Goal: Information Seeking & Learning: Check status

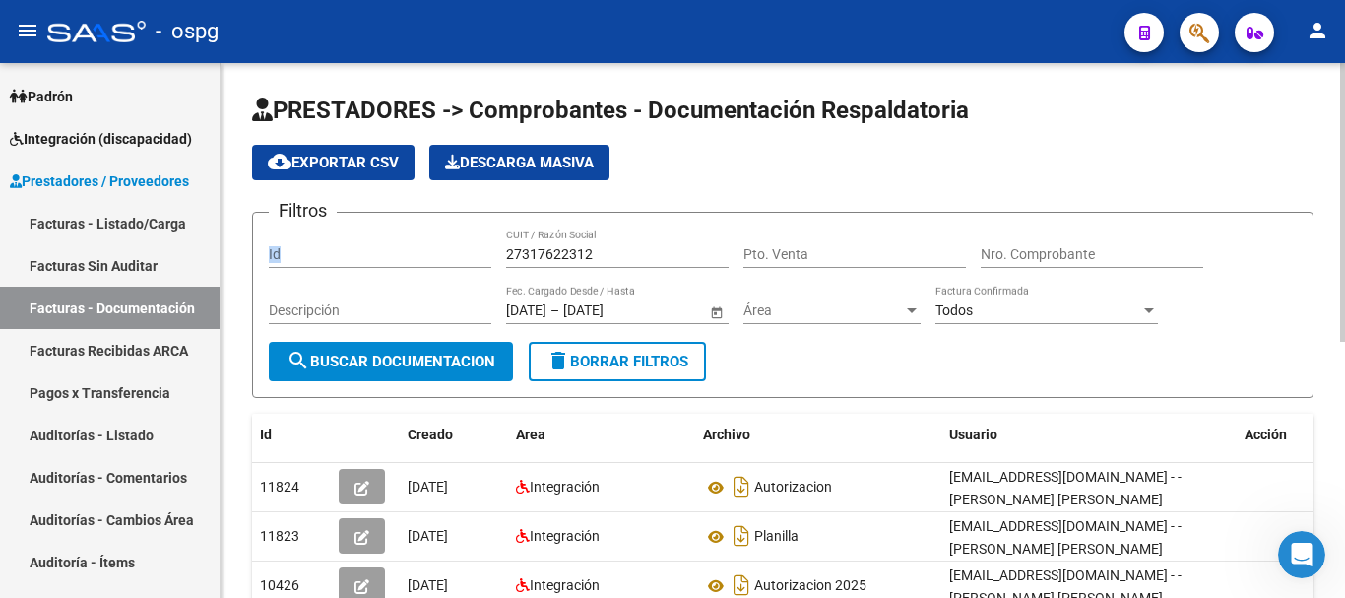
drag, startPoint x: 625, startPoint y: 263, endPoint x: 473, endPoint y: 257, distance: 151.7
click at [473, 257] on div "Filtros Id 27317622312 CUIT / Razón Social Pto. Venta Nro. Comprobante Descripc…" at bounding box center [783, 284] width 1028 height 113
click at [665, 244] on div "27317622312 CUIT / Razón Social" at bounding box center [617, 247] width 222 height 39
click at [619, 256] on input "27317622312" at bounding box center [617, 254] width 222 height 17
type input "2"
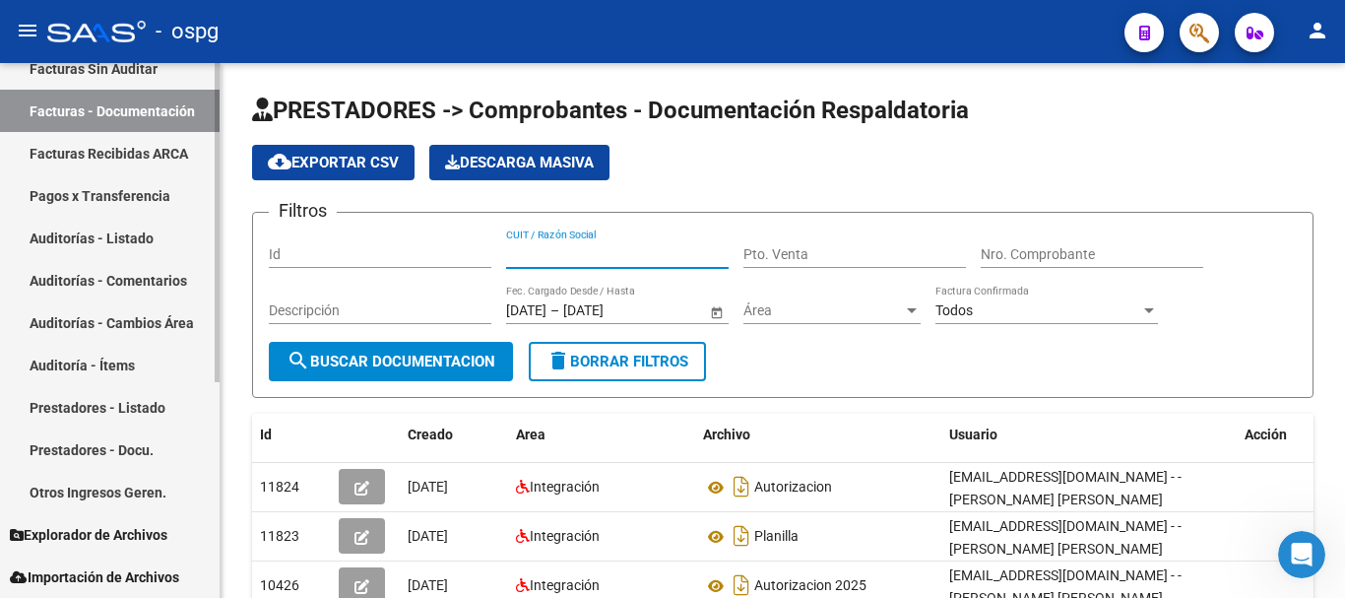
scroll to position [67, 0]
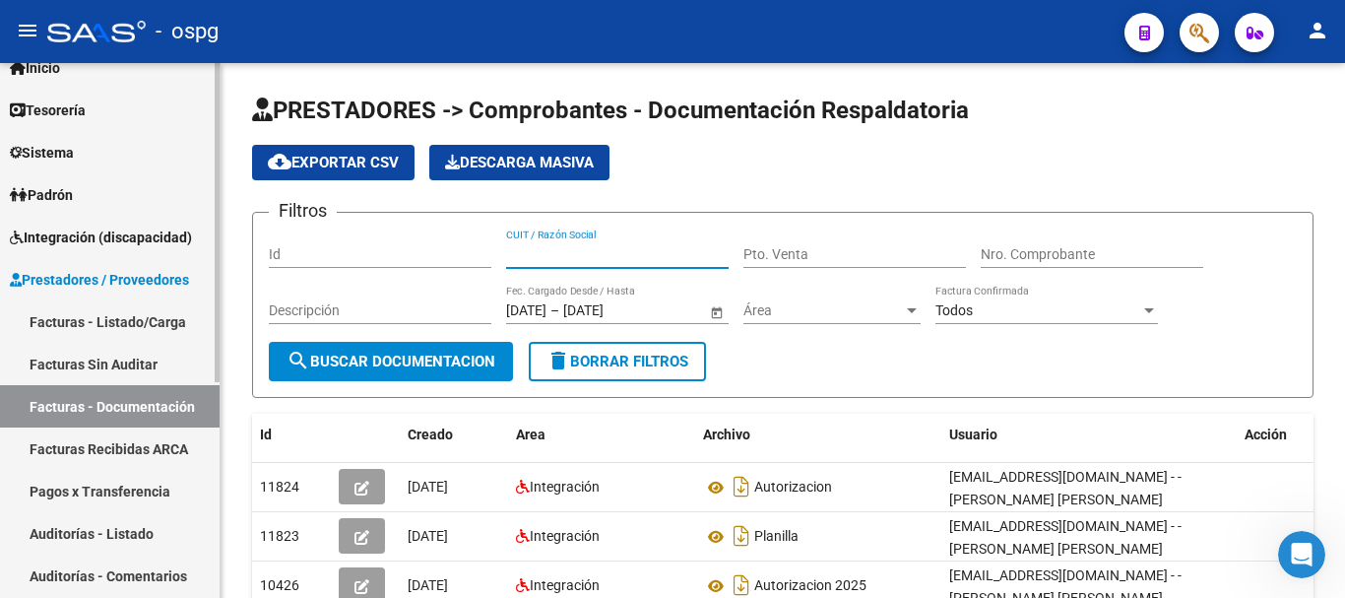
click at [106, 245] on span "Integración (discapacidad)" at bounding box center [101, 237] width 182 height 22
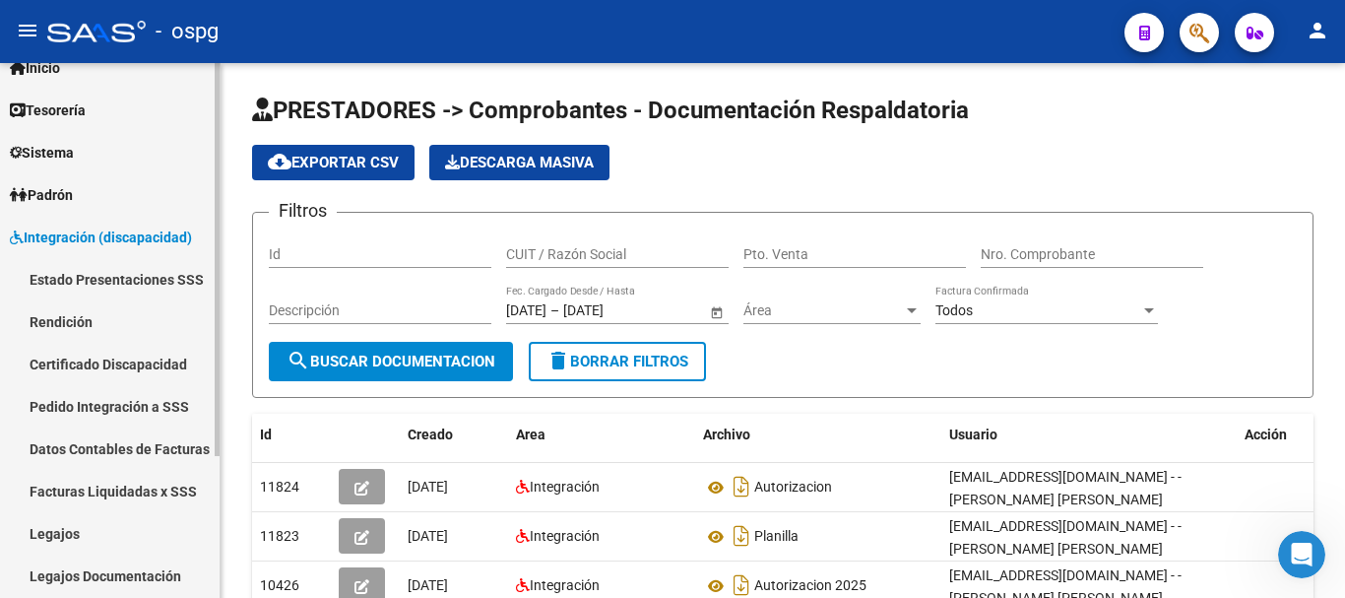
click at [87, 400] on link "Pedido Integración a SSS" at bounding box center [110, 406] width 220 height 42
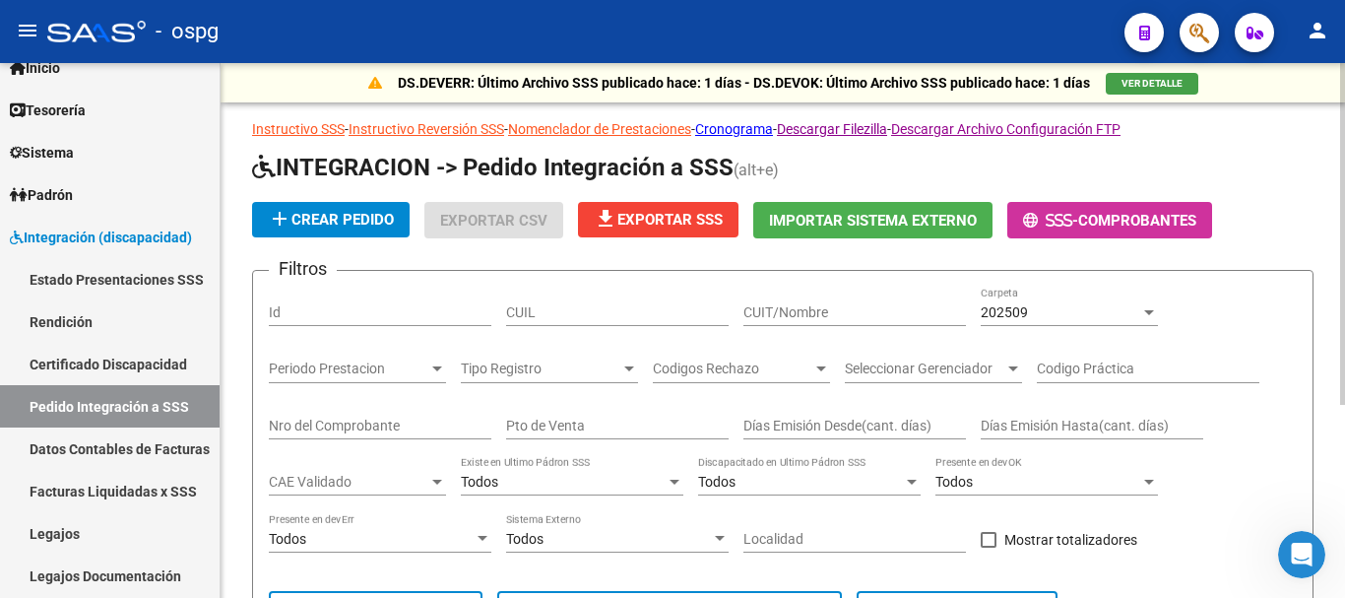
click at [1096, 311] on div "202509" at bounding box center [1059, 312] width 159 height 17
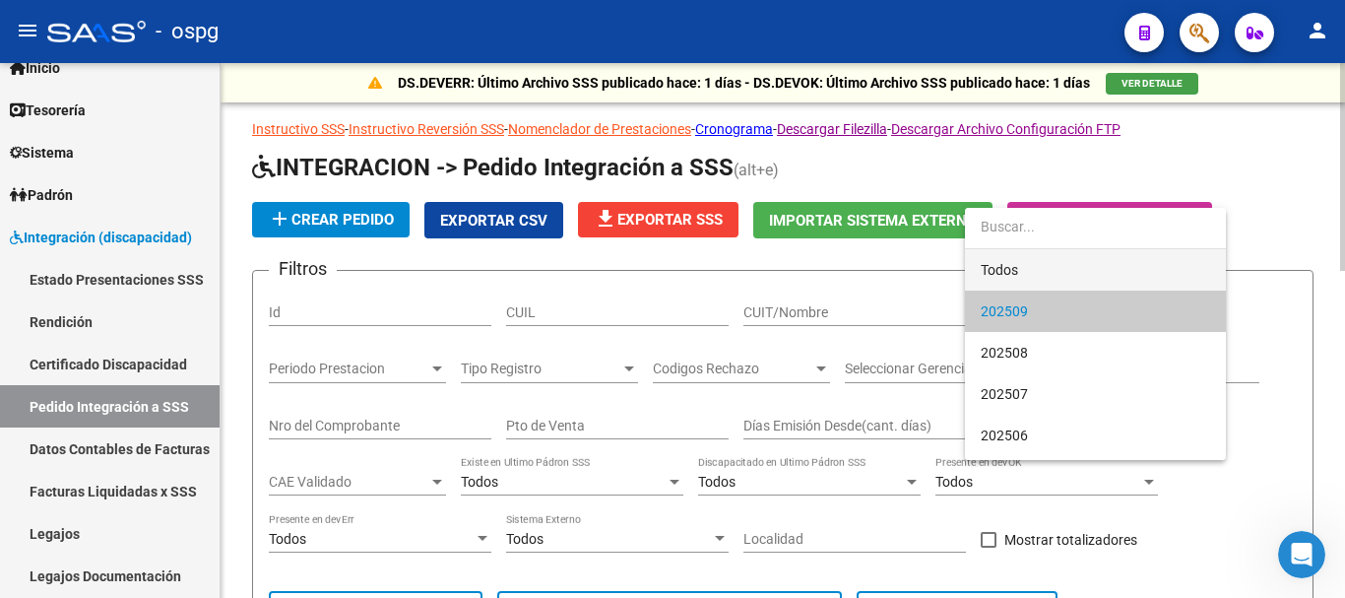
click at [1015, 270] on span "Todos" at bounding box center [1094, 269] width 229 height 41
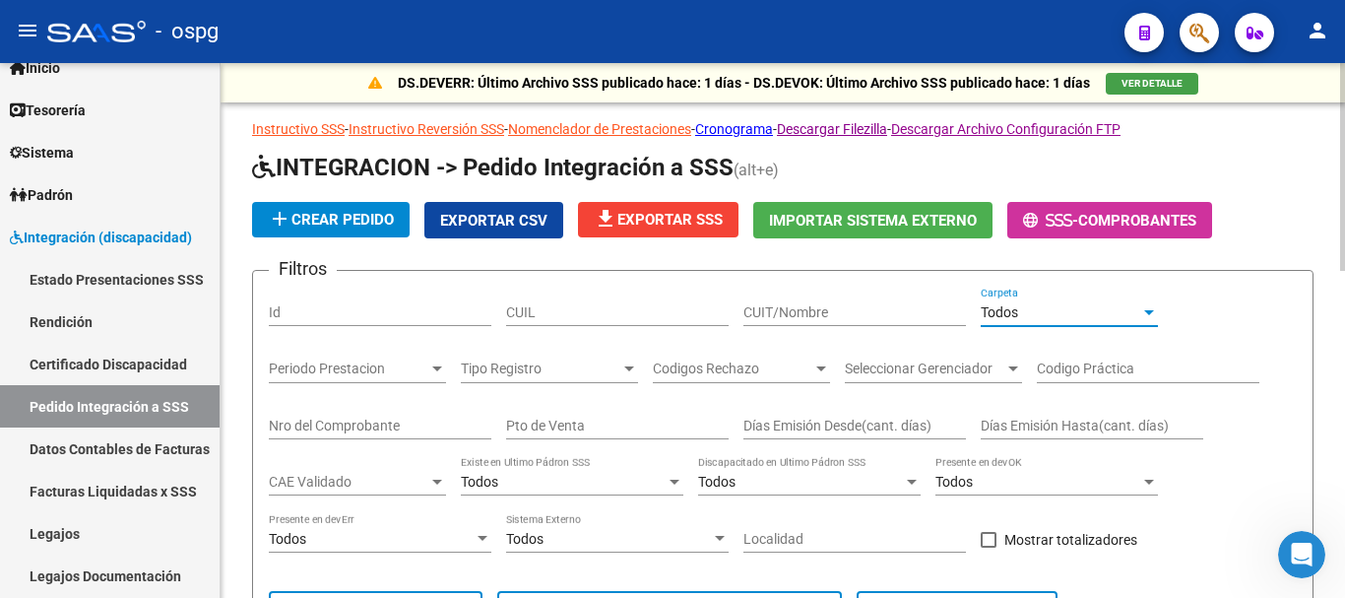
click at [774, 310] on input "CUIT/Nombre" at bounding box center [854, 312] width 222 height 17
type input "30649226306"
drag, startPoint x: 869, startPoint y: 295, endPoint x: 752, endPoint y: 308, distance: 117.8
click at [752, 308] on div "30649226306 CUIT/Nombre" at bounding box center [854, 305] width 222 height 39
drag, startPoint x: 843, startPoint y: 312, endPoint x: 731, endPoint y: 319, distance: 111.5
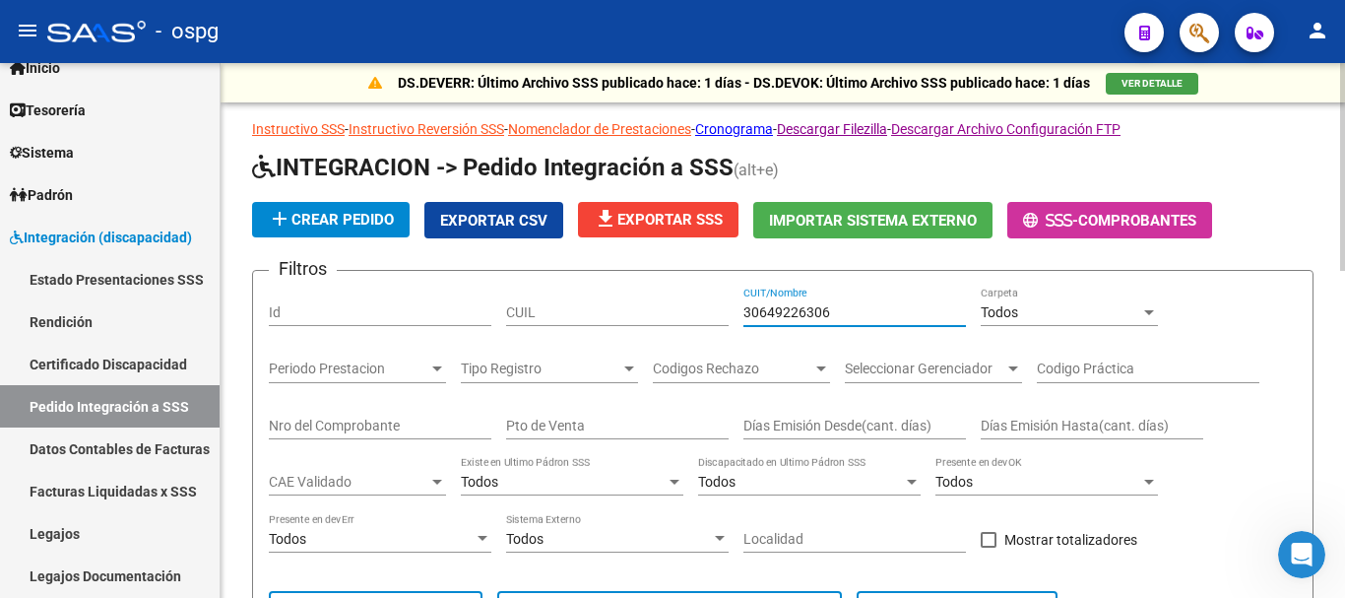
click at [731, 319] on div "Filtros Id CUIL 30649226306 CUIT/Nombre Todos Carpeta Periodo Prestacion Period…" at bounding box center [783, 468] width 1028 height 365
click at [878, 312] on input "30649226306" at bounding box center [854, 312] width 222 height 17
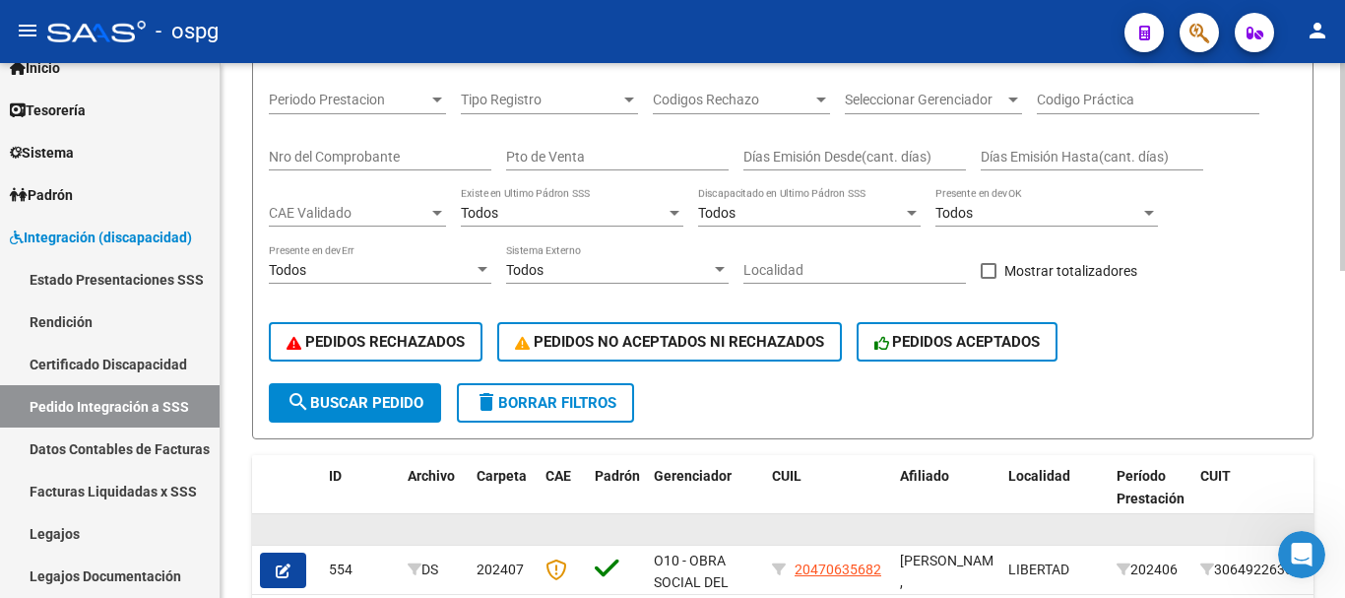
scroll to position [394, 0]
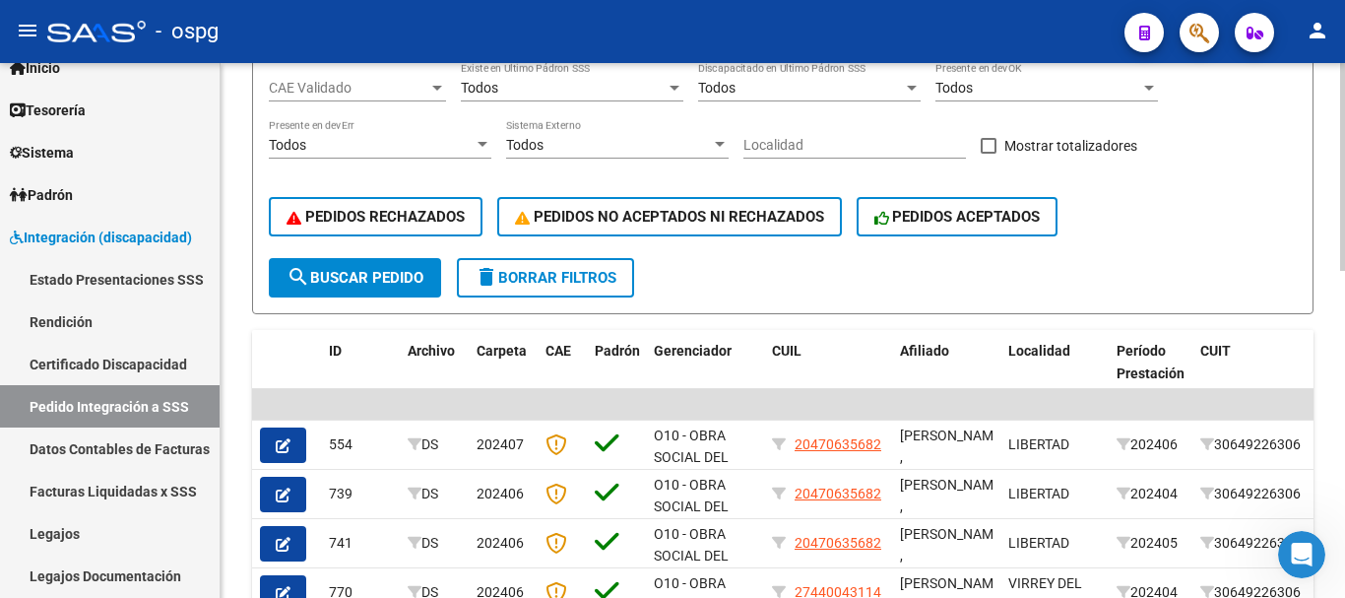
click at [372, 272] on span "search Buscar Pedido" at bounding box center [354, 278] width 137 height 18
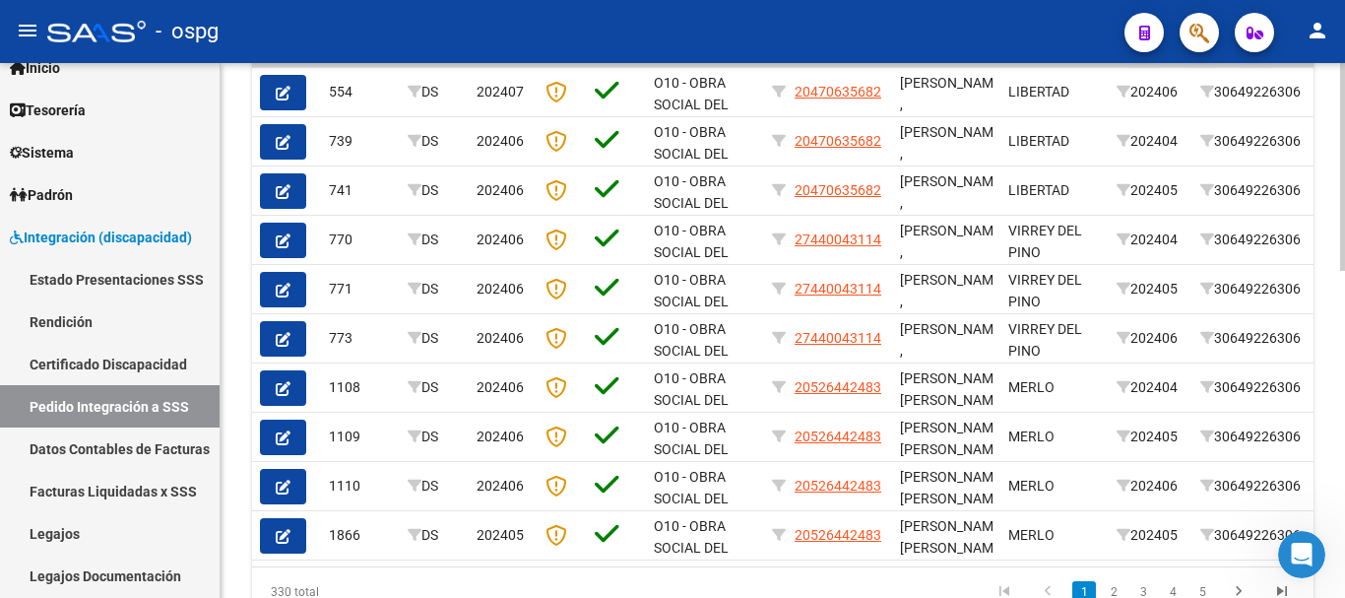
scroll to position [788, 0]
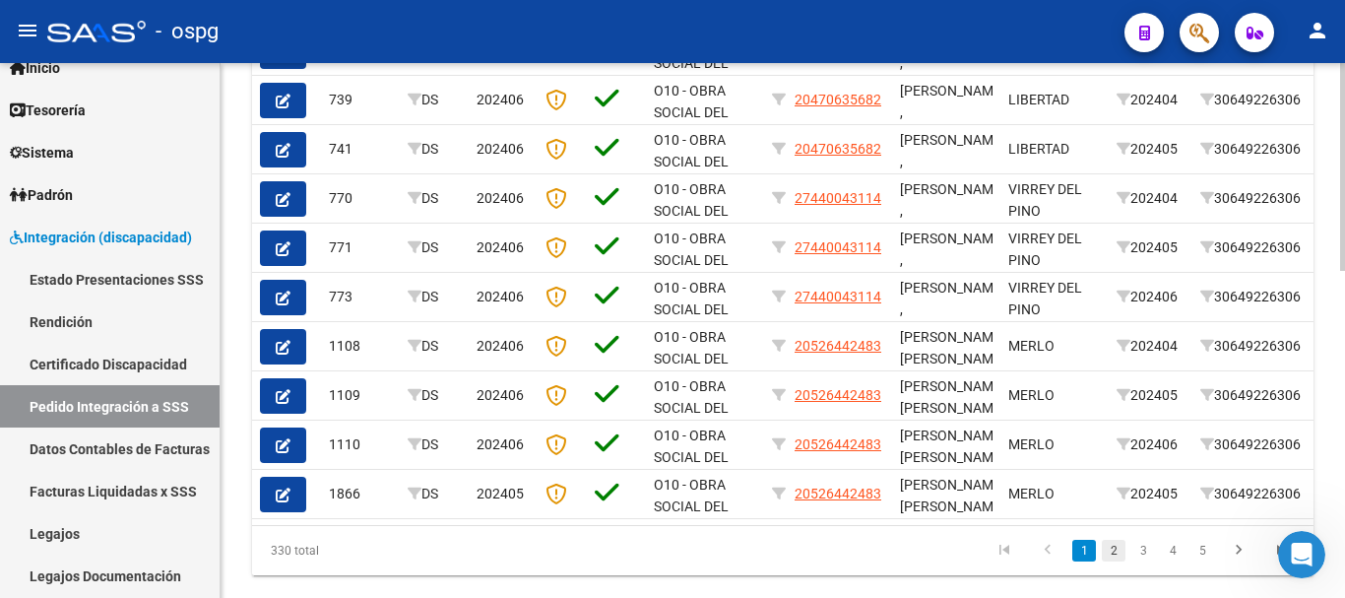
click at [1118, 561] on link "2" at bounding box center [1114, 550] width 24 height 22
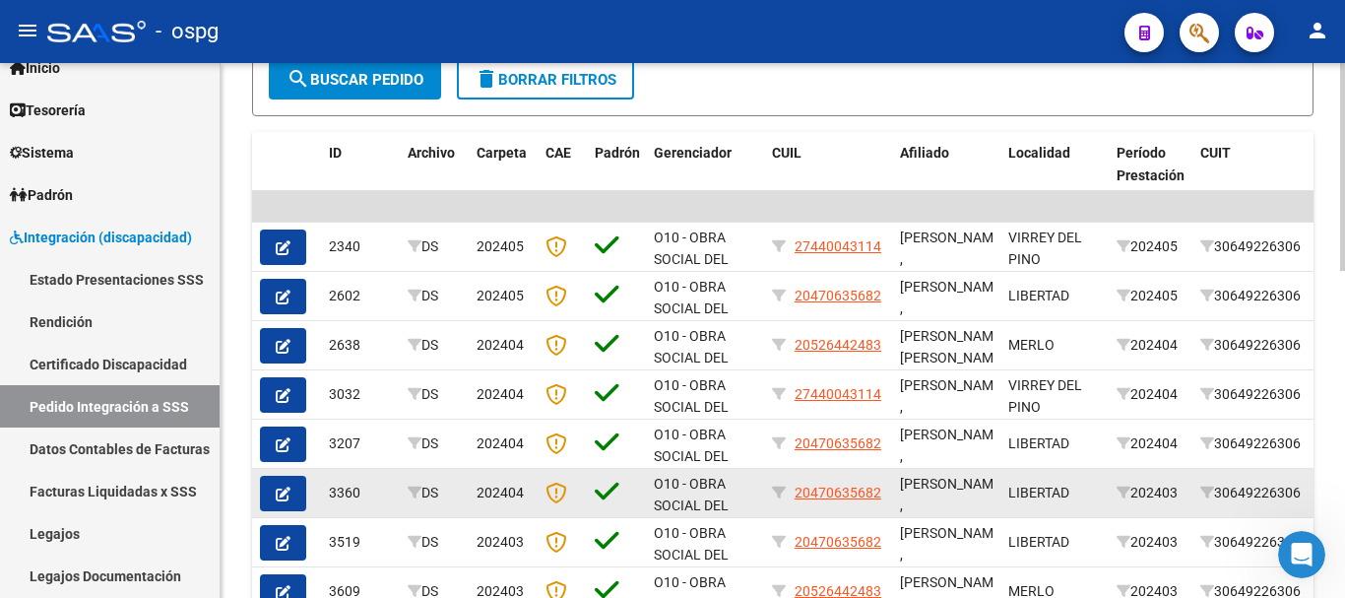
scroll to position [591, 0]
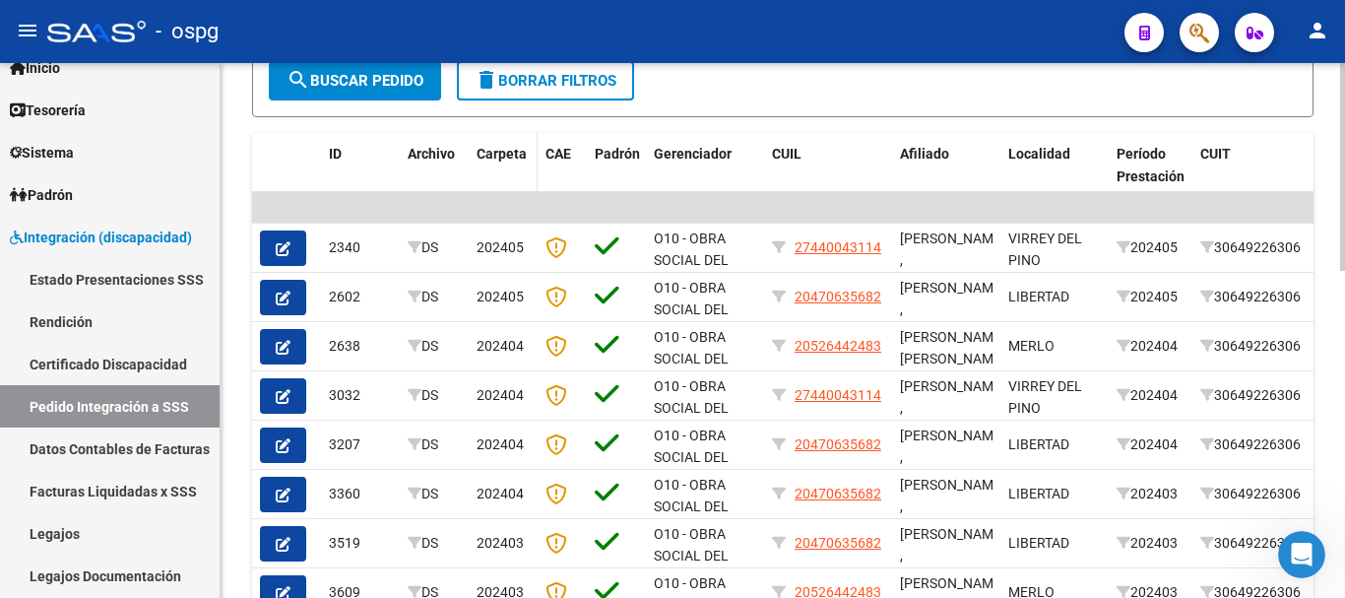
click at [501, 151] on span "Carpeta" at bounding box center [501, 154] width 50 height 16
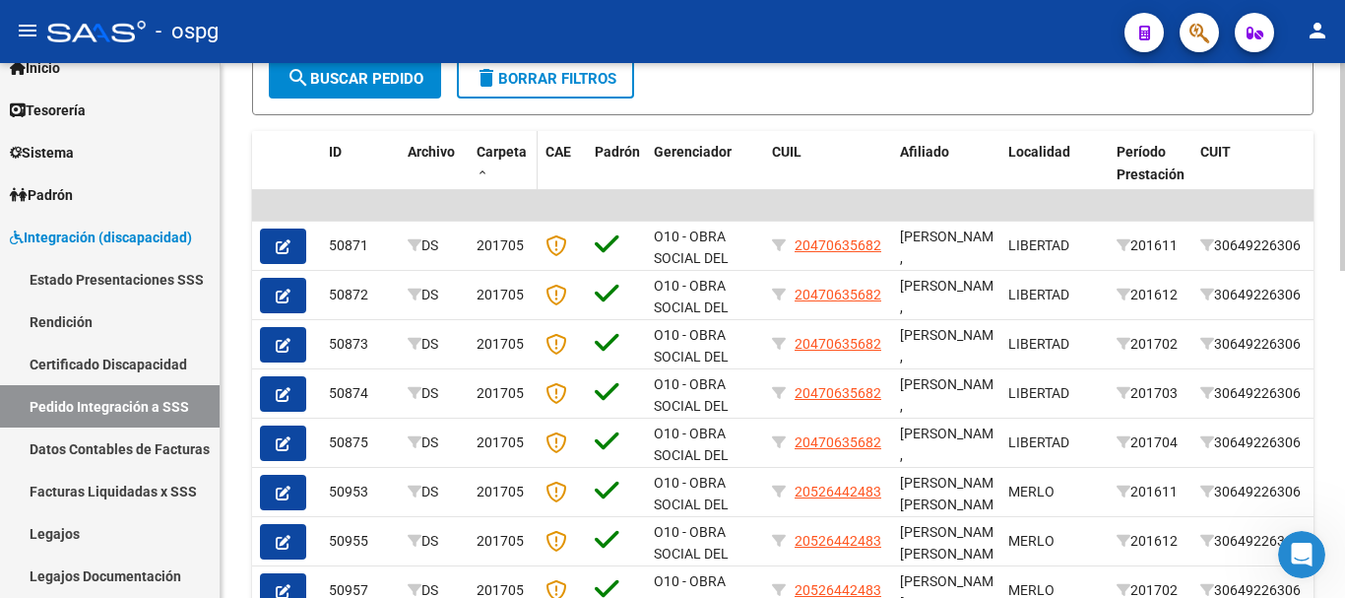
click at [500, 145] on span "Carpeta" at bounding box center [501, 152] width 50 height 16
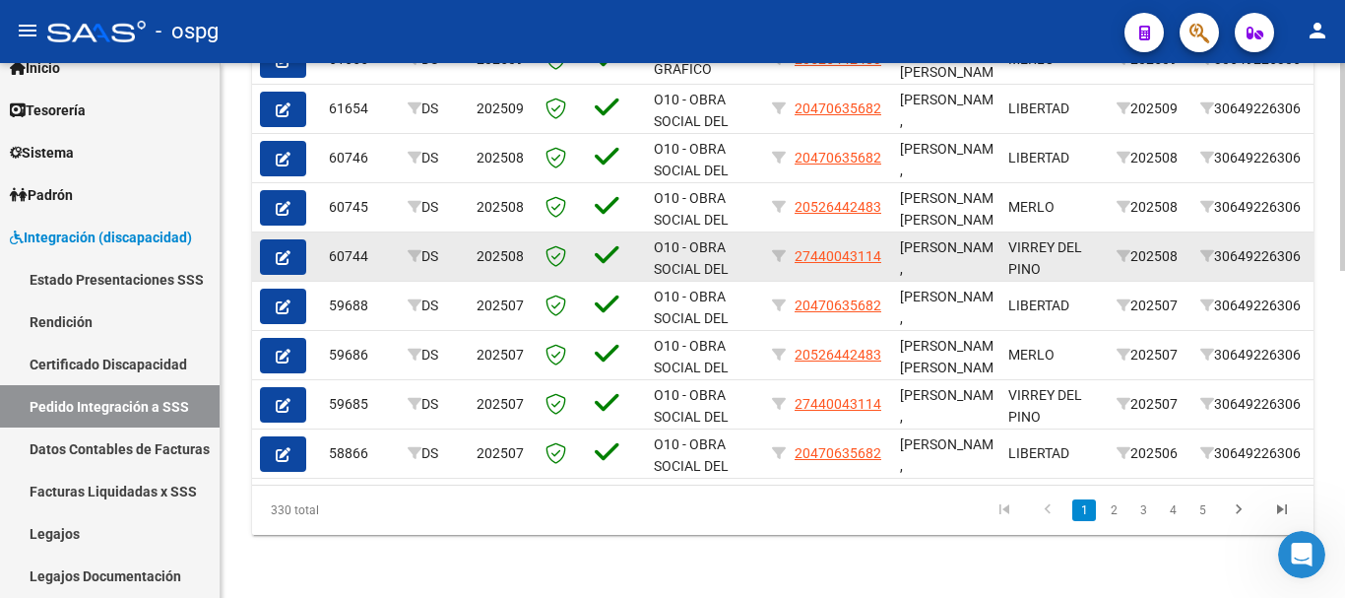
scroll to position [843, 0]
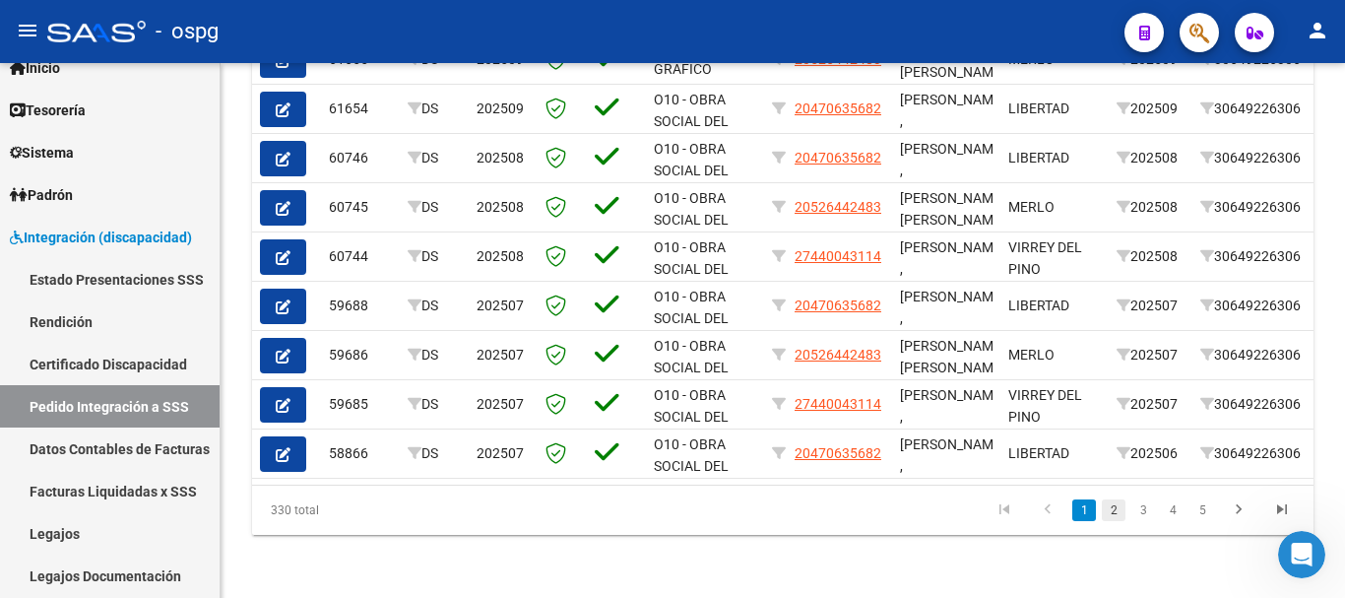
click at [1121, 515] on link "2" at bounding box center [1114, 510] width 24 height 22
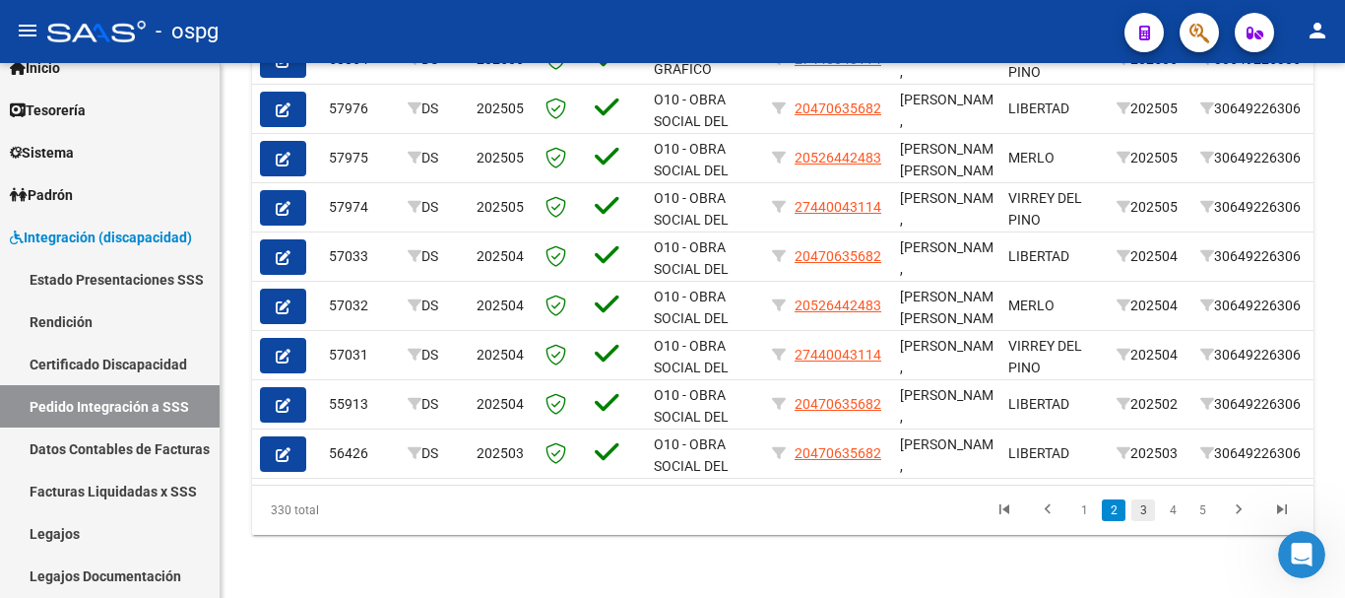
click at [1140, 507] on link "3" at bounding box center [1143, 510] width 24 height 22
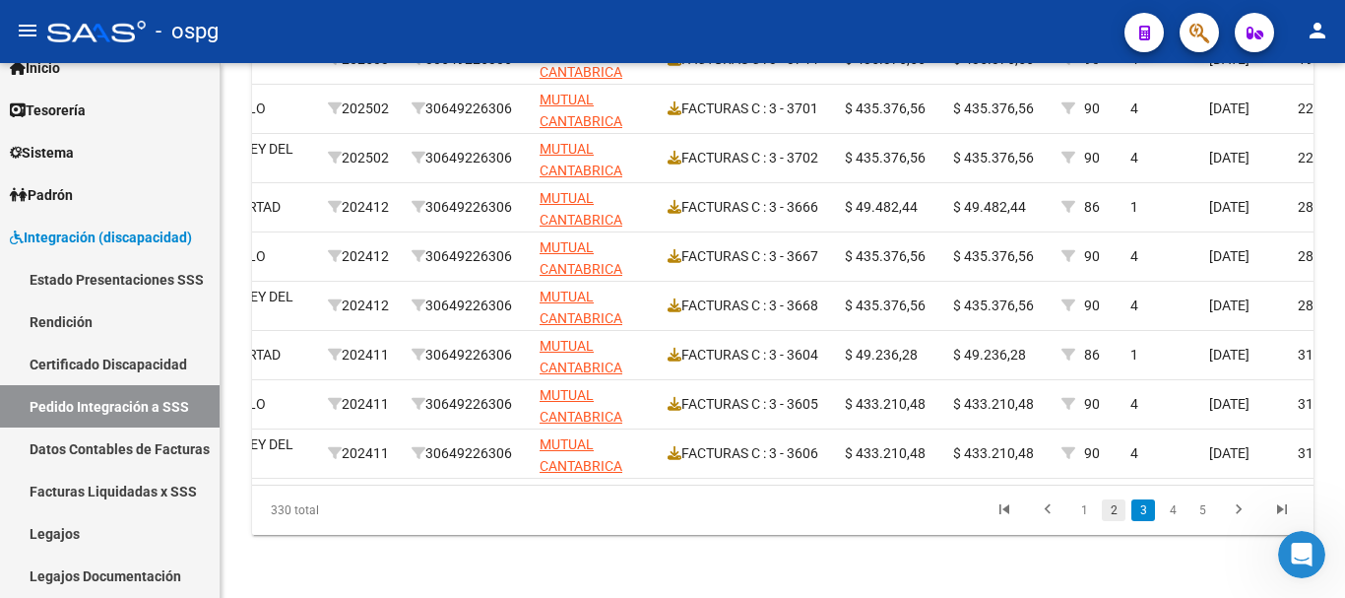
click at [1116, 513] on link "2" at bounding box center [1114, 510] width 24 height 22
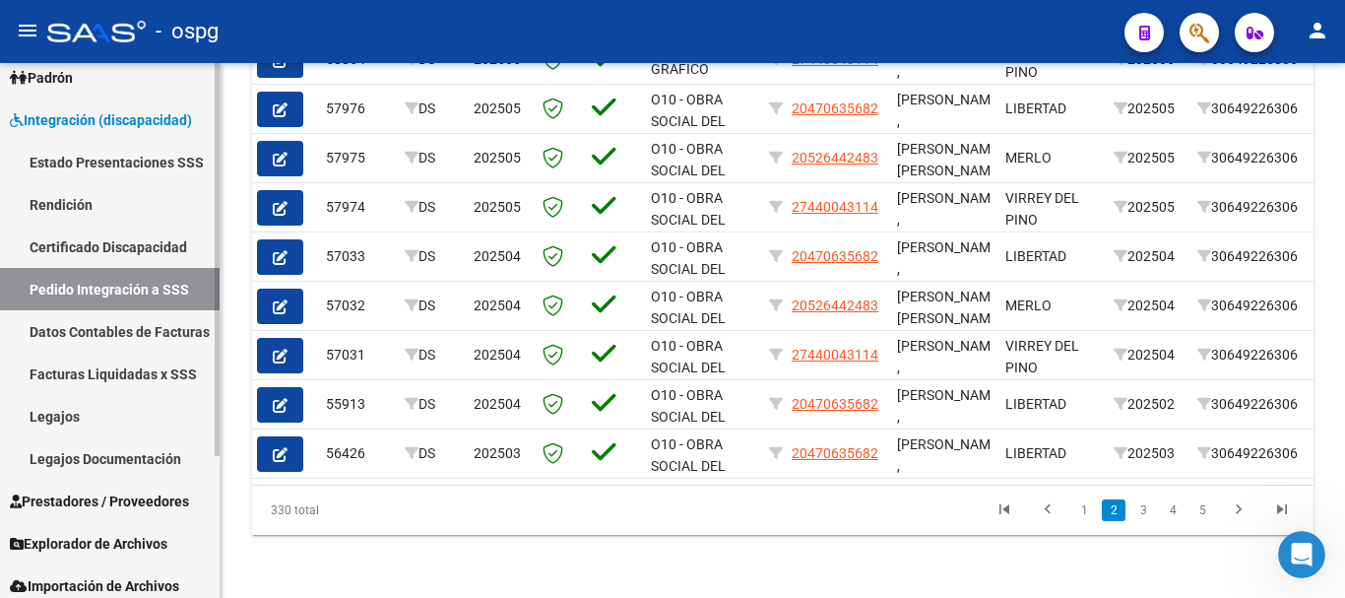
scroll to position [193, 0]
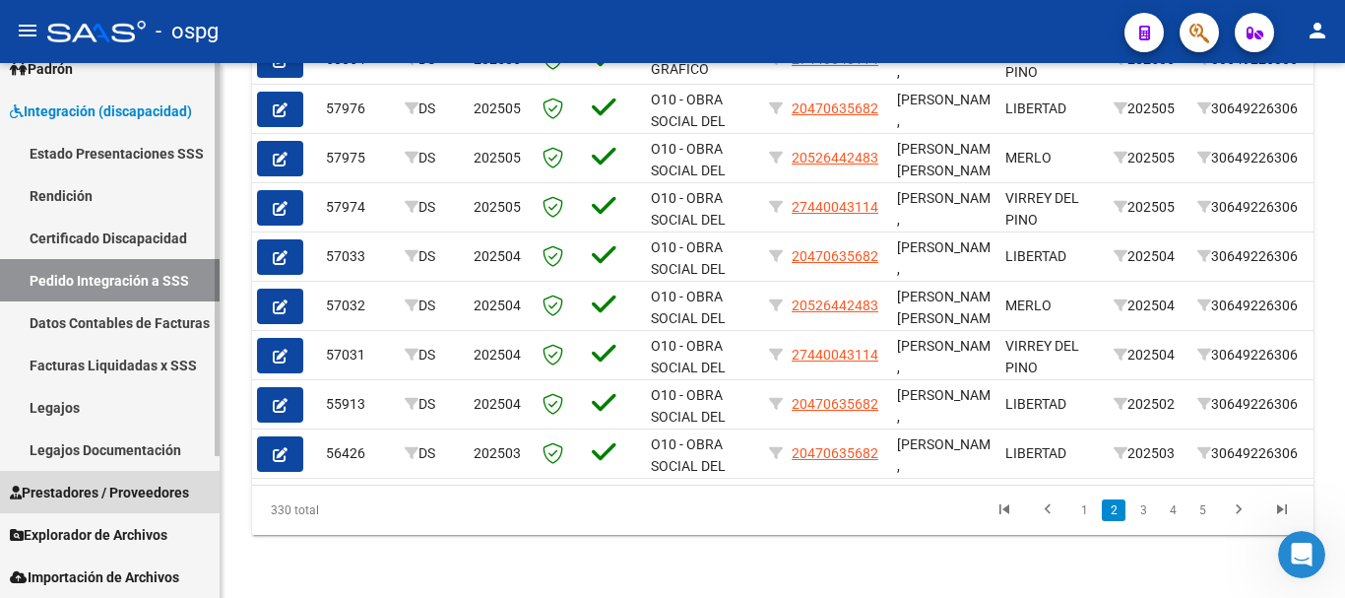
click at [118, 493] on span "Prestadores / Proveedores" at bounding box center [99, 492] width 179 height 22
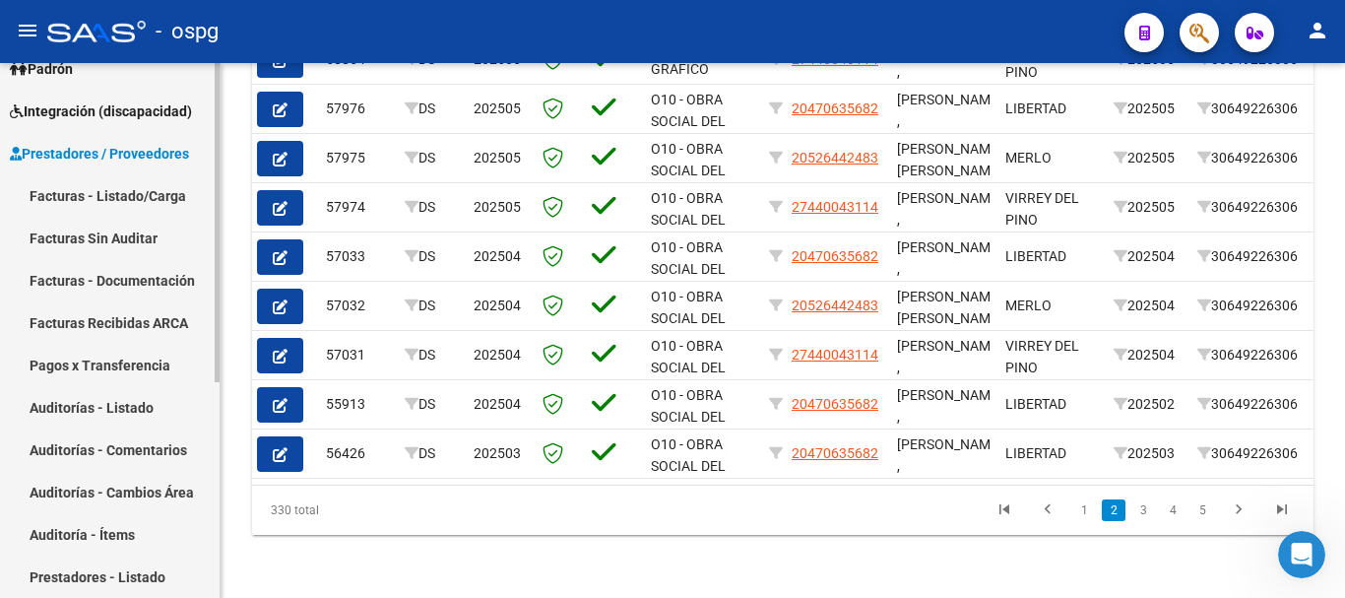
click at [108, 198] on link "Facturas - Listado/Carga" at bounding box center [110, 195] width 220 height 42
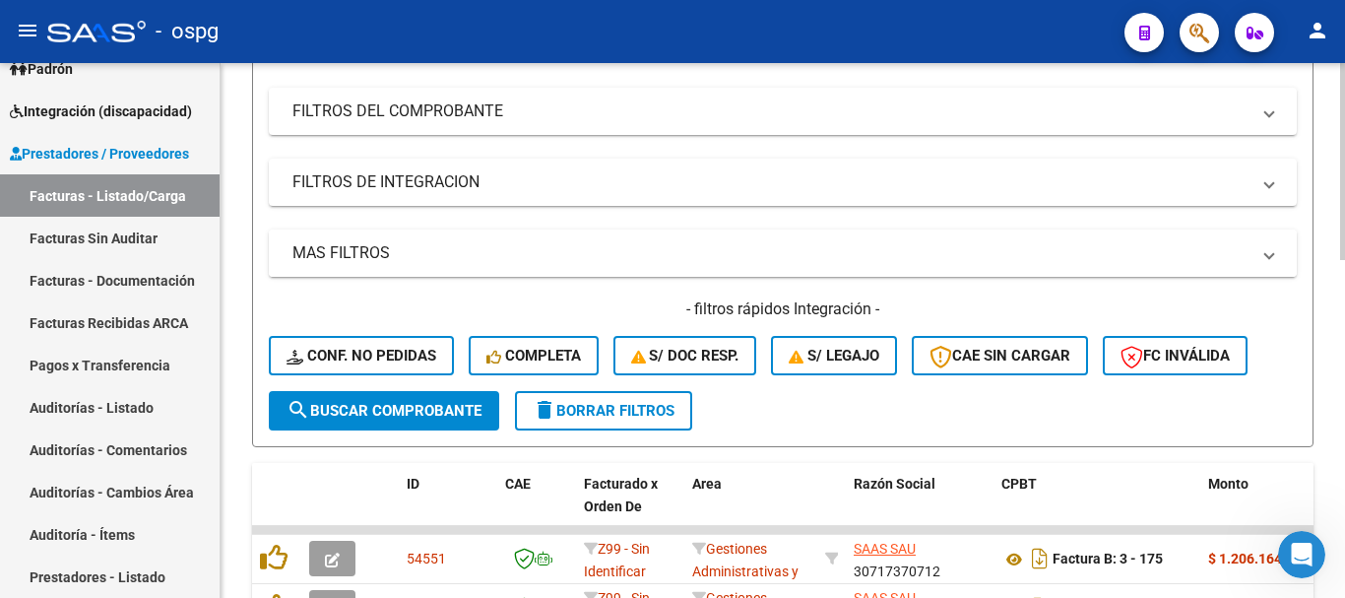
scroll to position [394, 0]
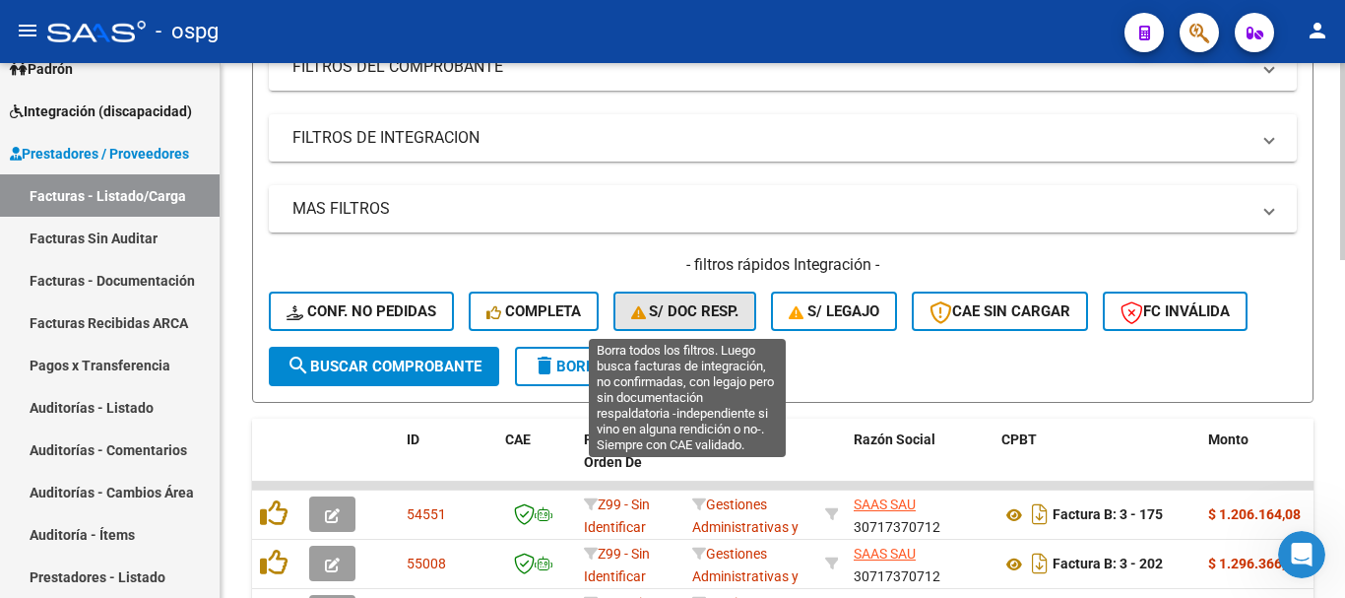
click at [686, 302] on span "S/ Doc Resp." at bounding box center [685, 311] width 108 height 18
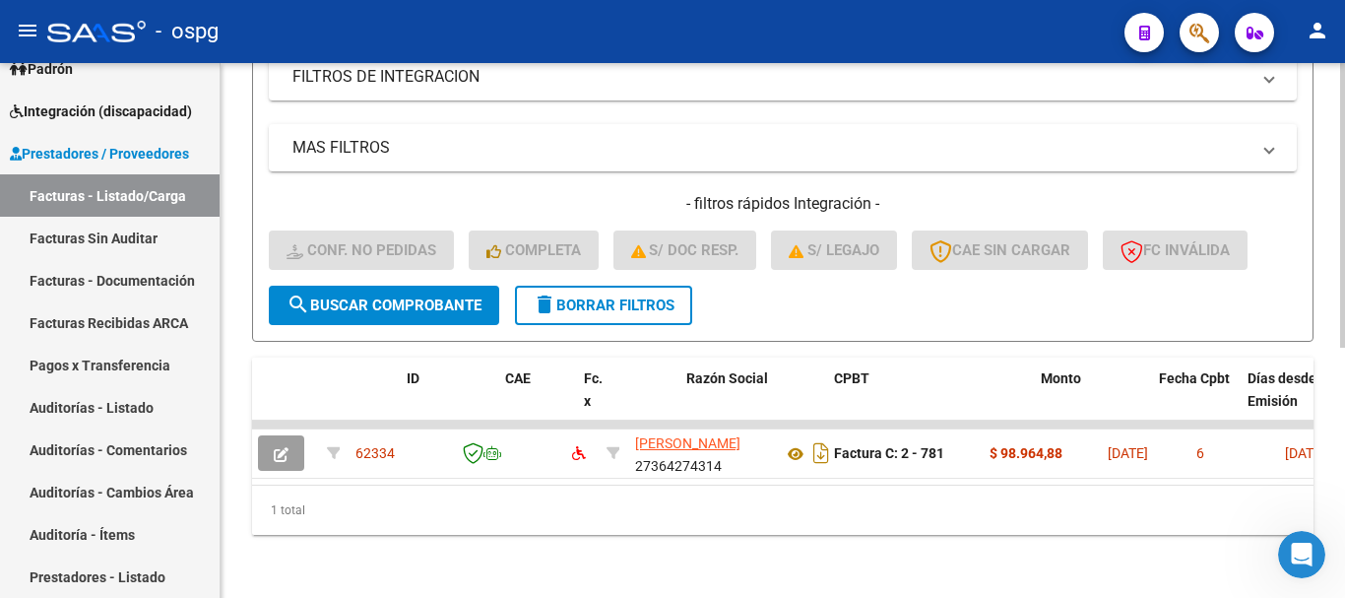
scroll to position [0, 0]
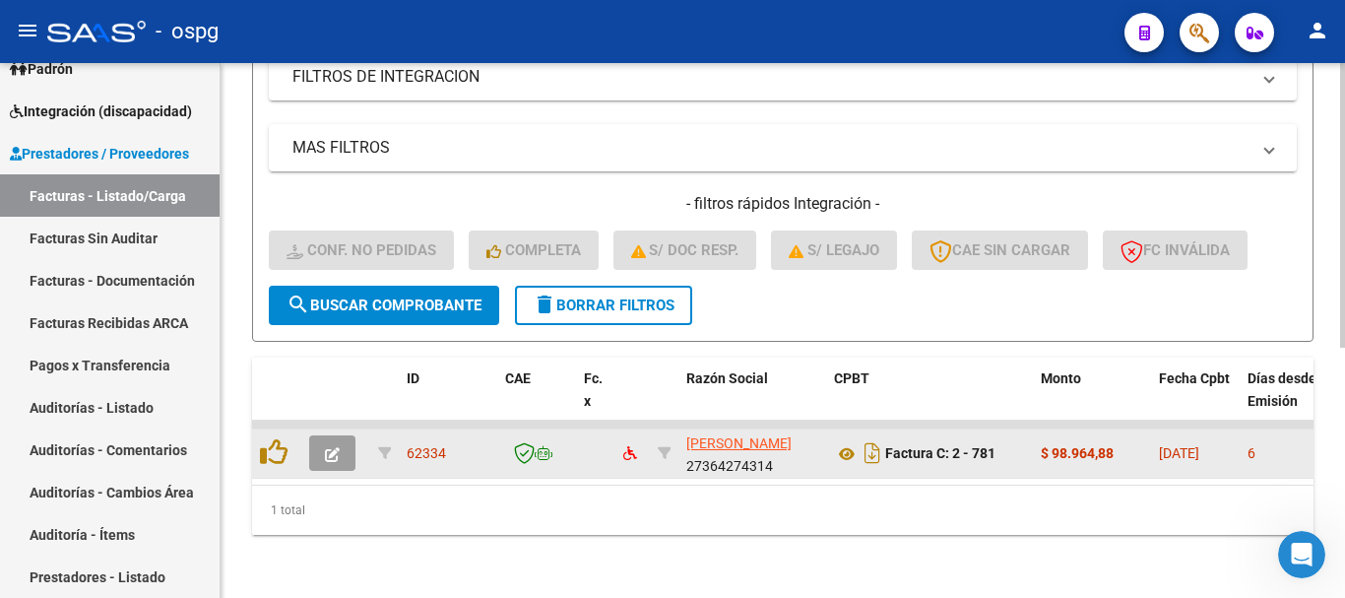
click at [333, 447] on icon "button" at bounding box center [332, 454] width 15 height 15
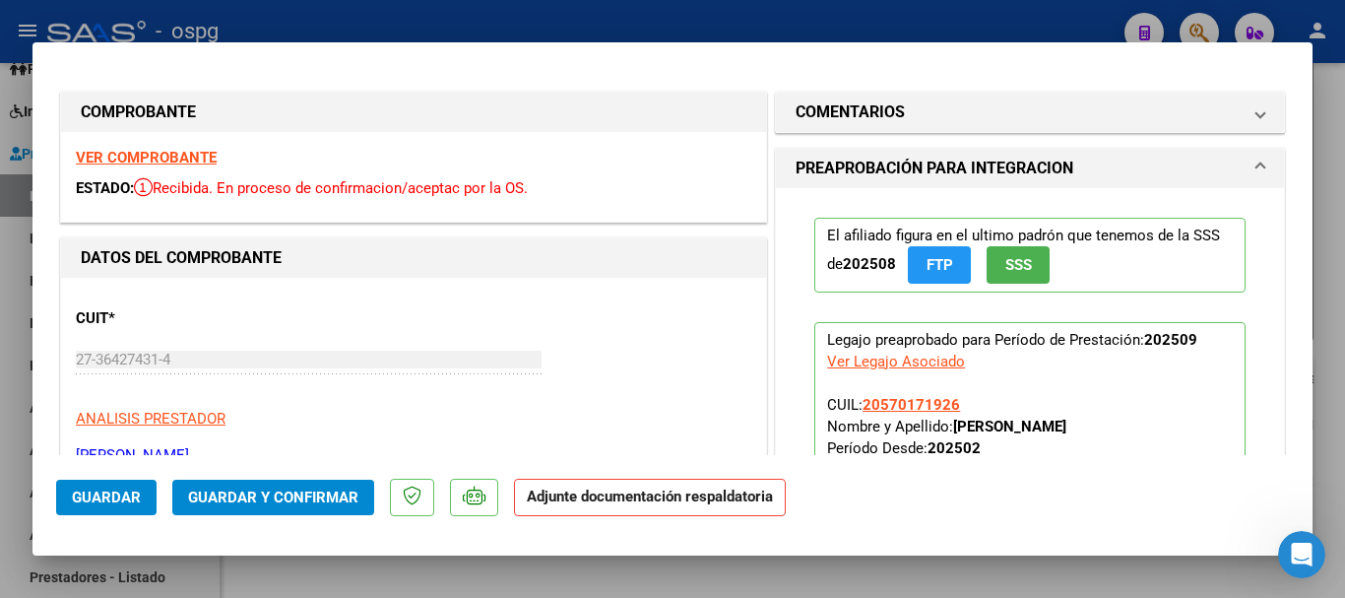
click at [1335, 192] on div at bounding box center [672, 299] width 1345 height 598
type input "$ 0,00"
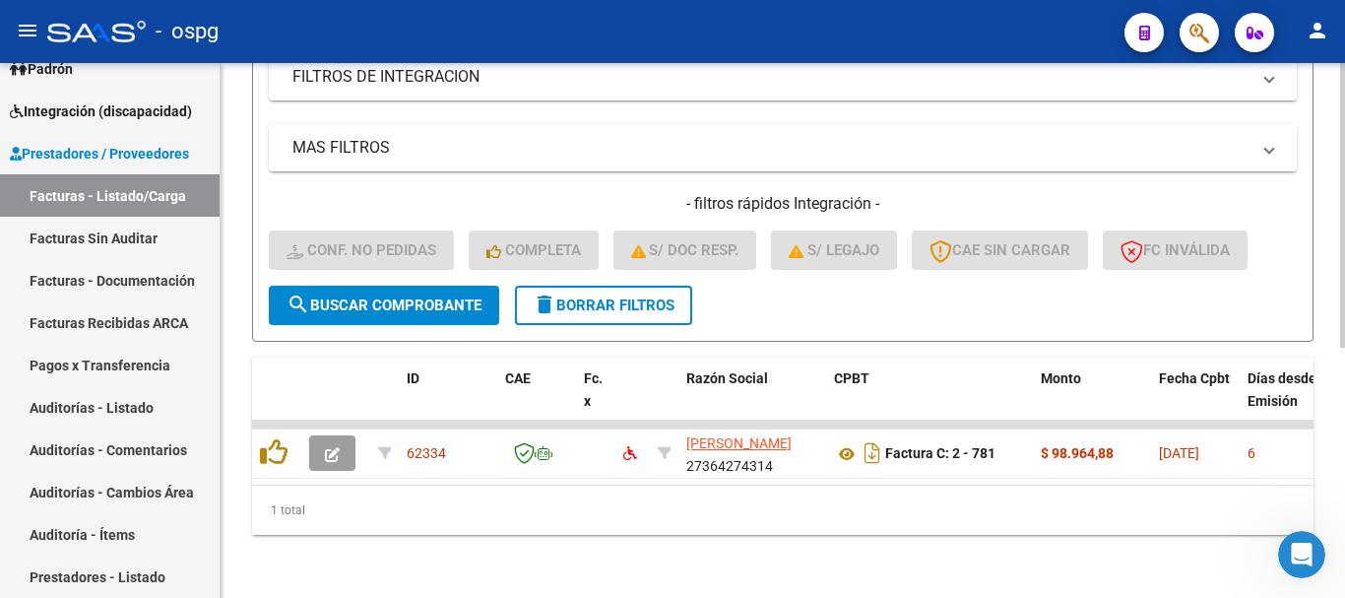
scroll to position [471, 0]
click at [589, 296] on span "delete Borrar Filtros" at bounding box center [604, 305] width 142 height 18
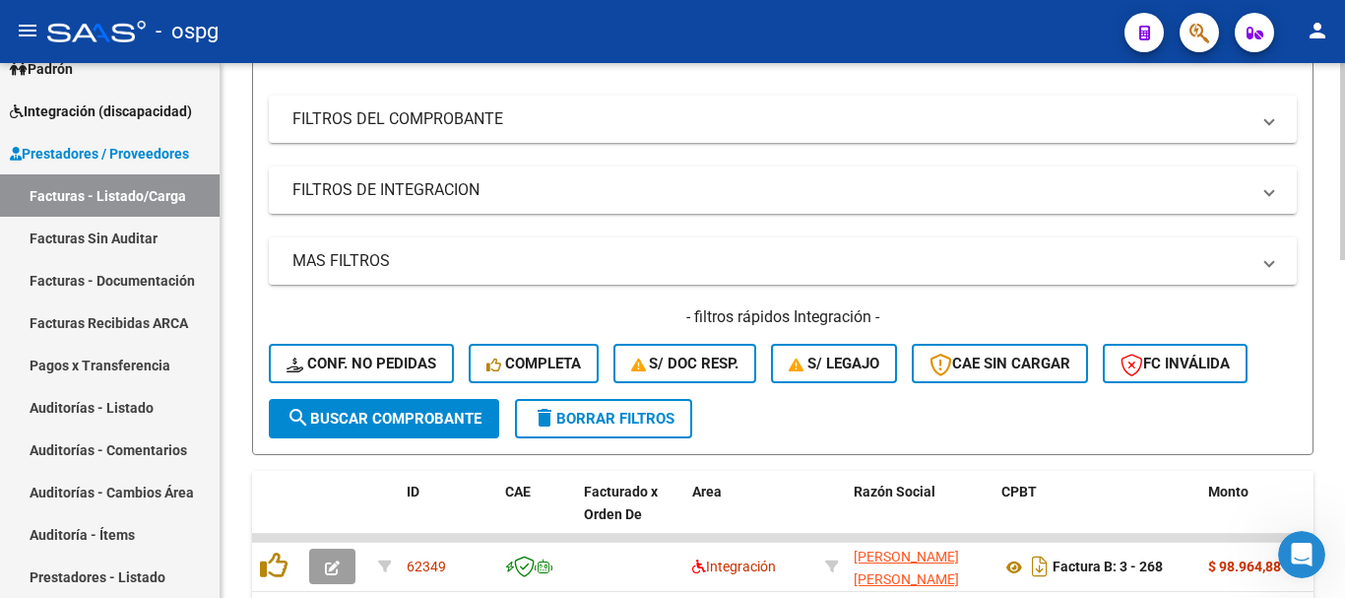
scroll to position [372, 0]
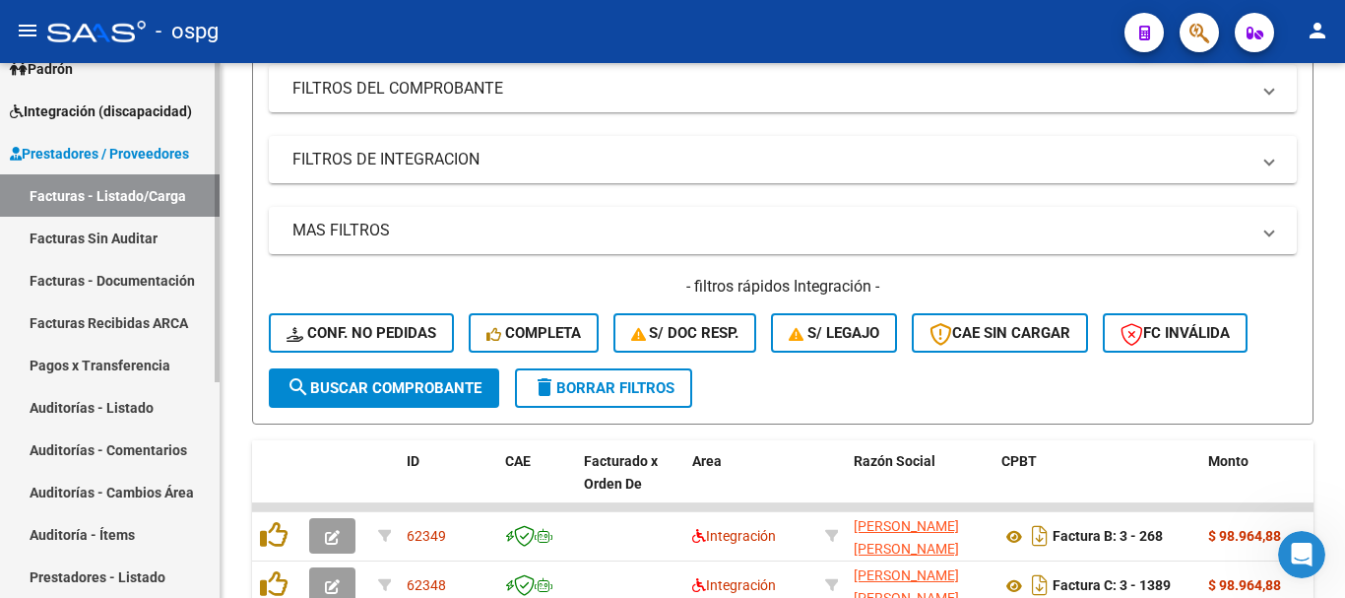
click at [147, 112] on span "Integración (discapacidad)" at bounding box center [101, 111] width 182 height 22
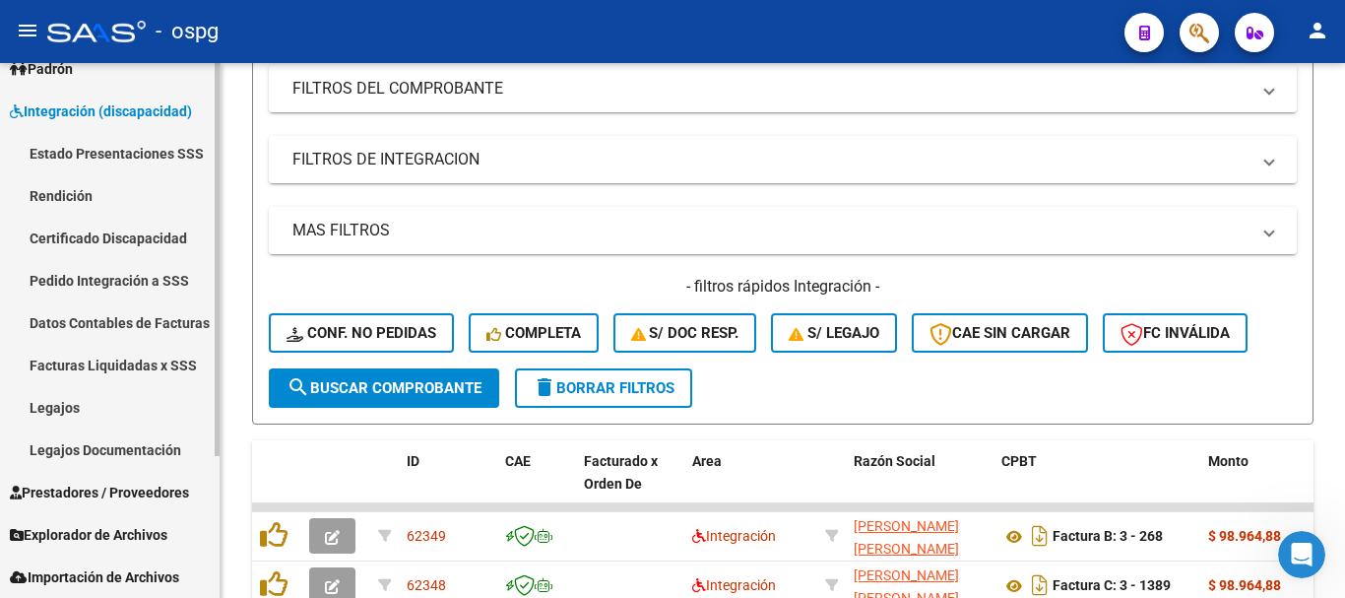
click at [72, 278] on link "Pedido Integración a SSS" at bounding box center [110, 280] width 220 height 42
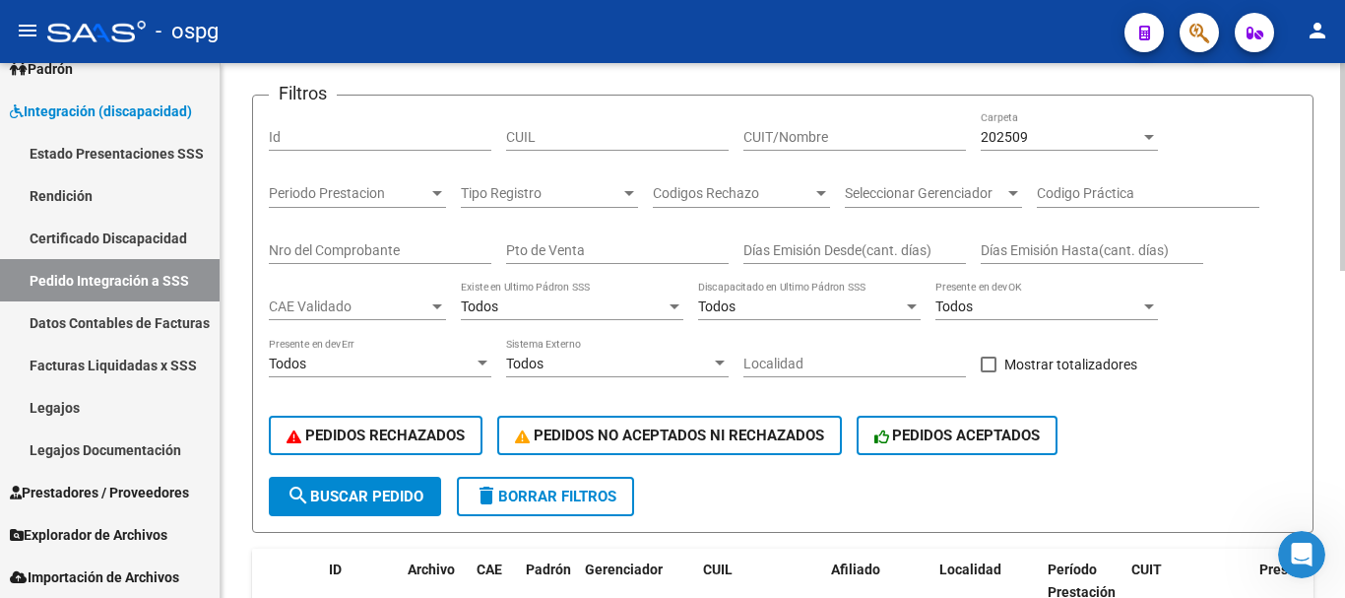
scroll to position [77, 0]
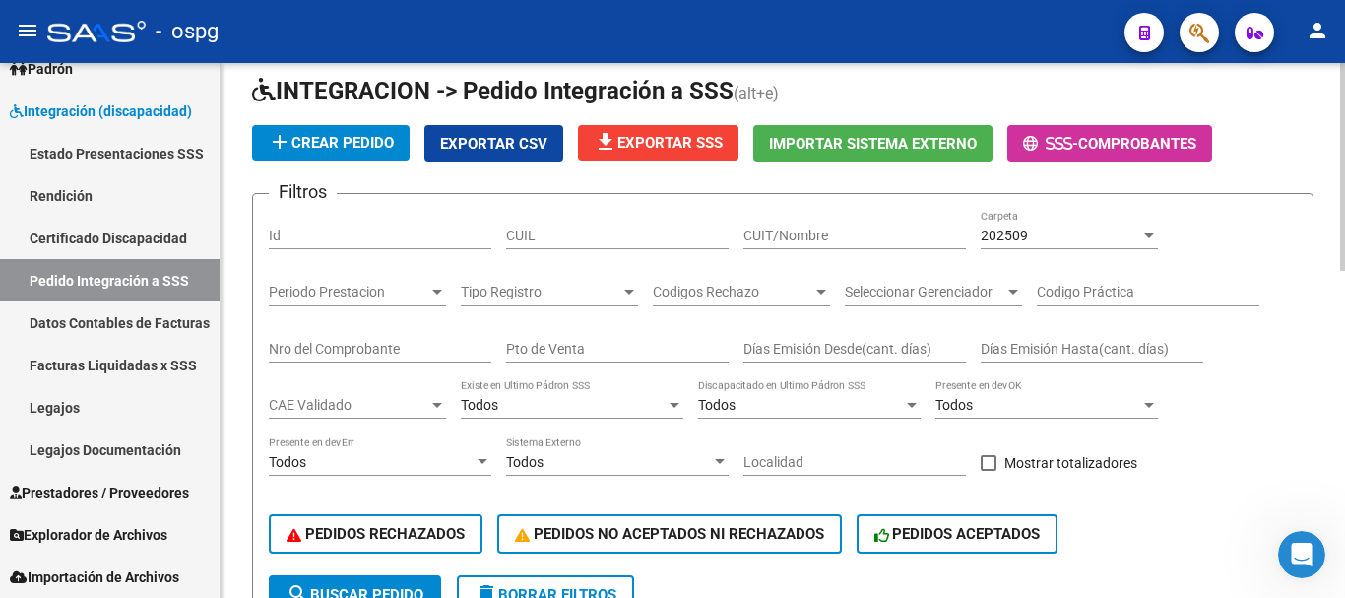
click at [1054, 249] on div "202509 Carpeta" at bounding box center [1068, 238] width 177 height 56
click at [1048, 229] on div "202509" at bounding box center [1059, 235] width 159 height 17
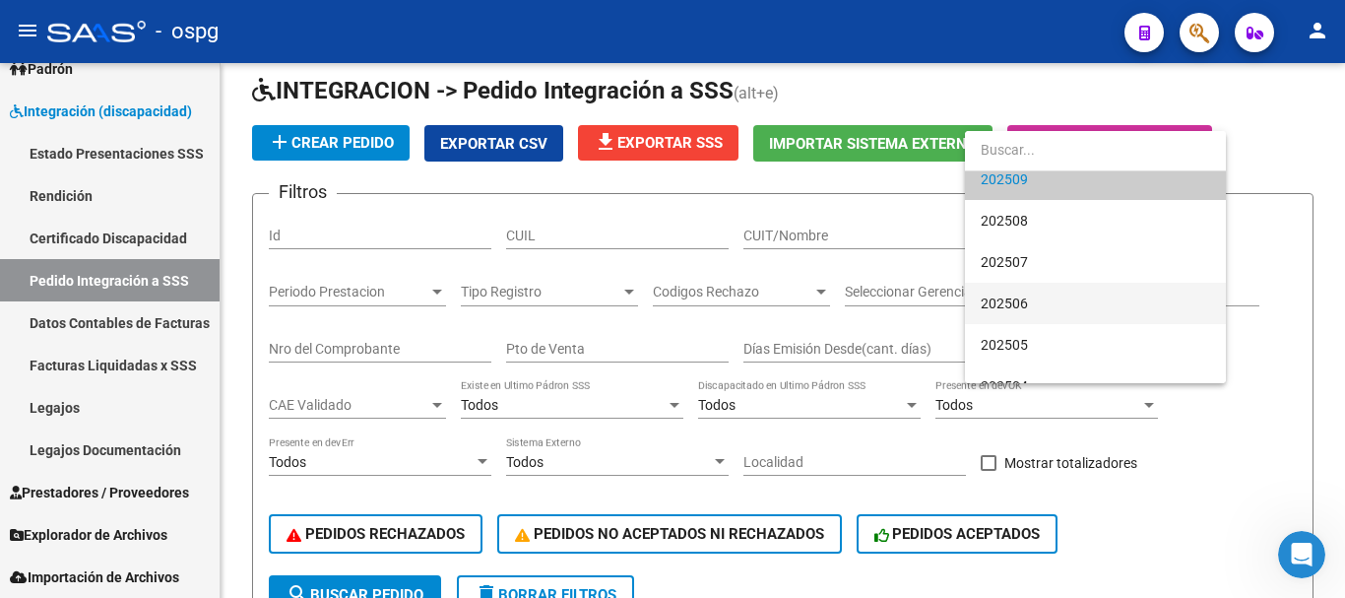
scroll to position [98, 0]
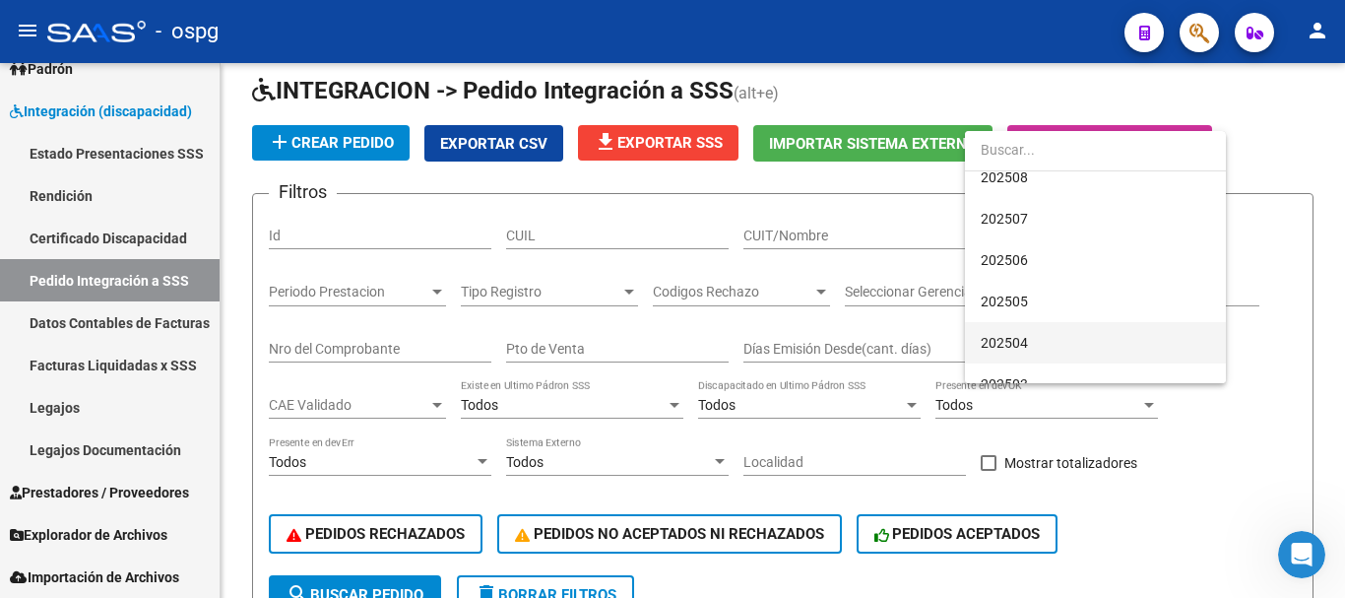
click at [1029, 344] on span "202504" at bounding box center [1094, 342] width 229 height 41
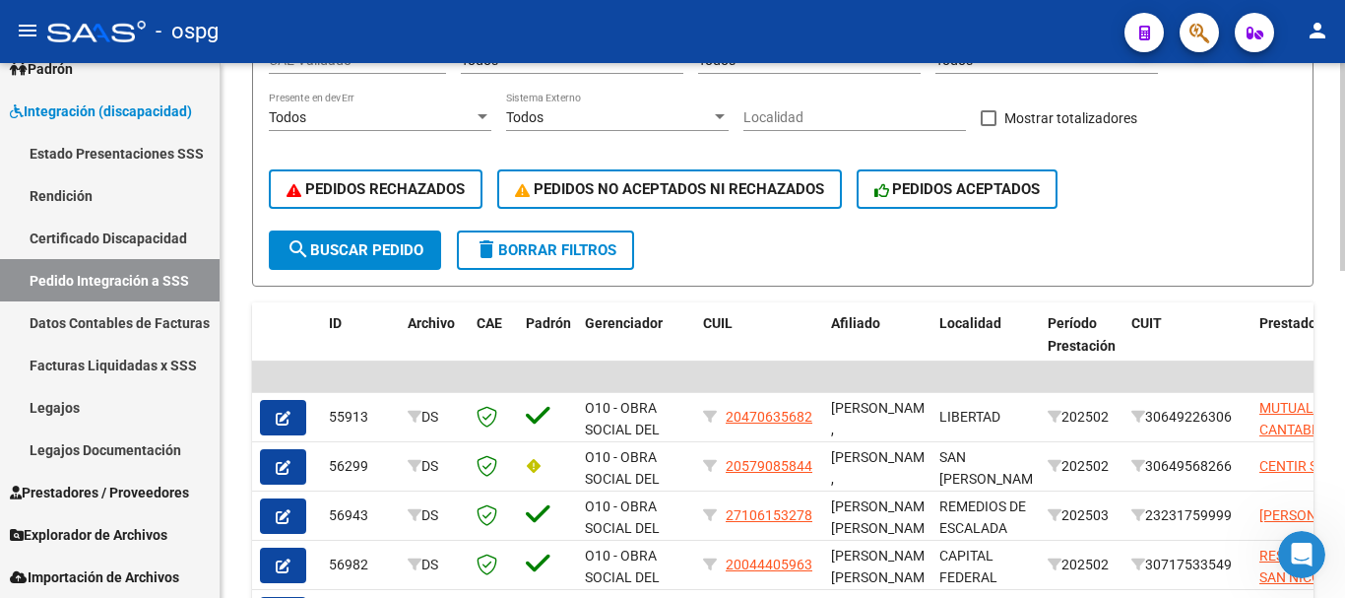
scroll to position [471, 0]
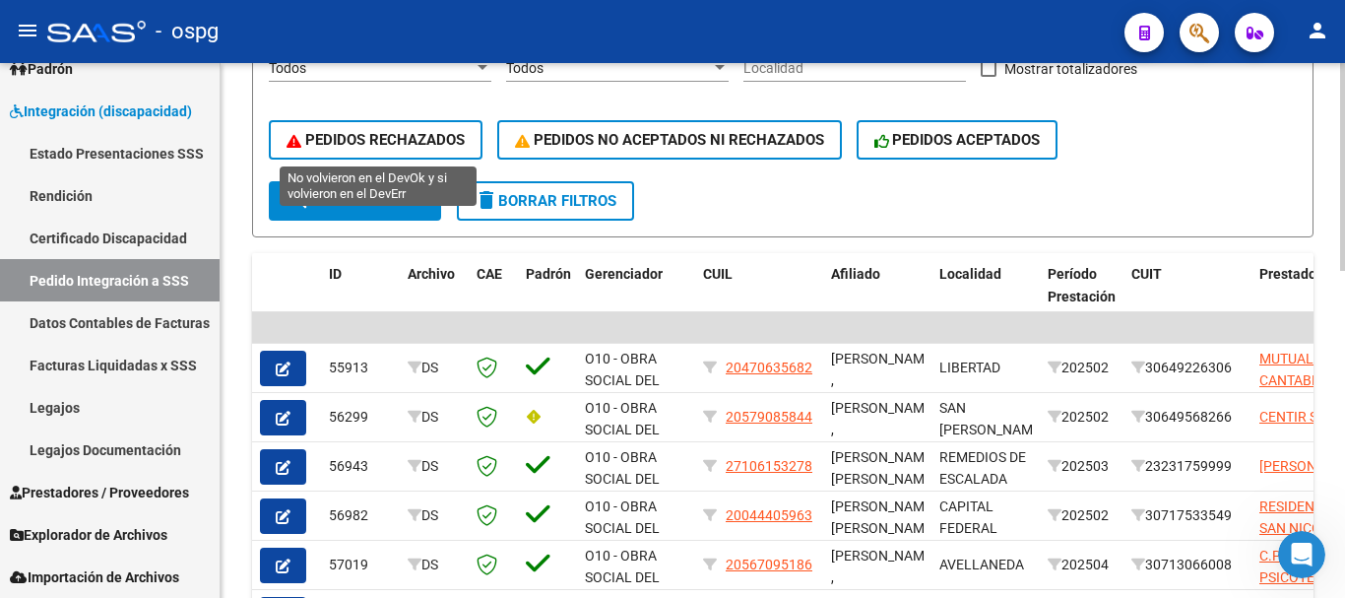
click at [465, 142] on span "PEDIDOS RECHAZADOS" at bounding box center [375, 140] width 178 height 18
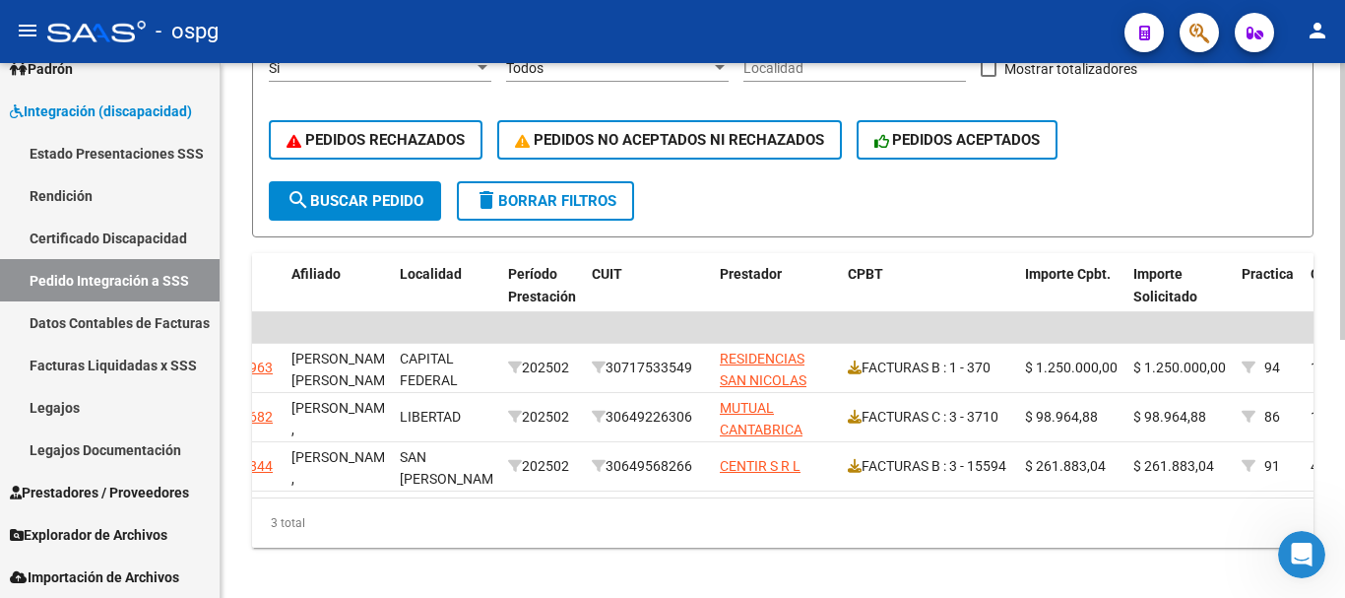
scroll to position [0, 1029]
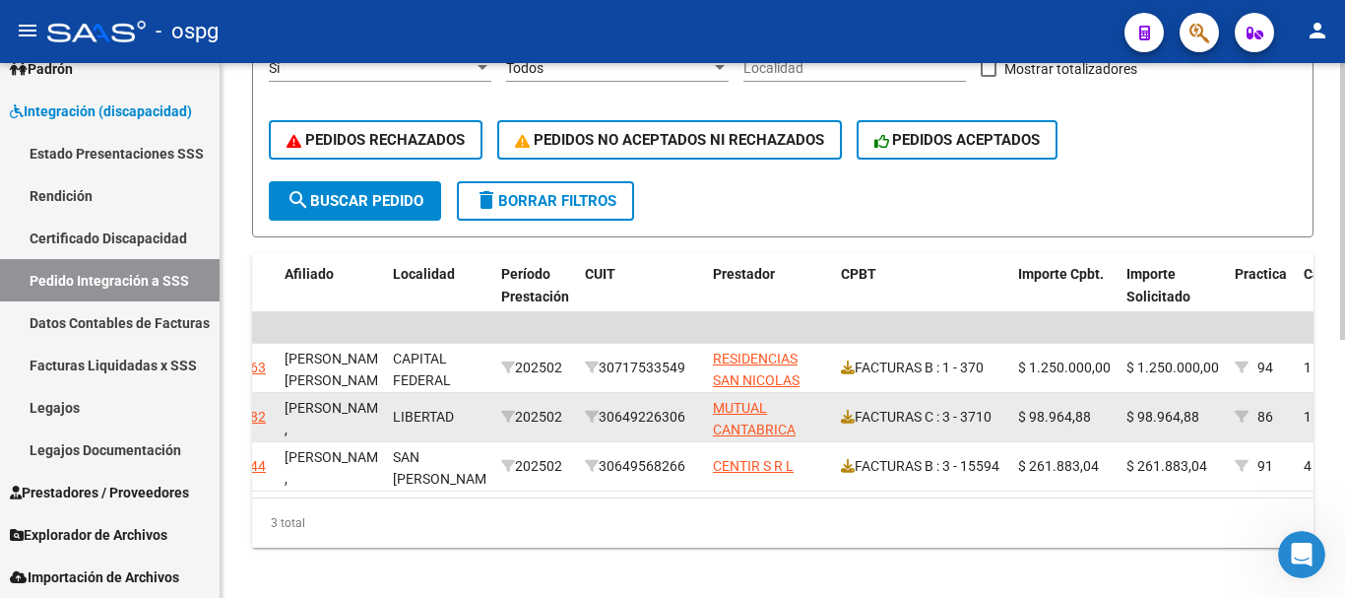
drag, startPoint x: 692, startPoint y: 415, endPoint x: 611, endPoint y: 415, distance: 80.7
click at [611, 415] on div "30649226306" at bounding box center [641, 417] width 112 height 23
copy div "30649226306"
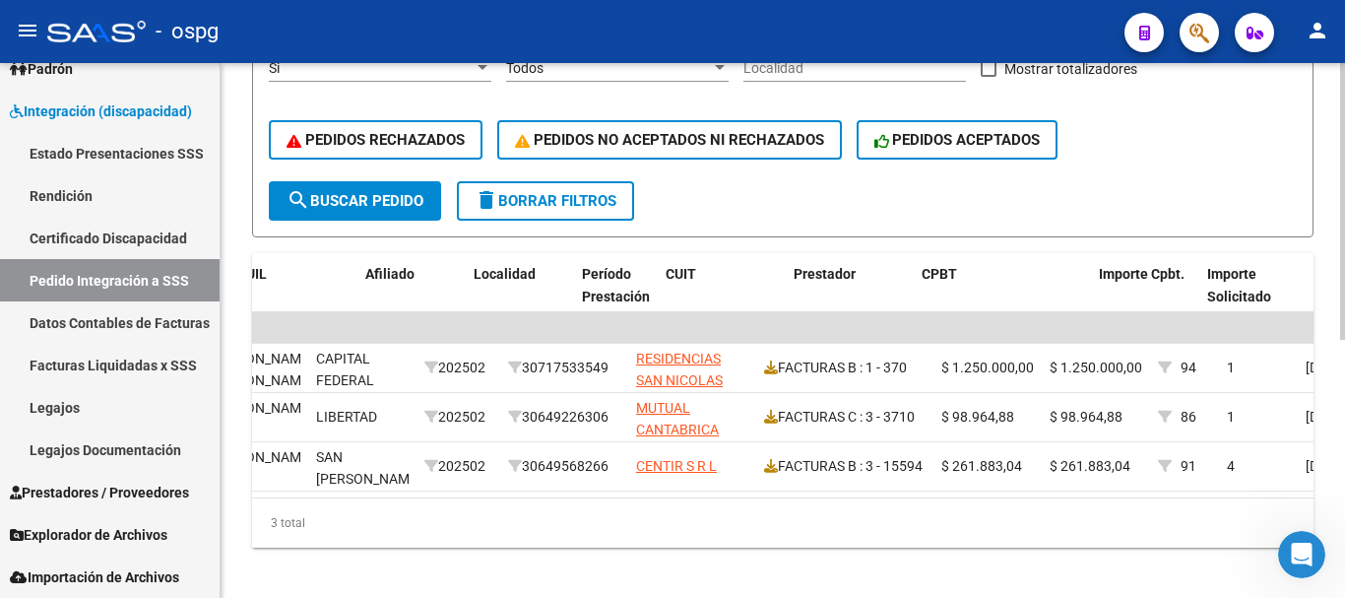
scroll to position [0, 763]
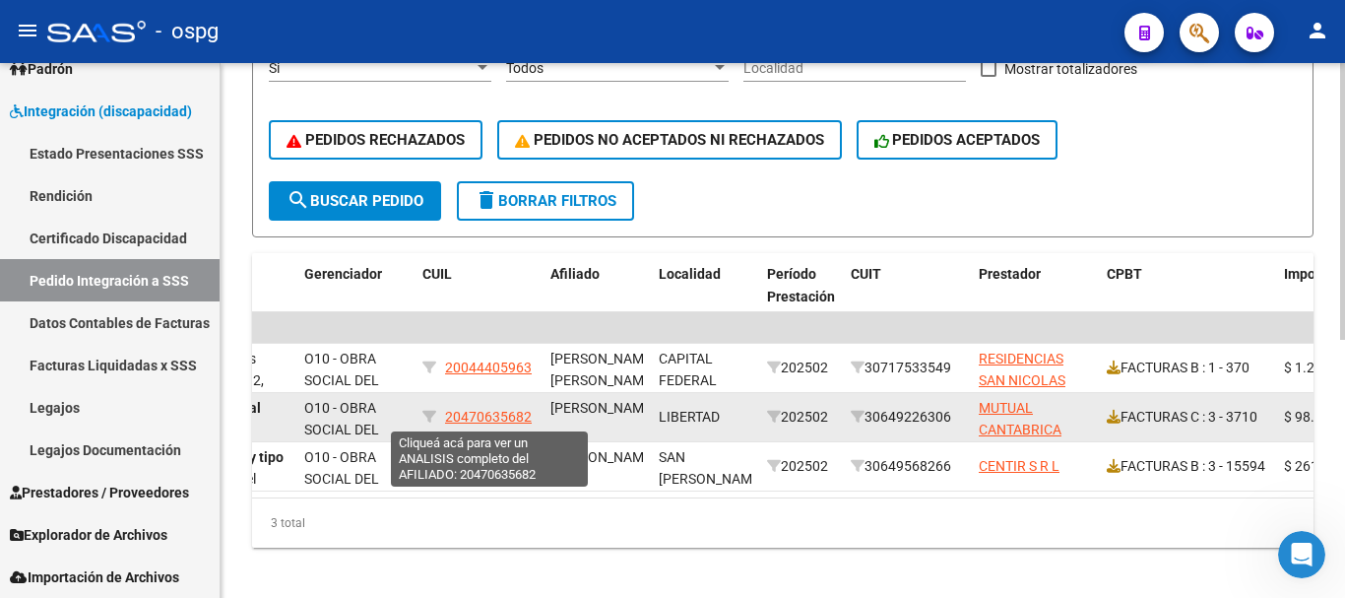
drag, startPoint x: 531, startPoint y: 412, endPoint x: 450, endPoint y: 417, distance: 80.9
click at [450, 417] on span "20470635682" at bounding box center [488, 417] width 87 height 16
copy span "20470635682"
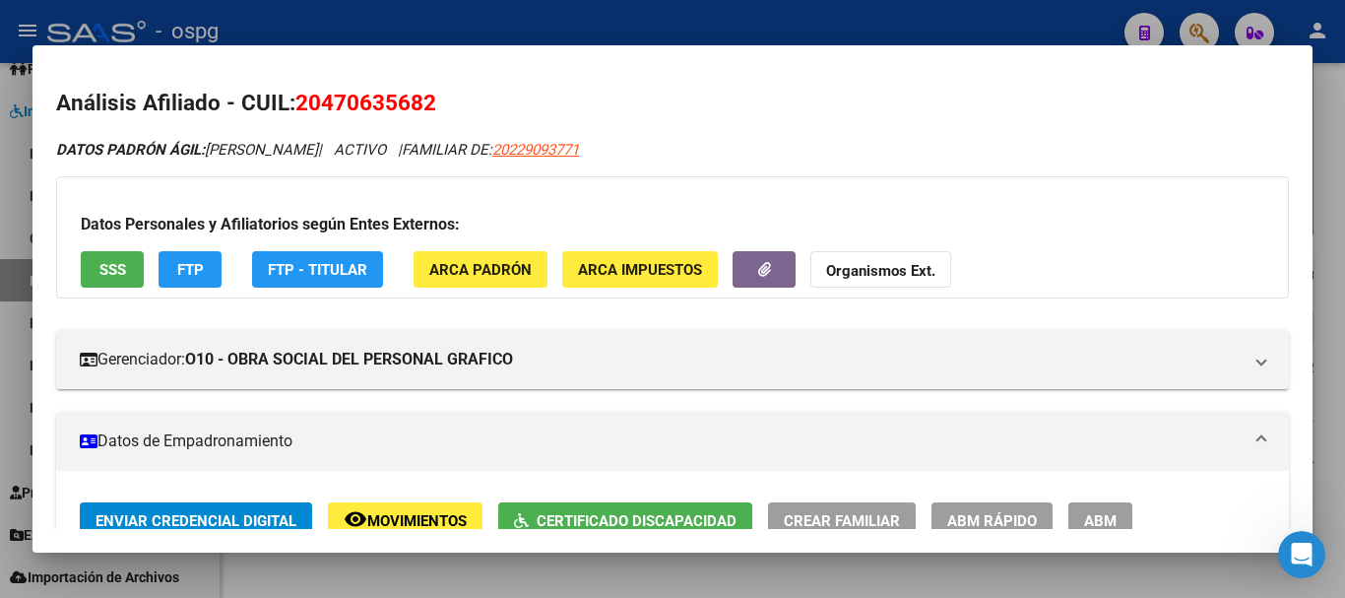
drag, startPoint x: 450, startPoint y: 417, endPoint x: 403, endPoint y: 100, distance: 320.5
click at [386, 107] on h2 "Análisis Afiliado - CUIL: 20470635682" at bounding box center [672, 103] width 1232 height 33
click at [462, 103] on h2 "Análisis Afiliado - CUIL: 20470635682" at bounding box center [672, 103] width 1232 height 33
drag, startPoint x: 450, startPoint y: 103, endPoint x: 301, endPoint y: 113, distance: 149.0
click at [301, 113] on h2 "Análisis Afiliado - CUIL: 20470635682" at bounding box center [672, 103] width 1232 height 33
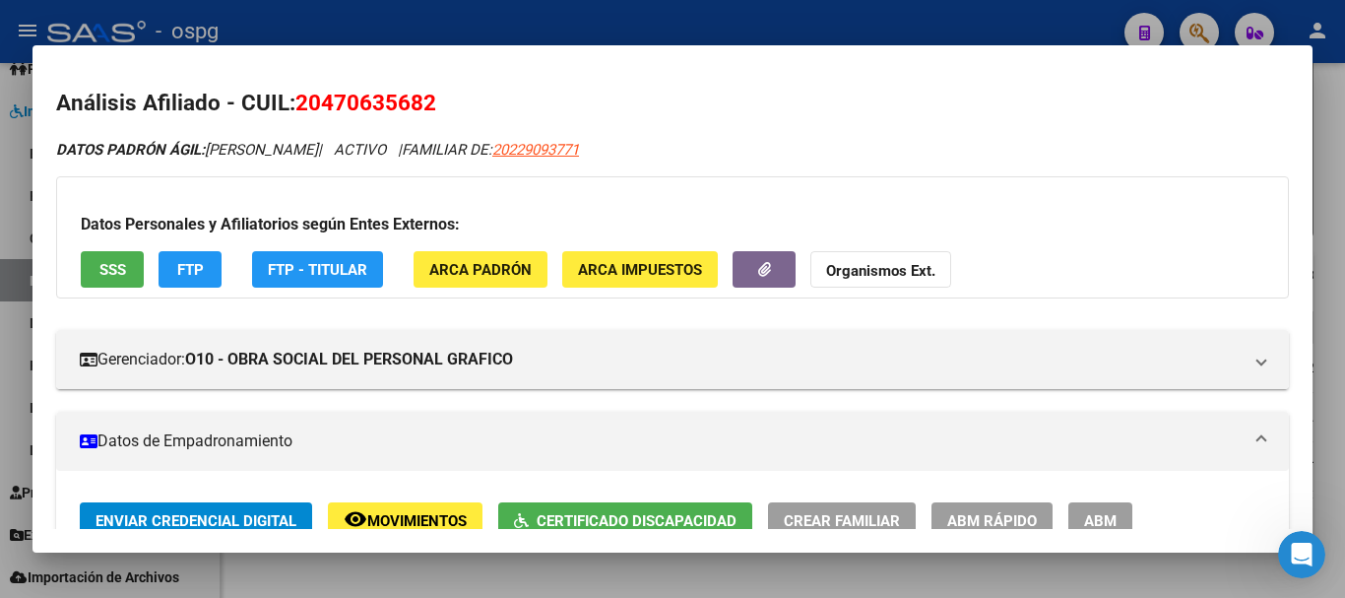
copy span "20470635682"
click at [809, 23] on div at bounding box center [672, 299] width 1345 height 598
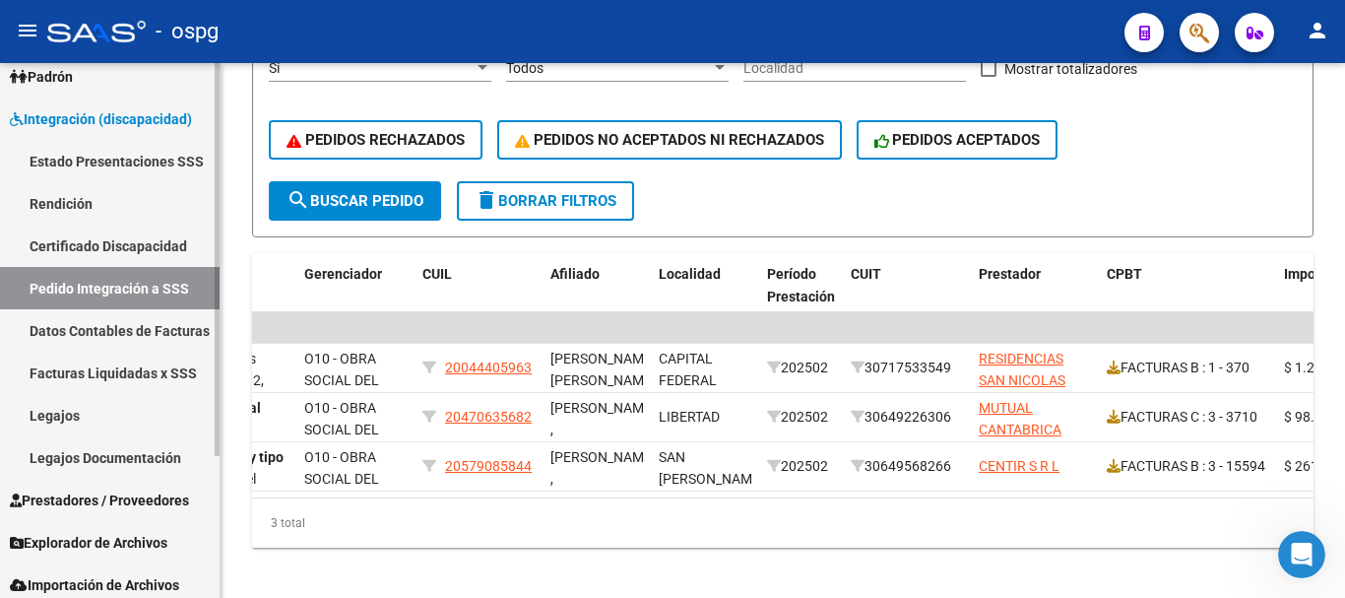
scroll to position [193, 0]
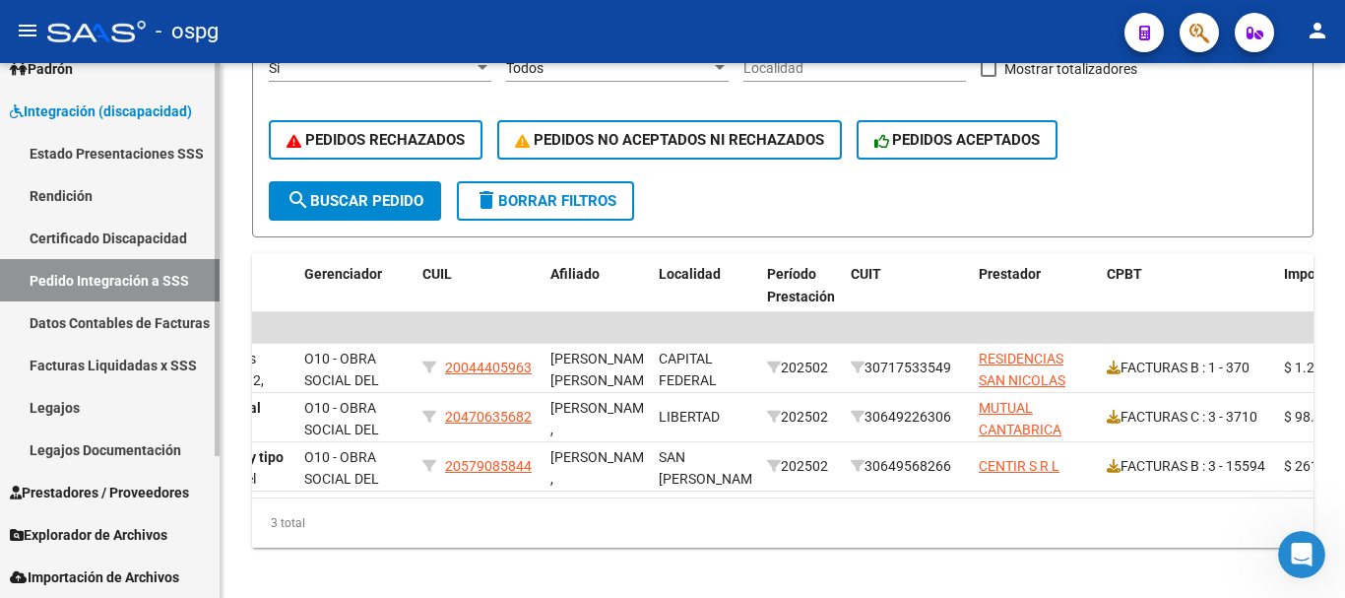
click at [79, 407] on link "Legajos" at bounding box center [110, 407] width 220 height 42
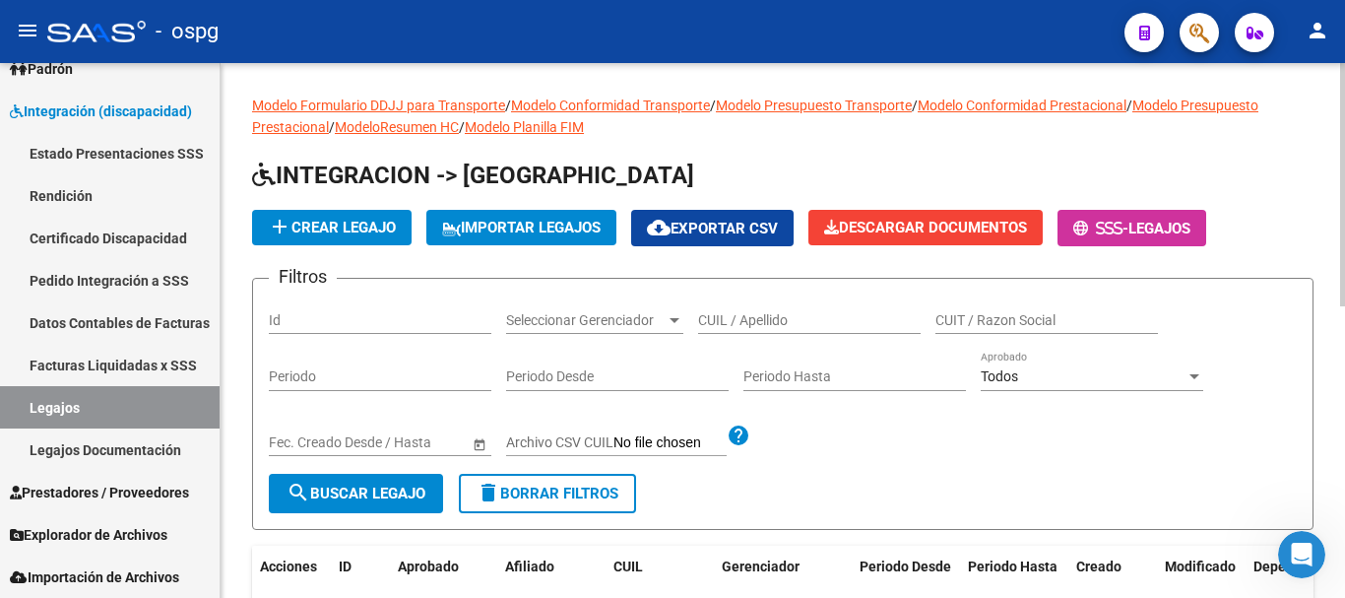
click at [774, 323] on input "CUIL / Apellido" at bounding box center [809, 320] width 222 height 17
paste input "20470635682"
type input "20470635682"
drag, startPoint x: 330, startPoint y: 495, endPoint x: 370, endPoint y: 483, distance: 42.1
click at [331, 495] on span "search Buscar Legajo" at bounding box center [355, 493] width 139 height 18
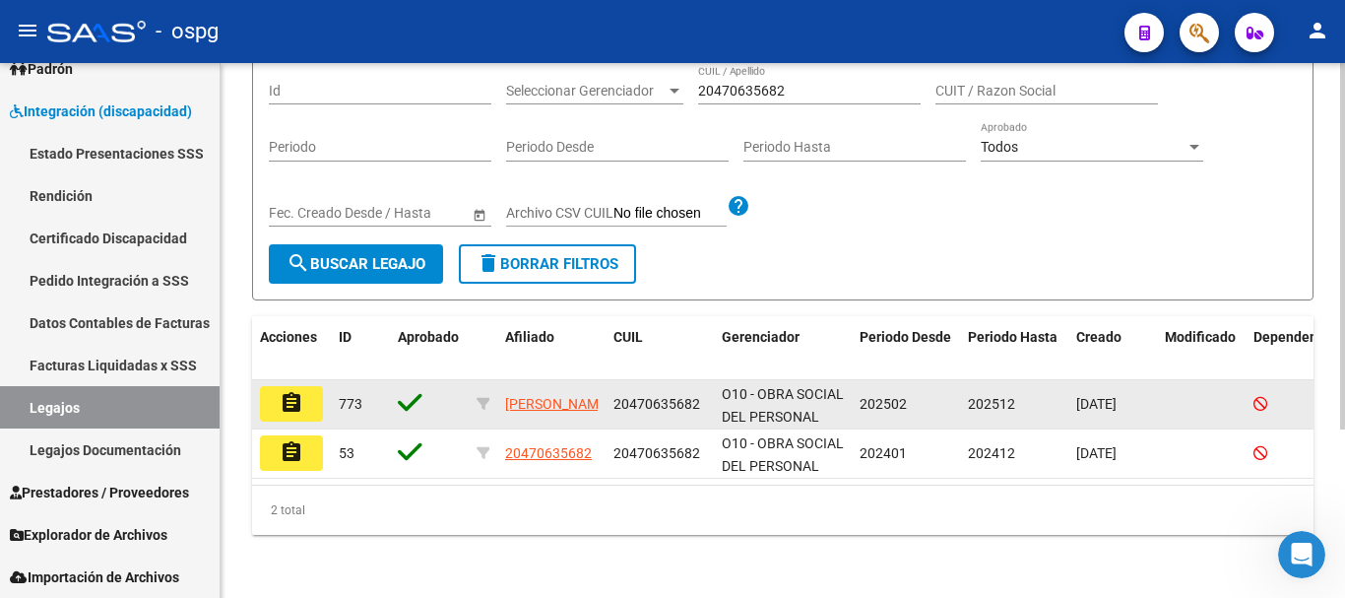
scroll to position [246, 0]
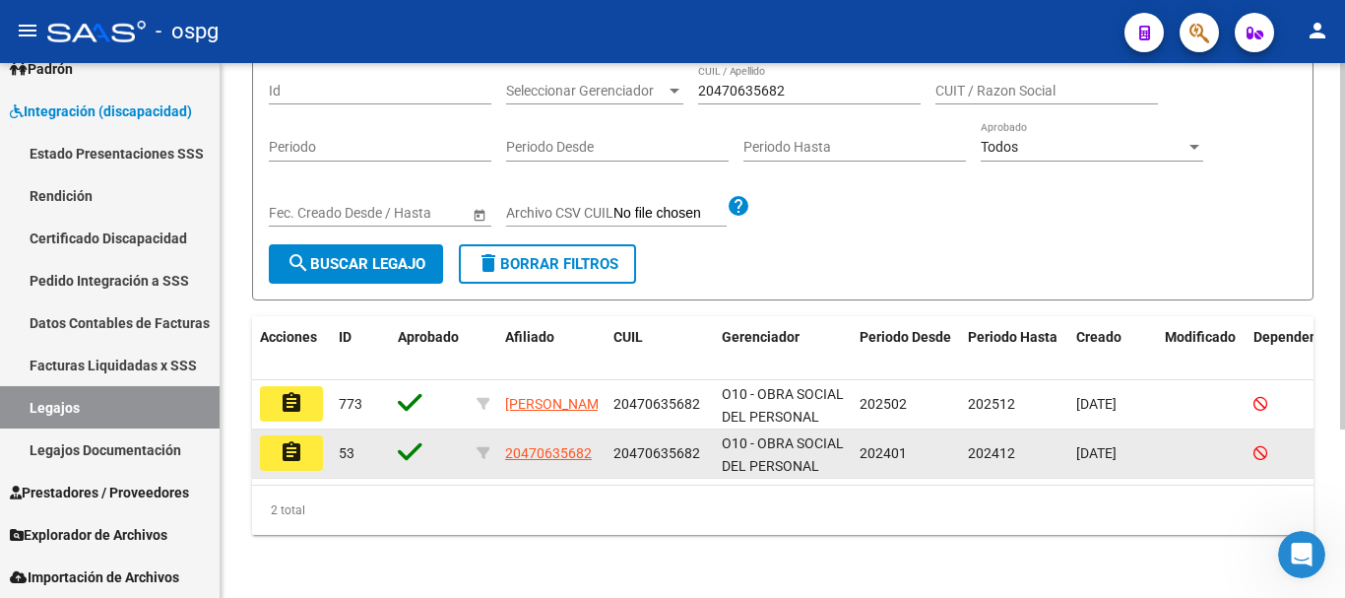
click at [298, 445] on mat-icon "assignment" at bounding box center [292, 452] width 24 height 24
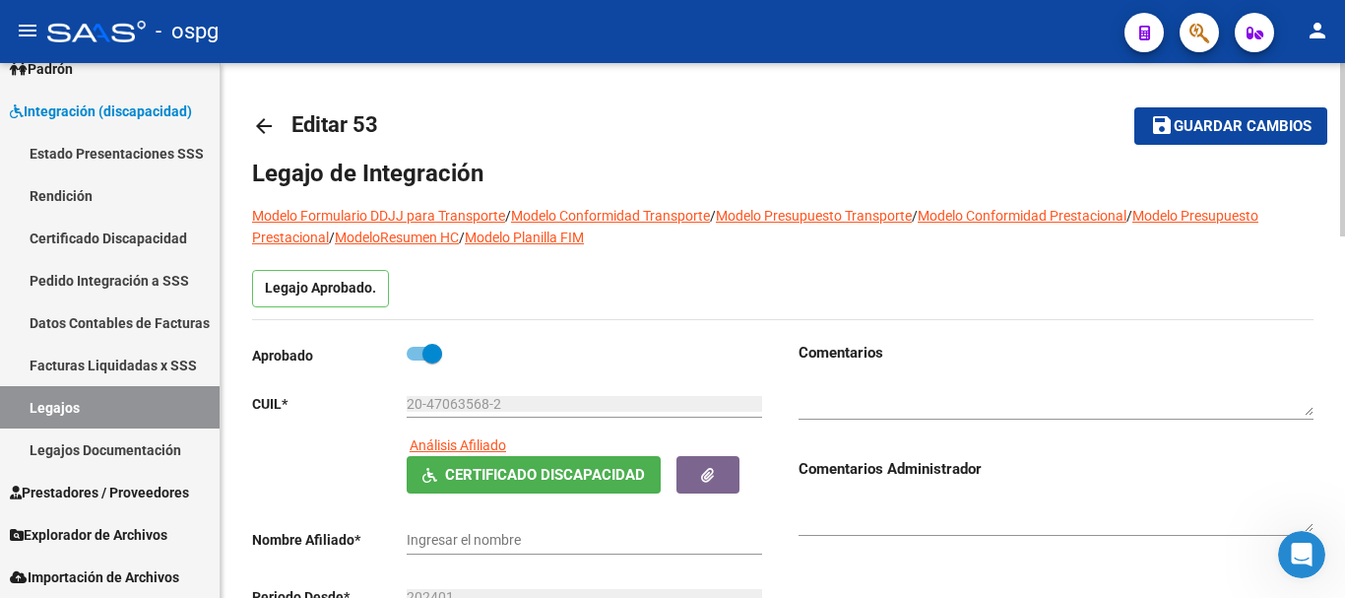
type input "SEPULVEDA LEANDRO NAHUEL"
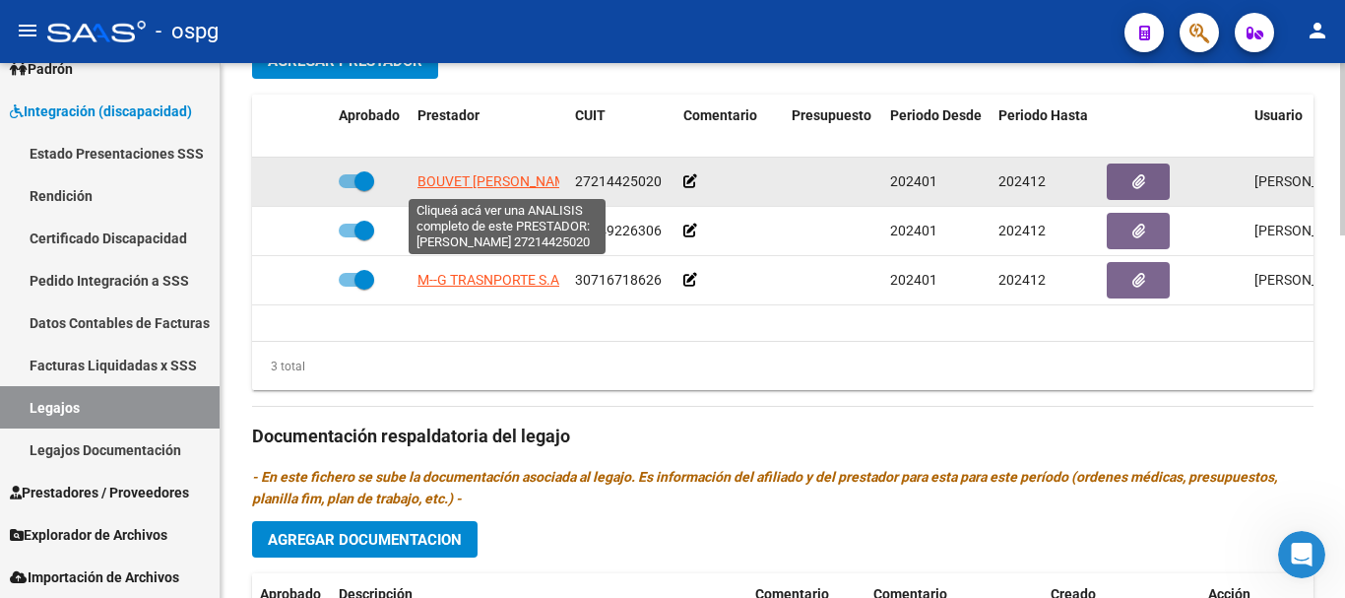
click at [531, 184] on span "BOUVET [PERSON_NAME]" at bounding box center [497, 181] width 160 height 16
type textarea "27214425020"
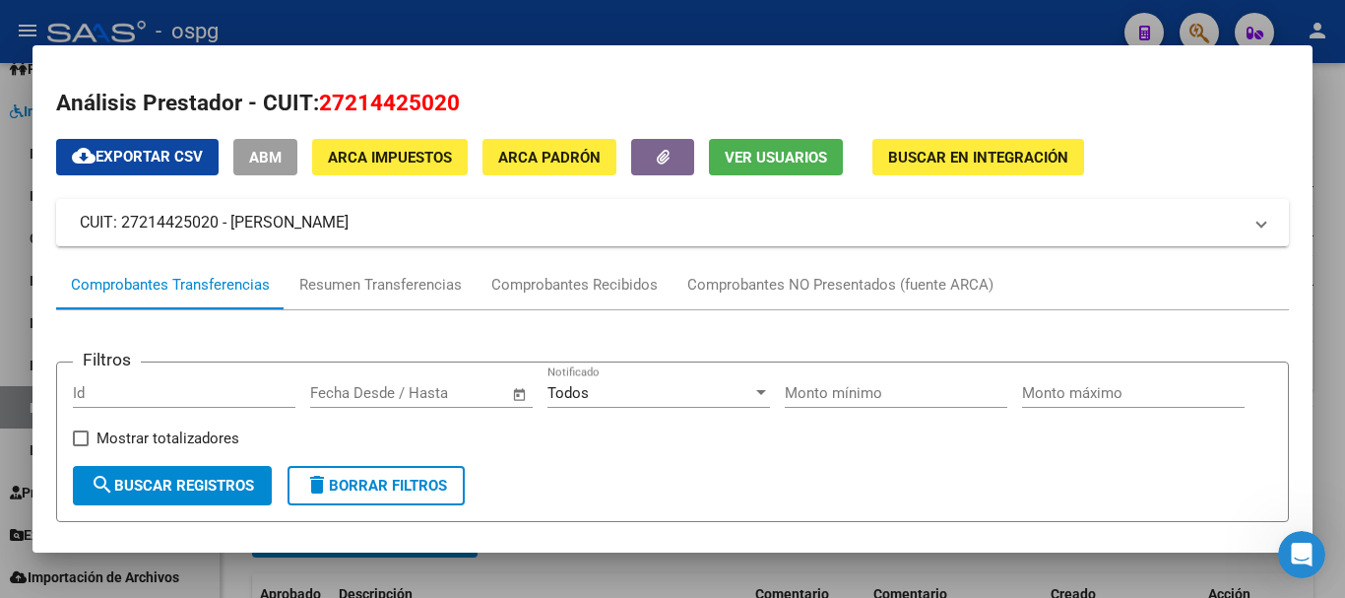
click at [933, 168] on button "Buscar en Integración" at bounding box center [978, 157] width 212 height 36
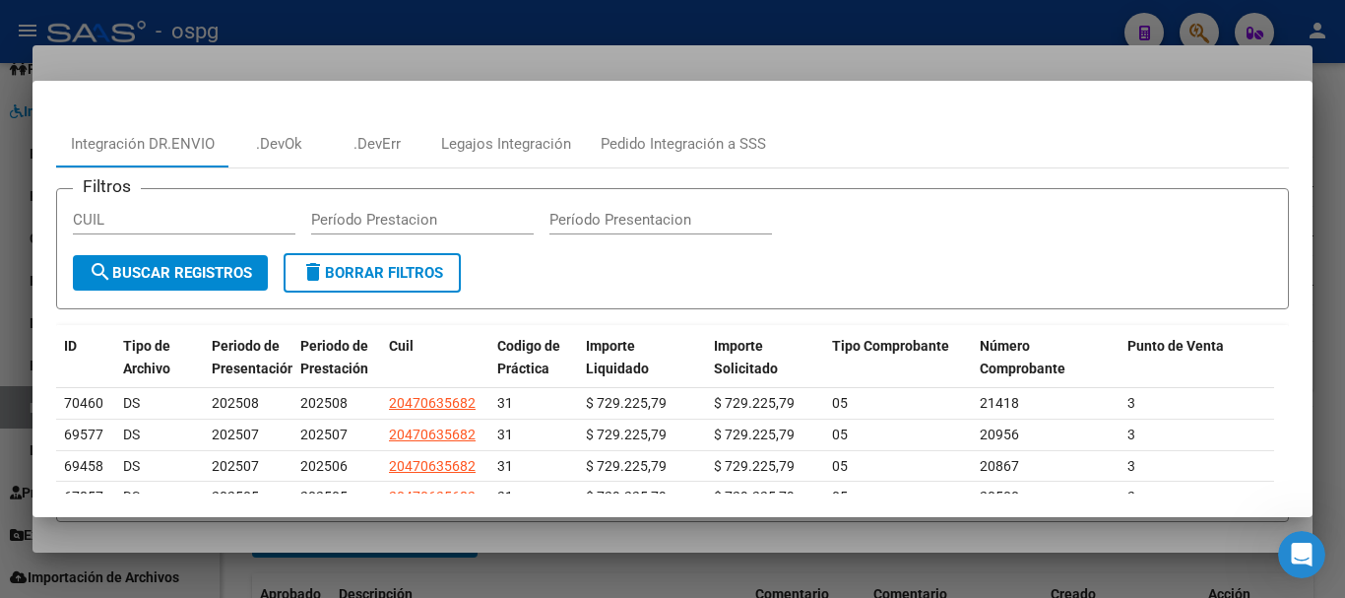
click at [717, 47] on div at bounding box center [672, 299] width 1345 height 598
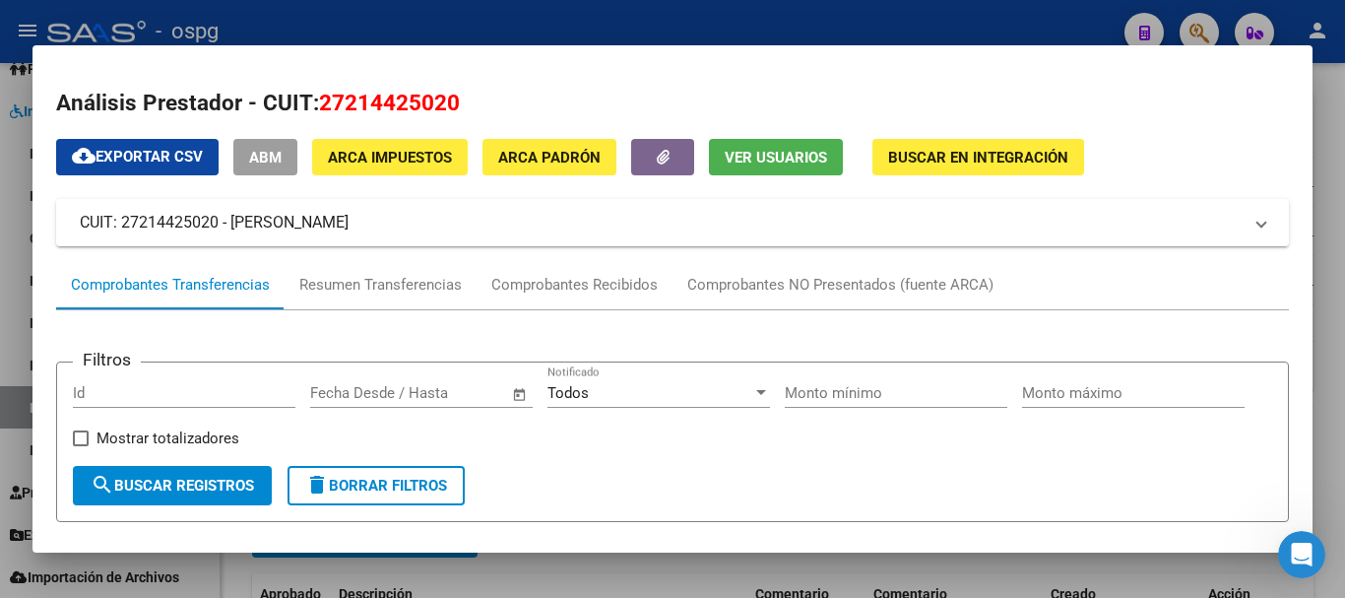
click at [717, 13] on div at bounding box center [672, 299] width 1345 height 598
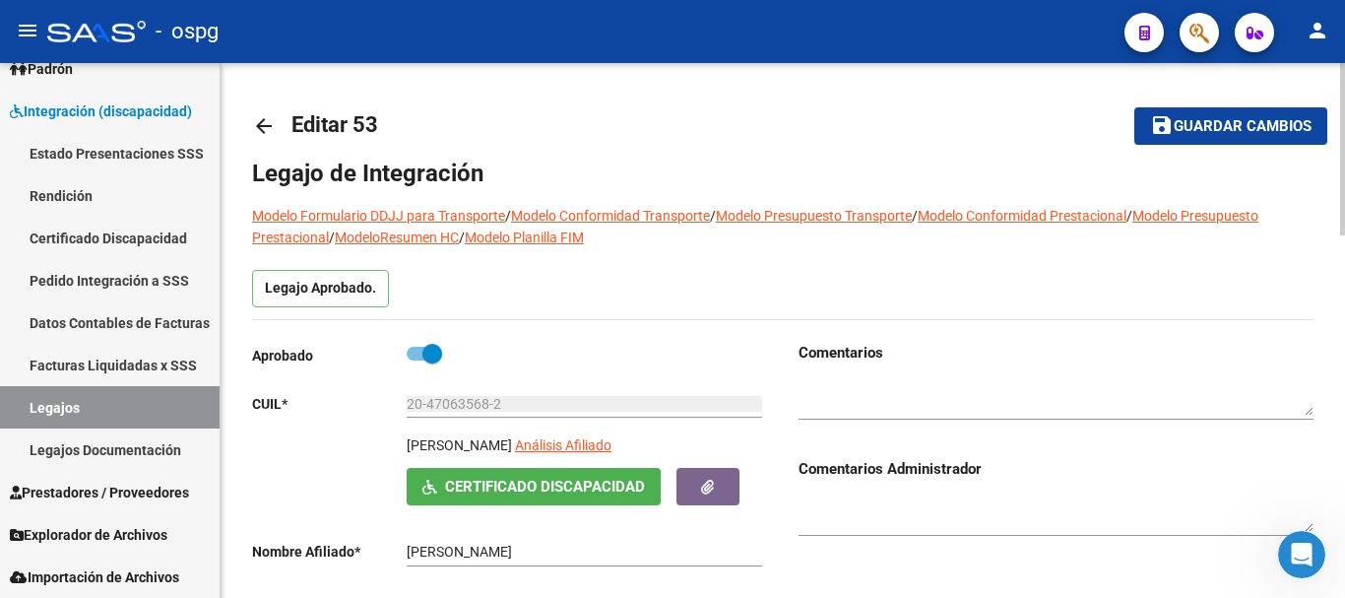
click at [269, 128] on mat-icon "arrow_back" at bounding box center [264, 126] width 24 height 24
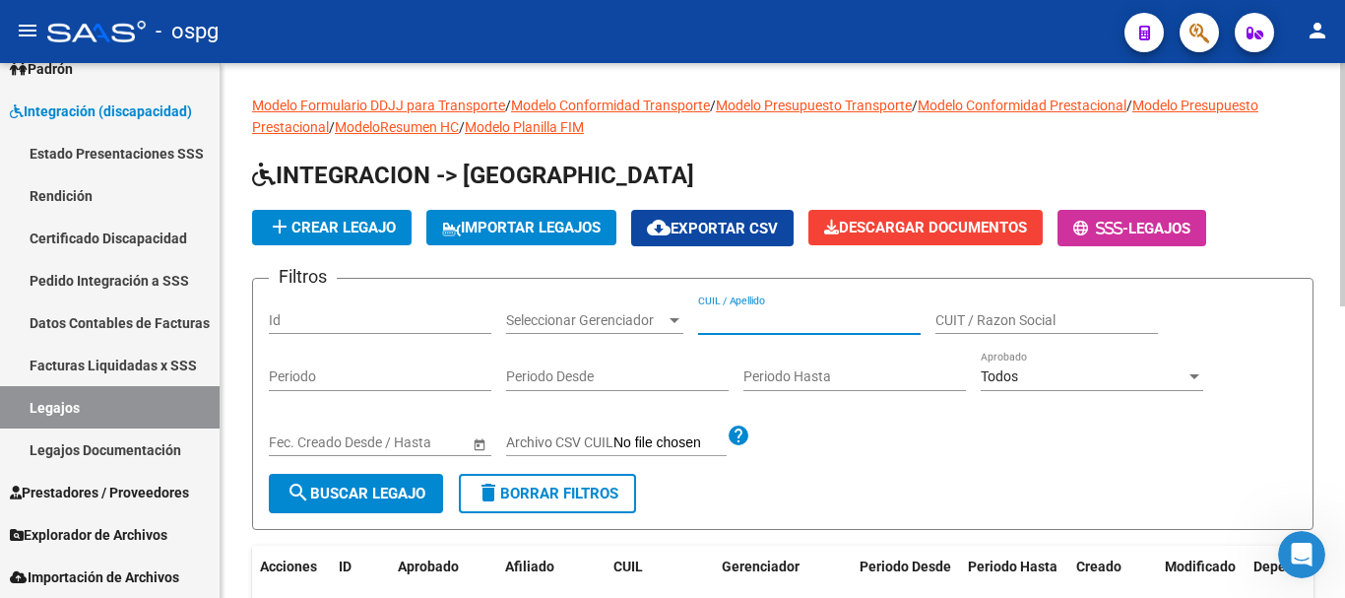
paste input "27214425020"
type input "27214425020"
click at [400, 484] on span "search Buscar Legajo" at bounding box center [355, 493] width 139 height 18
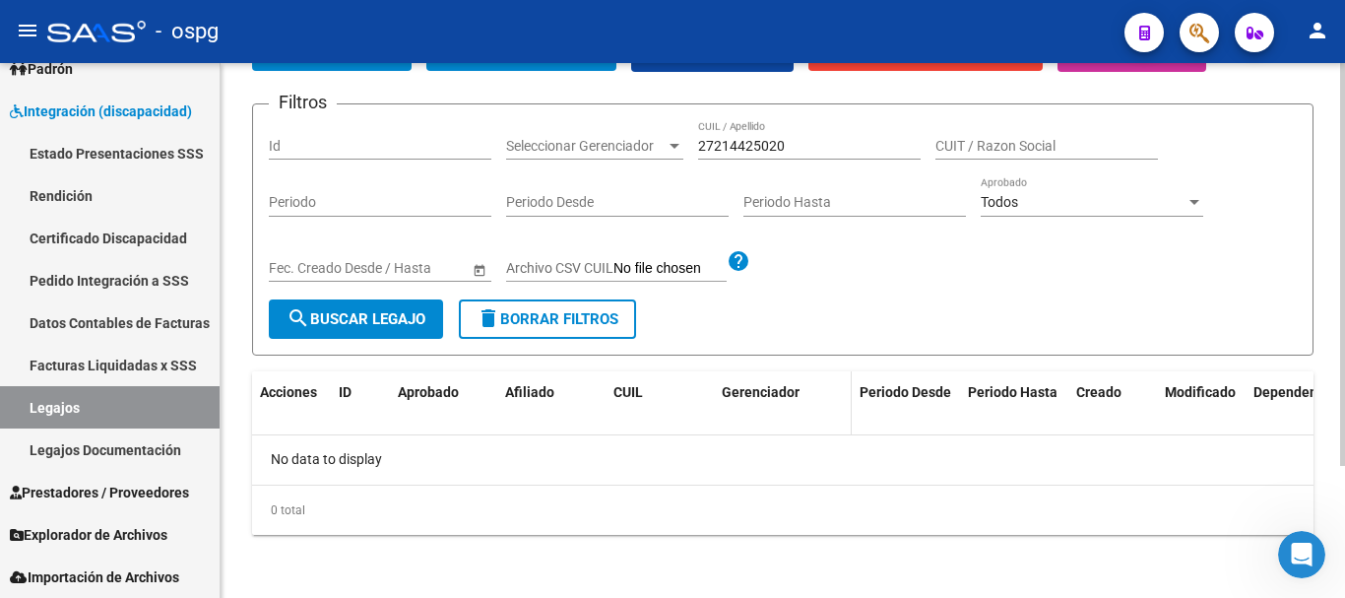
scroll to position [77, 0]
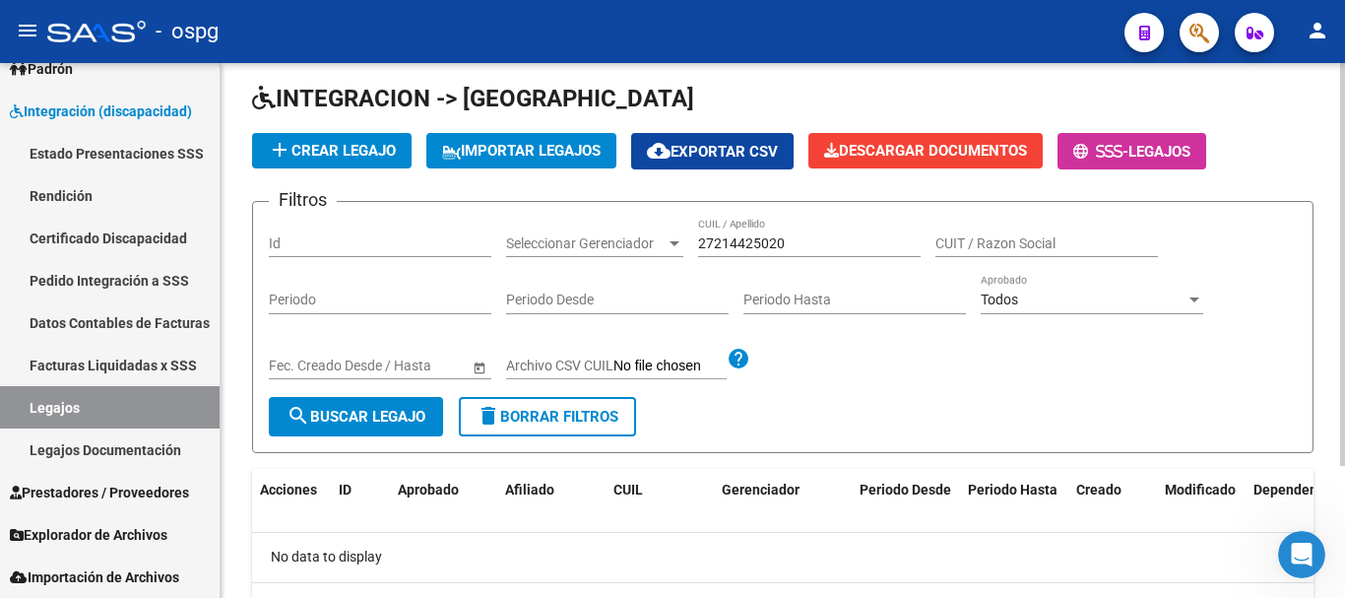
click at [394, 422] on span "search Buscar Legajo" at bounding box center [355, 417] width 139 height 18
drag, startPoint x: 826, startPoint y: 246, endPoint x: 668, endPoint y: 250, distance: 157.6
click at [668, 250] on div "Filtros Id Seleccionar Gerenciador Seleccionar Gerenciador 27214425020 CUIL / A…" at bounding box center [783, 307] width 1028 height 179
click at [1000, 245] on input "CUIT / Razon Social" at bounding box center [1046, 243] width 222 height 17
paste input "20470635682"
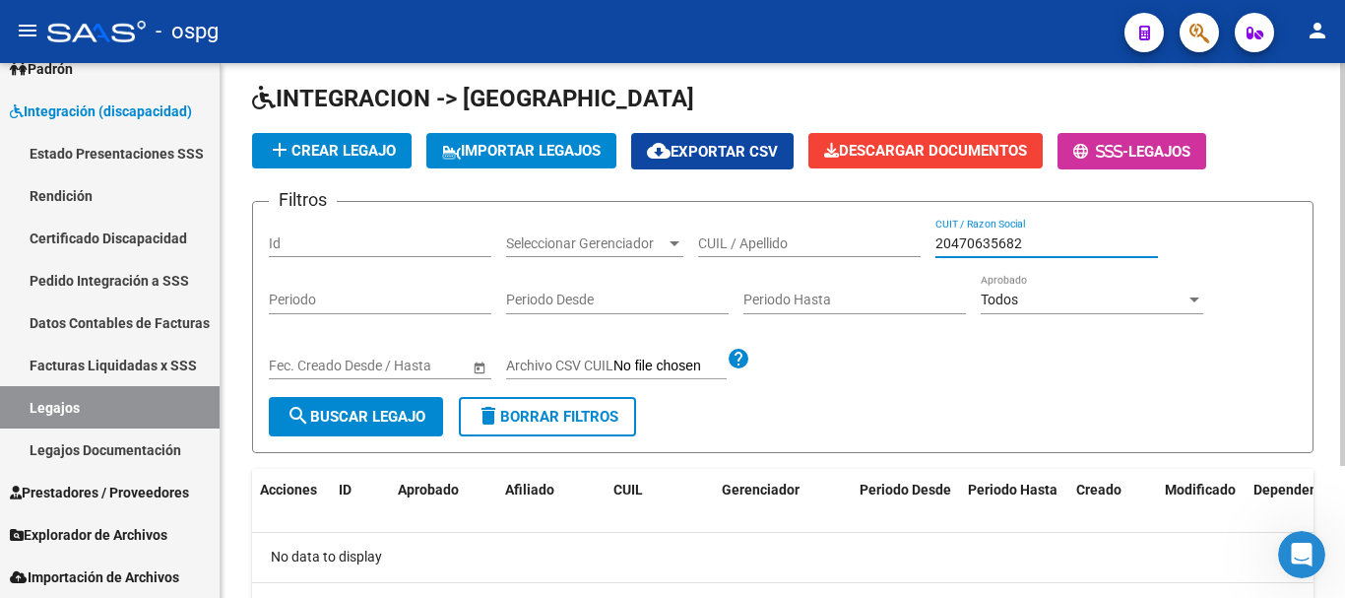
type input "20470635682"
click at [366, 423] on span "search Buscar Legajo" at bounding box center [355, 417] width 139 height 18
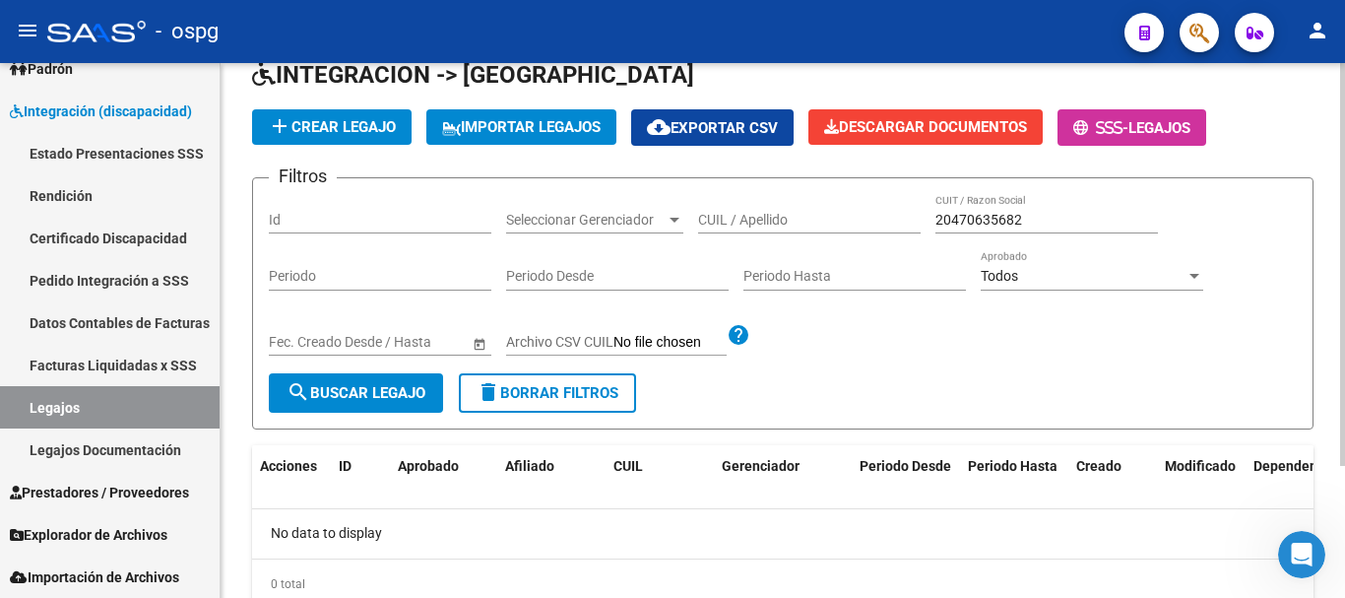
scroll to position [0, 0]
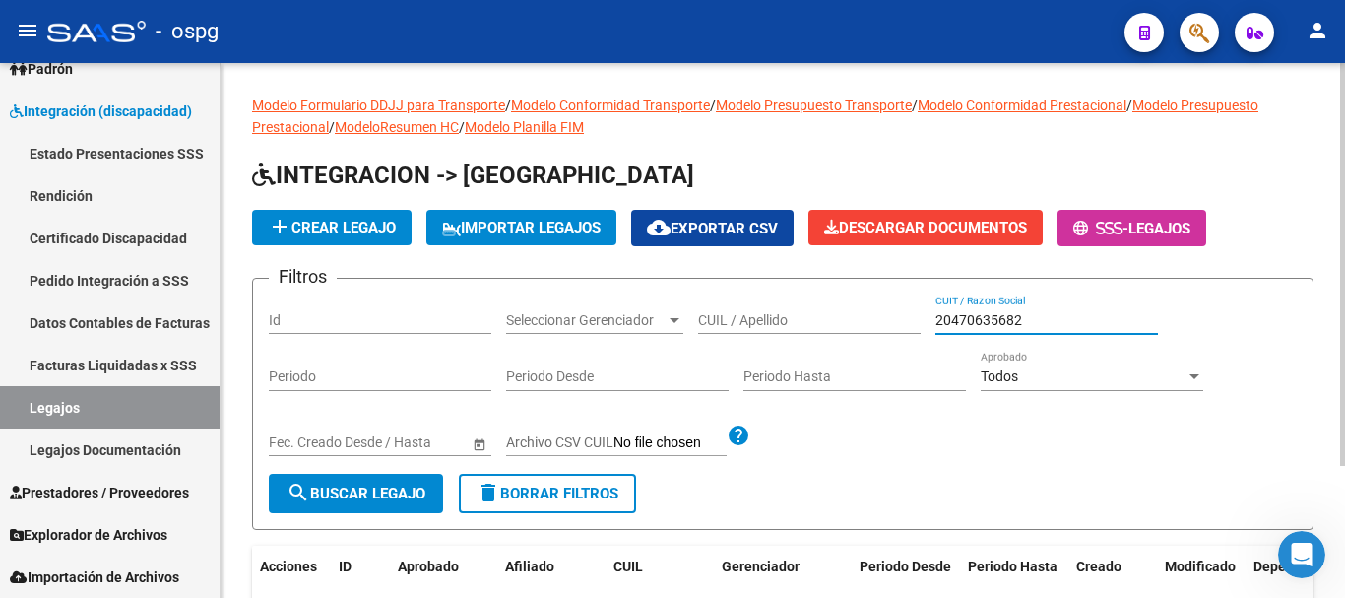
drag, startPoint x: 1062, startPoint y: 315, endPoint x: 902, endPoint y: 336, distance: 161.8
click at [902, 336] on div "Filtros Id Seleccionar Gerenciador Seleccionar Gerenciador CUIL / Apellido 2047…" at bounding box center [783, 383] width 1028 height 179
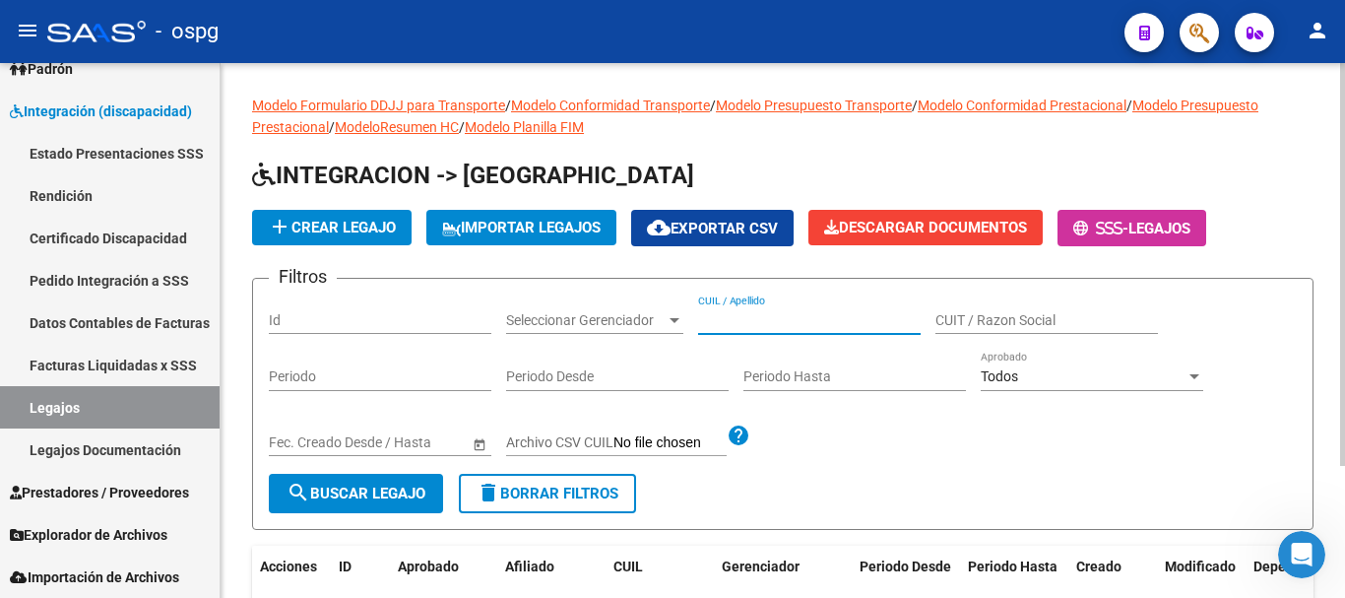
click at [737, 322] on input "CUIL / Apellido" at bounding box center [809, 320] width 222 height 17
paste input "20470635682"
type input "20470635682"
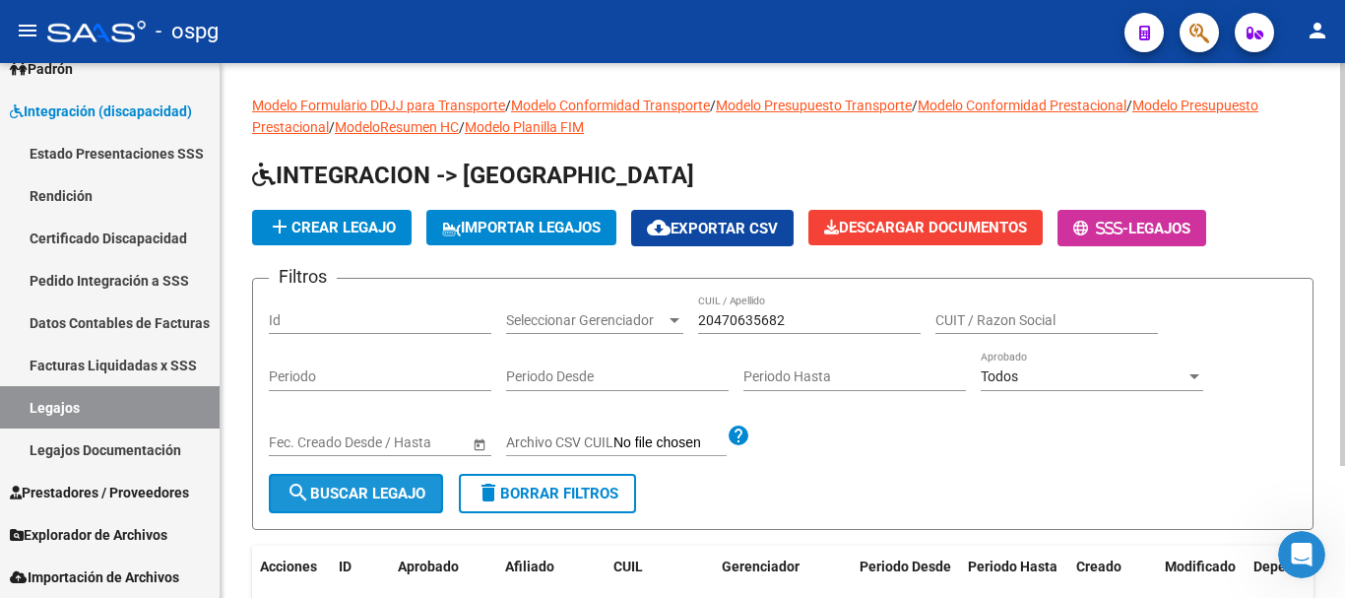
click at [406, 496] on span "search Buscar Legajo" at bounding box center [355, 493] width 139 height 18
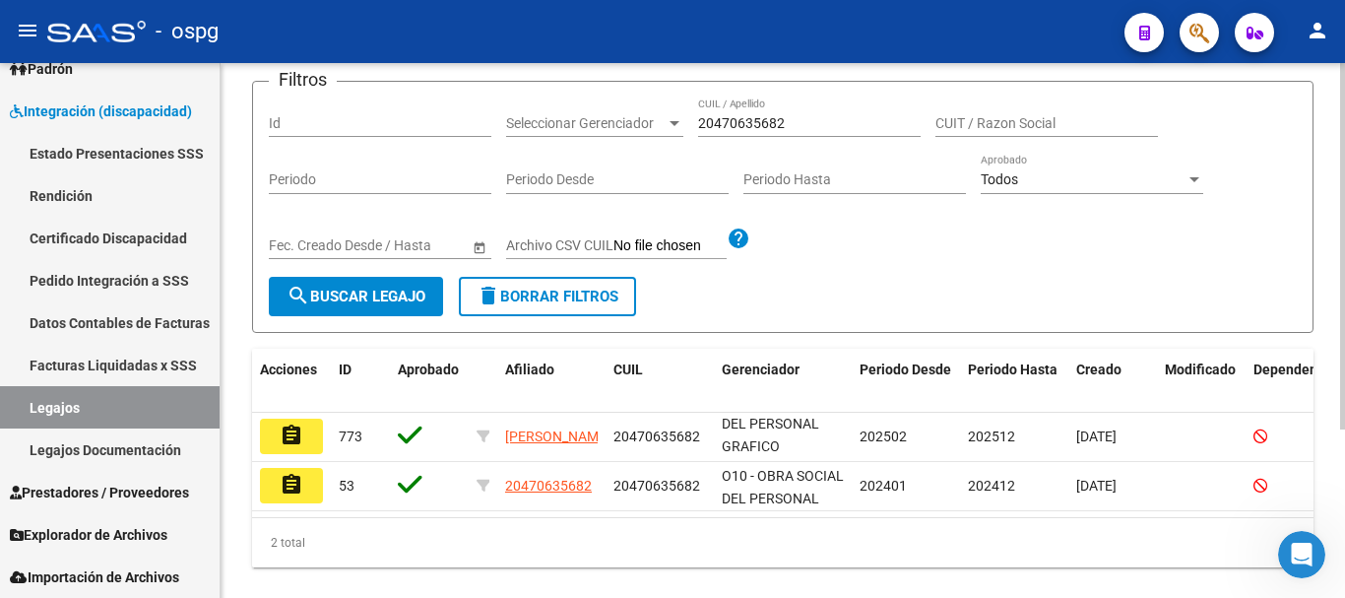
scroll to position [246, 0]
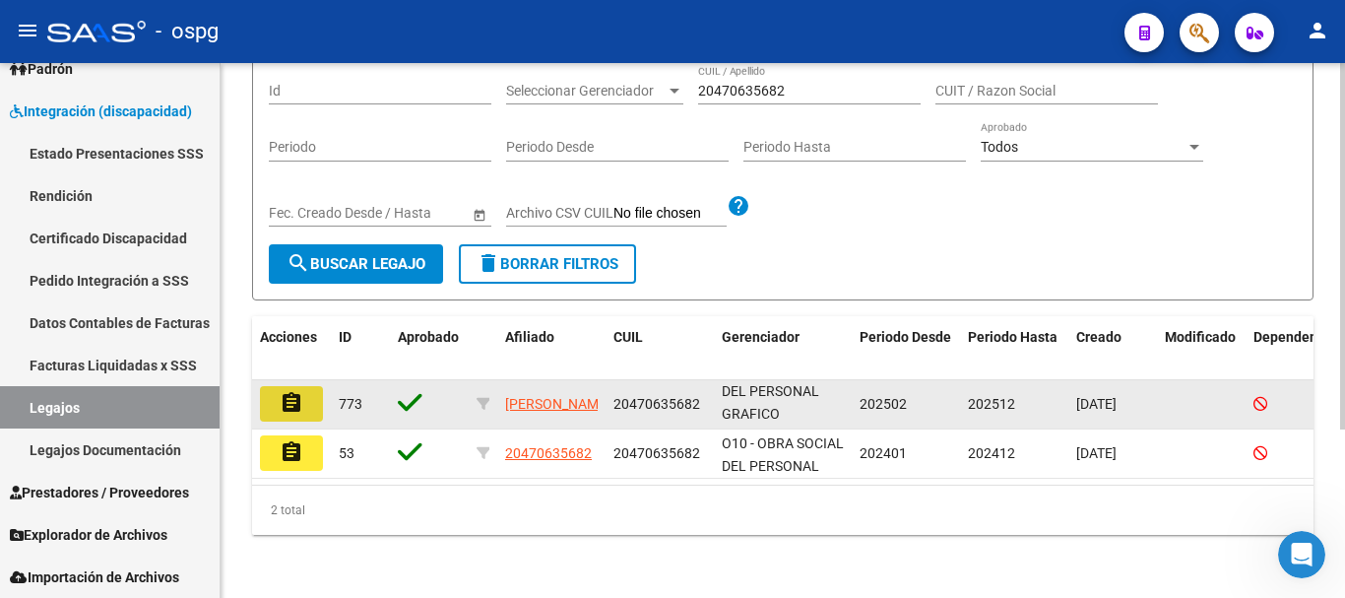
click at [294, 391] on mat-icon "assignment" at bounding box center [292, 403] width 24 height 24
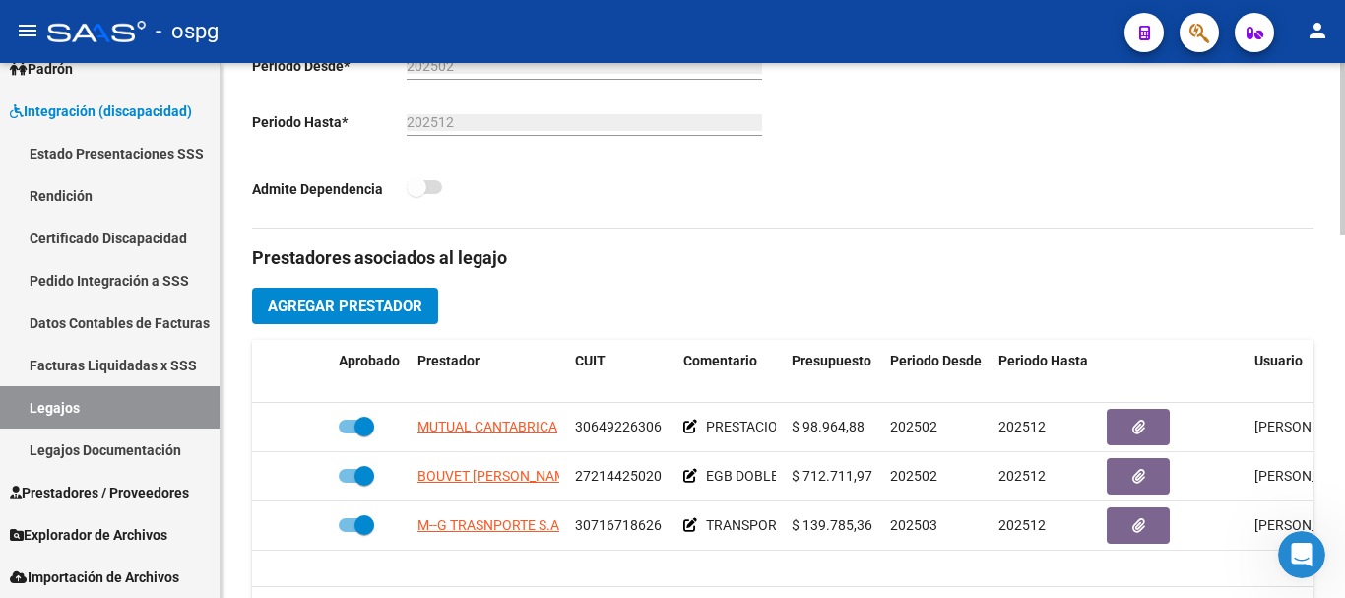
scroll to position [591, 0]
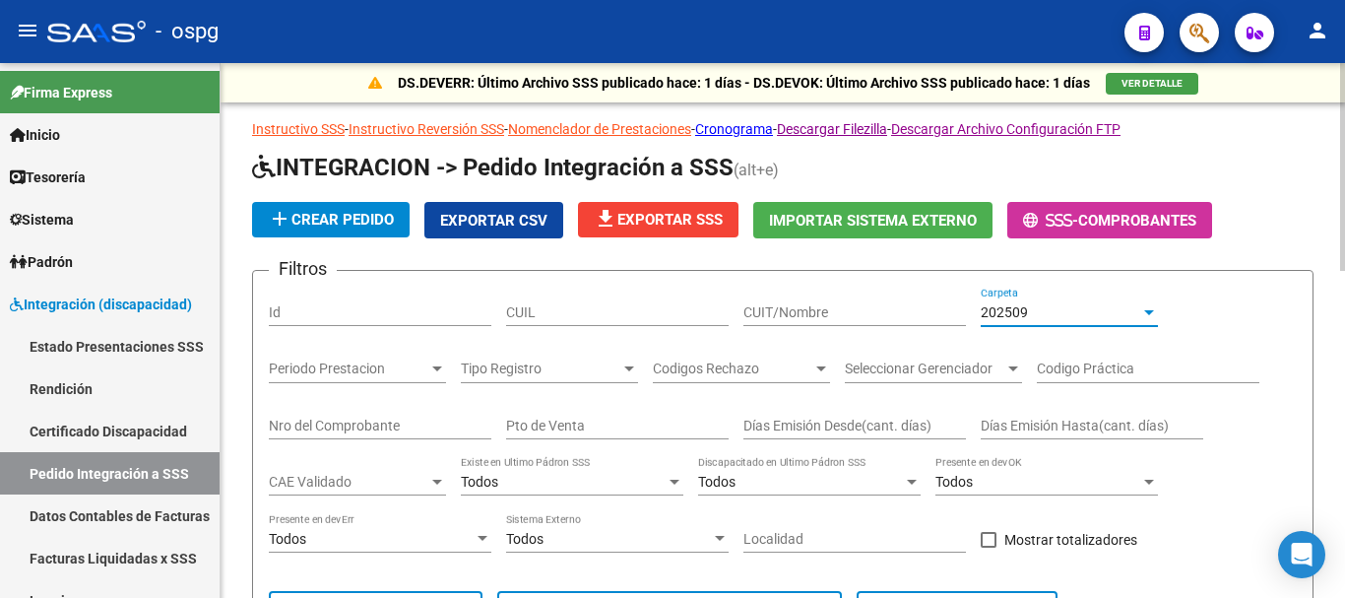
click at [1049, 305] on div "202509" at bounding box center [1059, 312] width 159 height 17
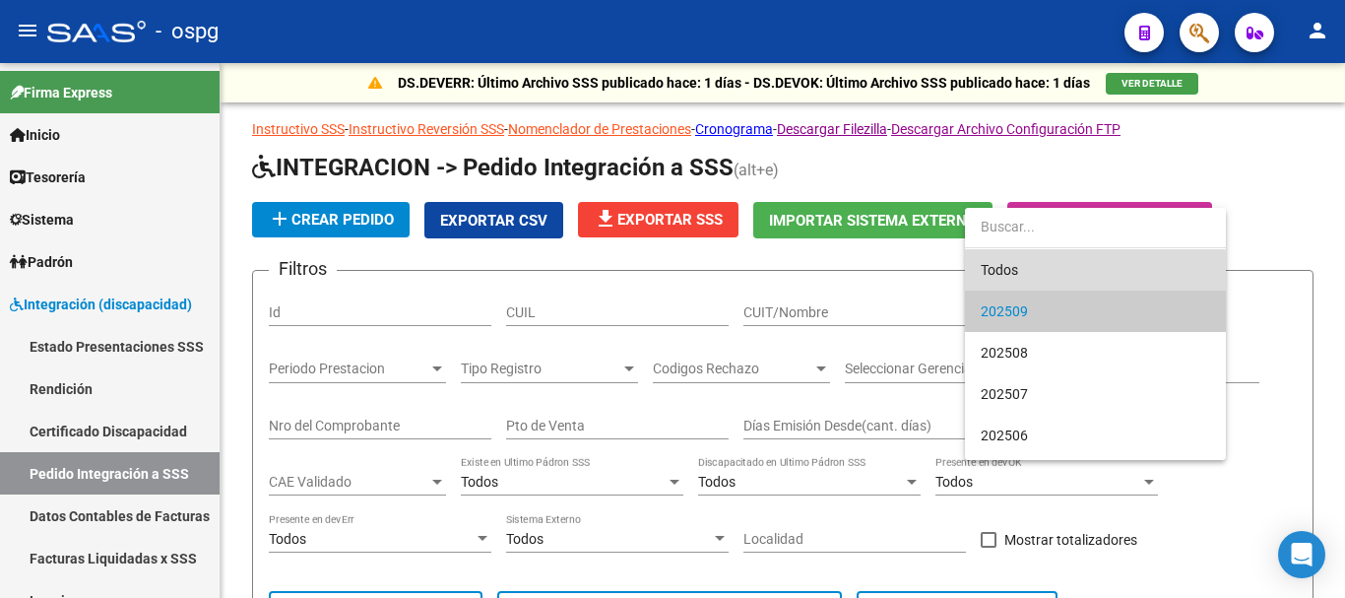
click at [1005, 274] on span "Todos" at bounding box center [1094, 269] width 229 height 41
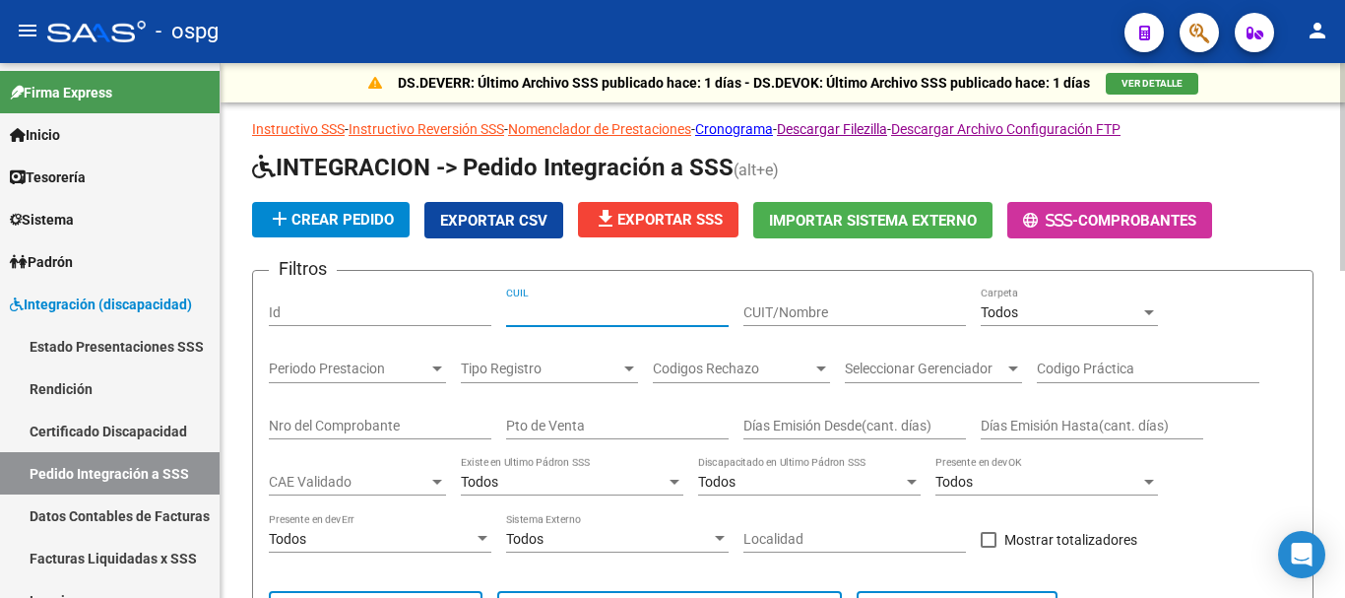
paste input "30649226306"
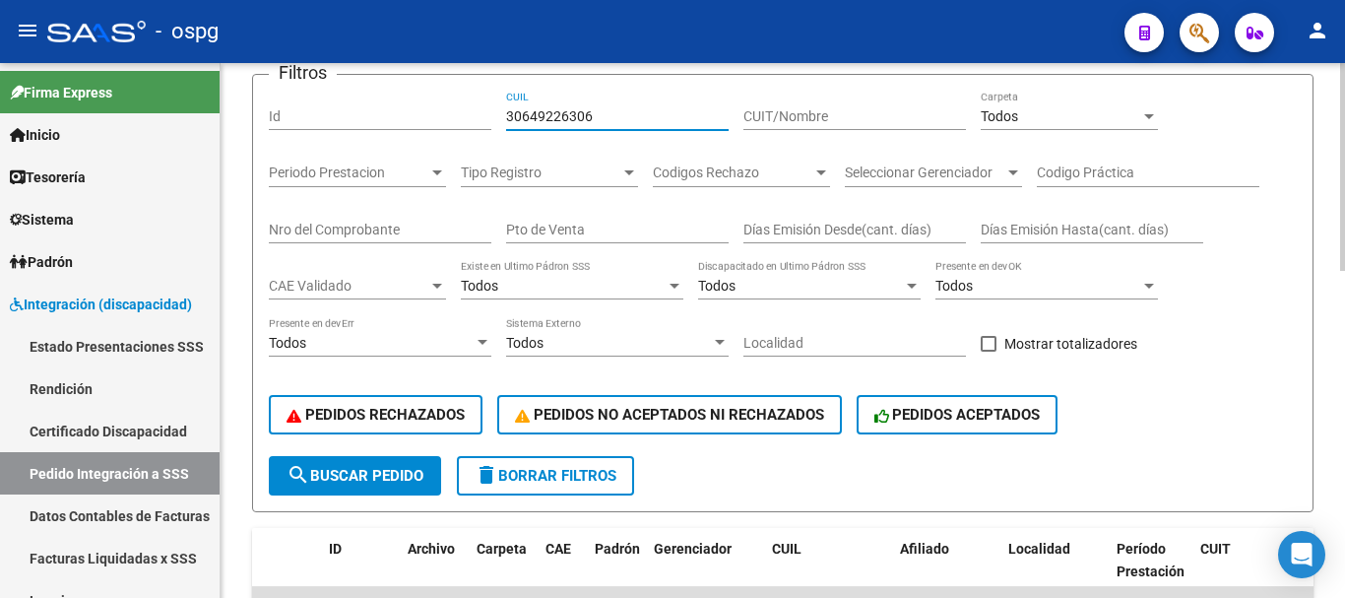
scroll to position [197, 0]
click at [384, 490] on button "search Buscar Pedido" at bounding box center [355, 474] width 172 height 39
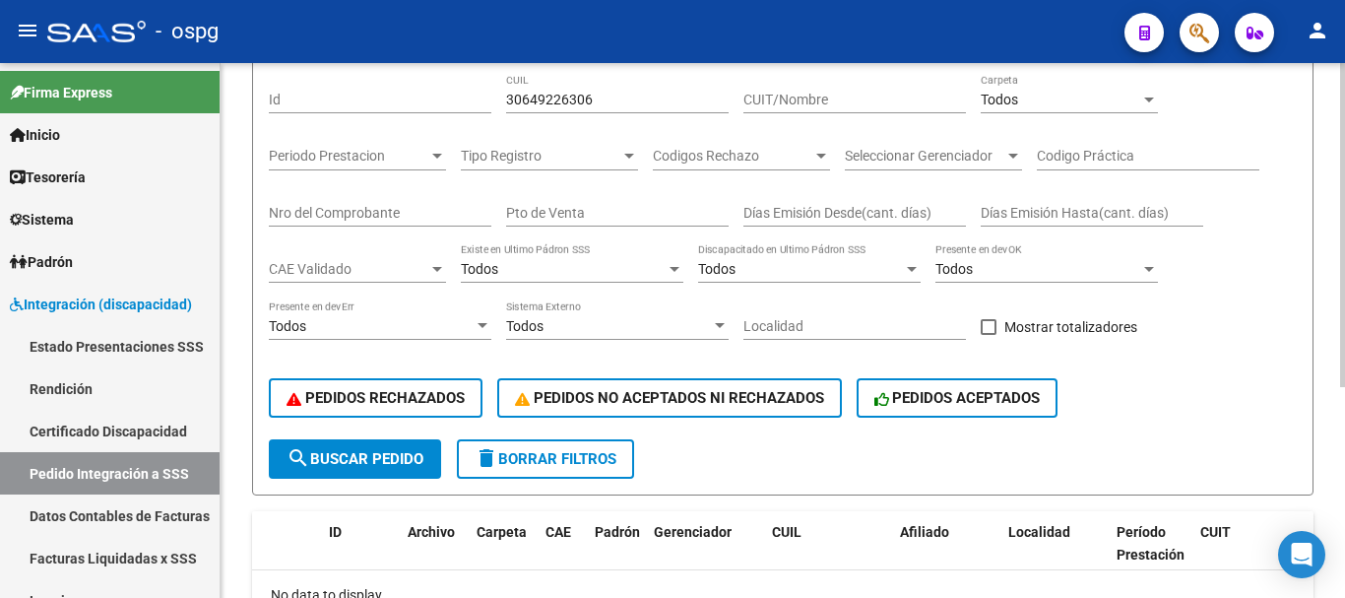
scroll to position [51, 0]
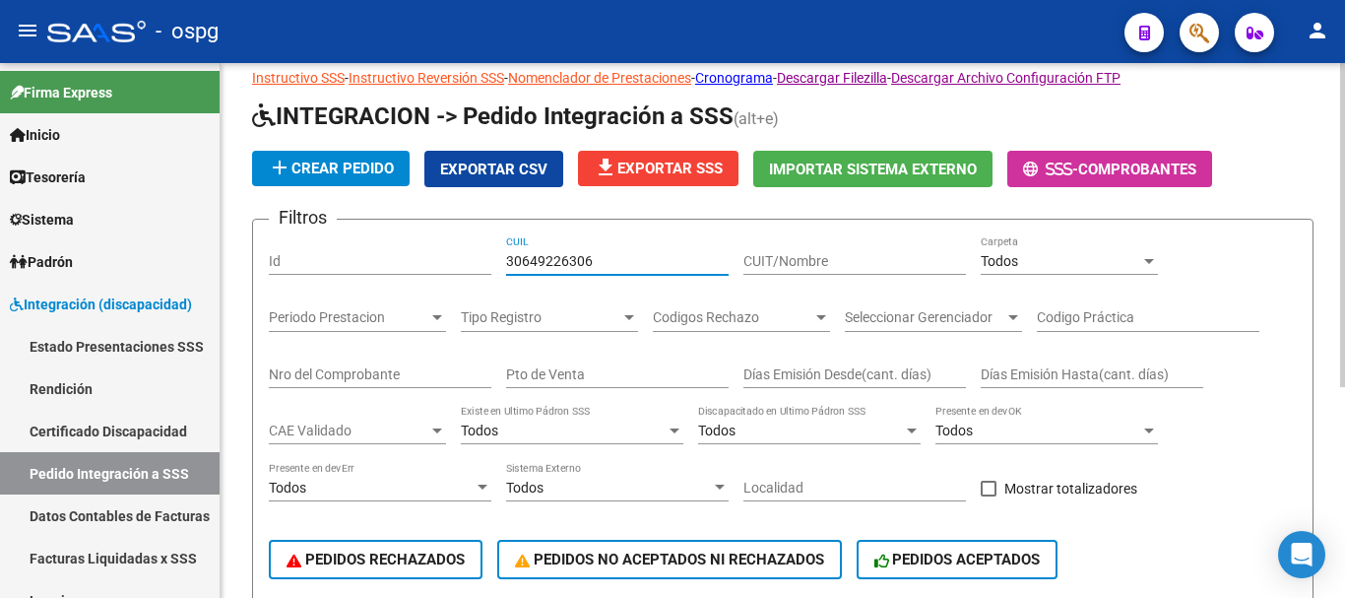
drag, startPoint x: 618, startPoint y: 258, endPoint x: 481, endPoint y: 270, distance: 137.3
click at [481, 270] on div "Filtros Id 30649226306 CUIL CUIT/Nombre Todos Carpeta Periodo Prestacion Period…" at bounding box center [783, 417] width 1028 height 365
paste input "20470635682"
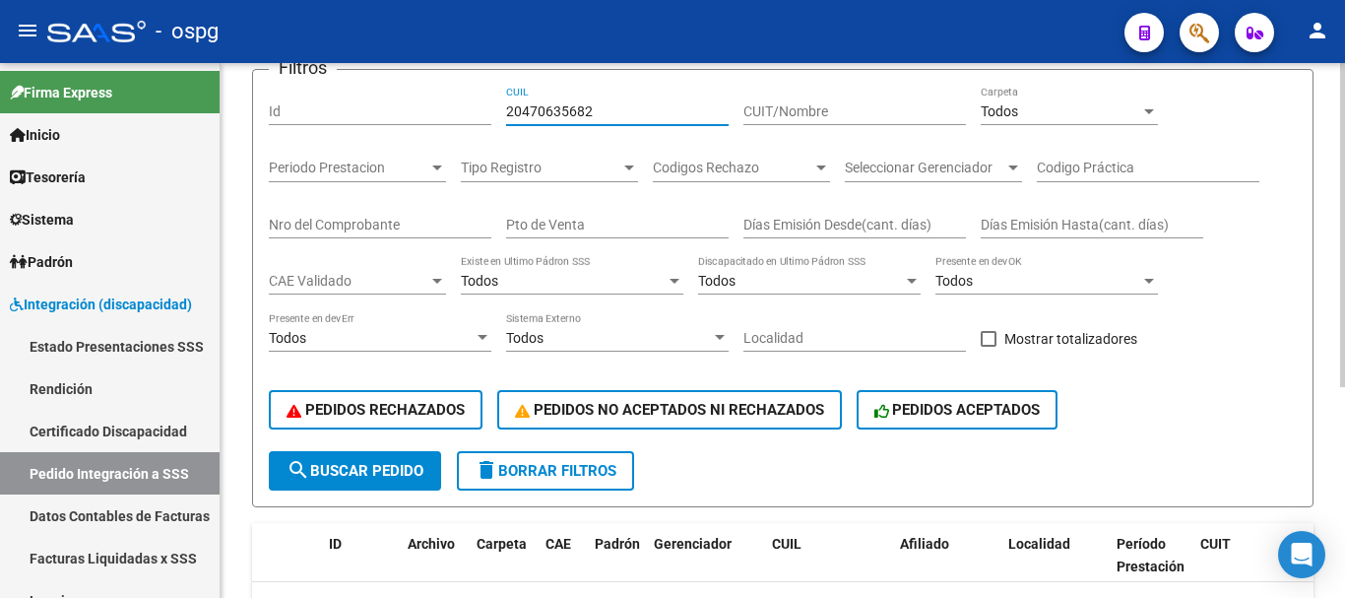
scroll to position [248, 0]
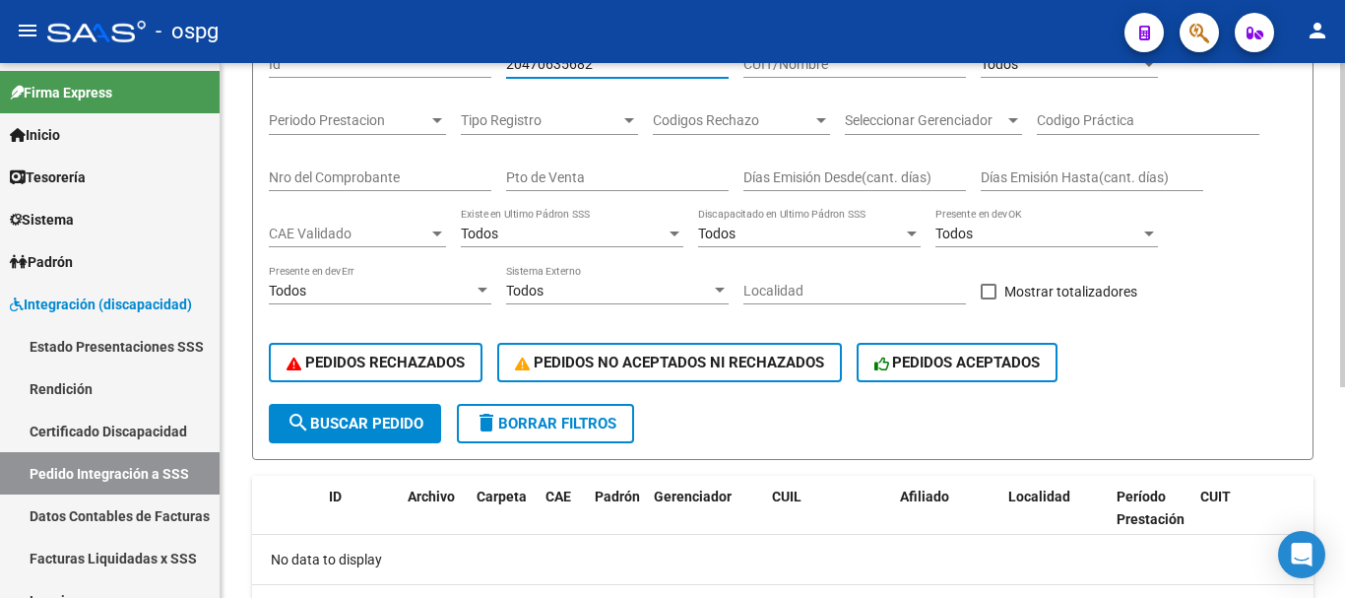
type input "20470635682"
click at [372, 431] on span "search Buscar Pedido" at bounding box center [354, 423] width 137 height 18
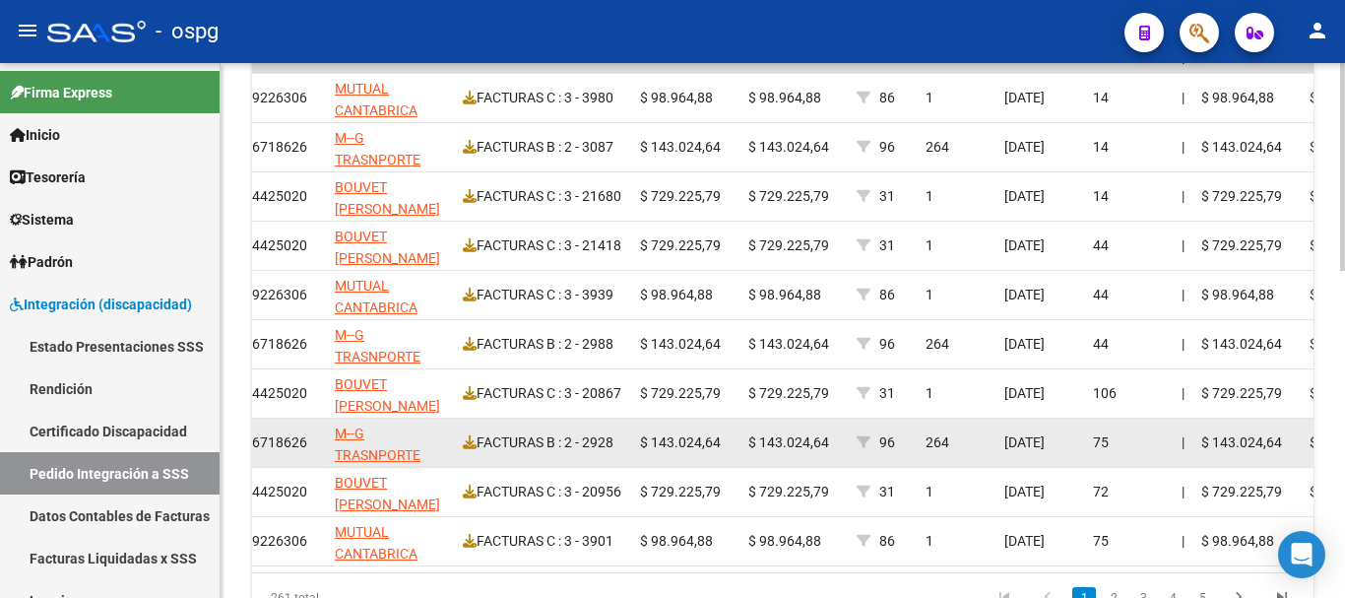
scroll to position [843, 0]
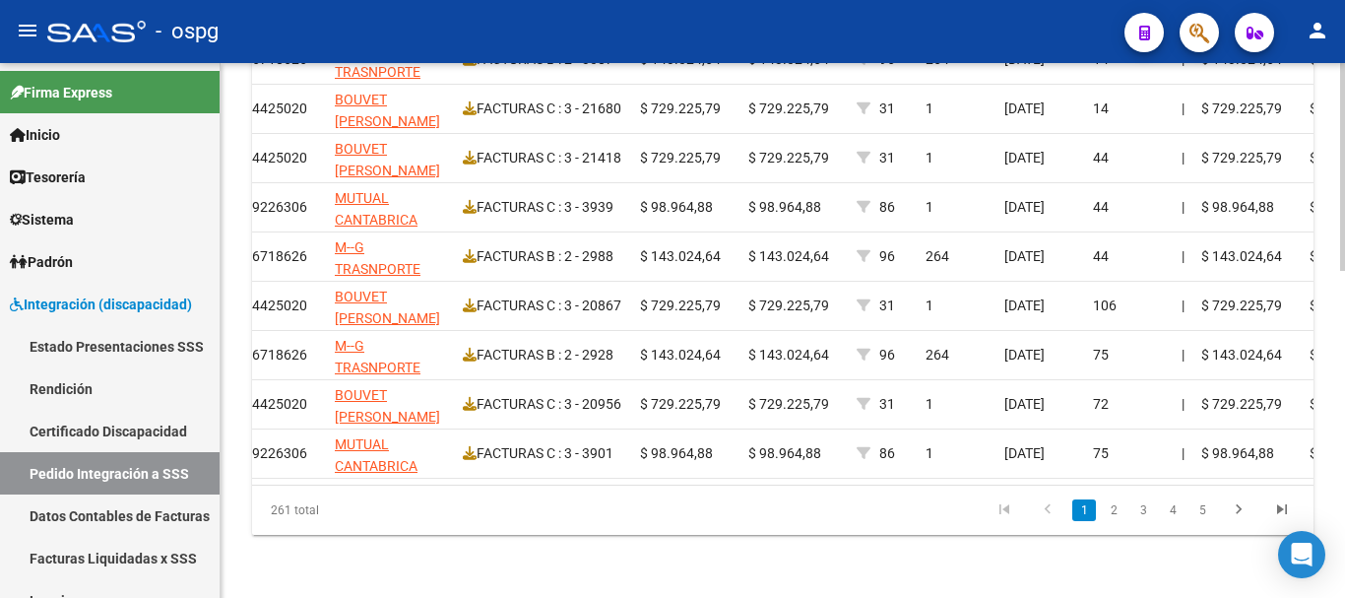
click at [1113, 504] on link "2" at bounding box center [1114, 510] width 24 height 22
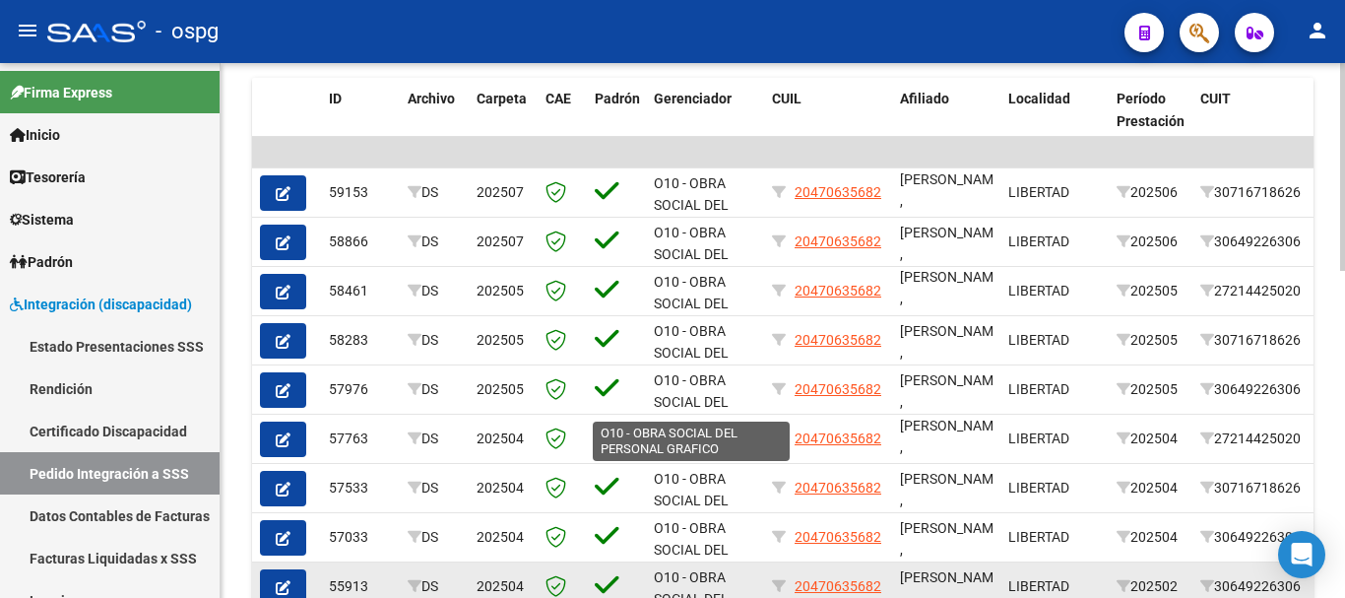
scroll to position [48, 0]
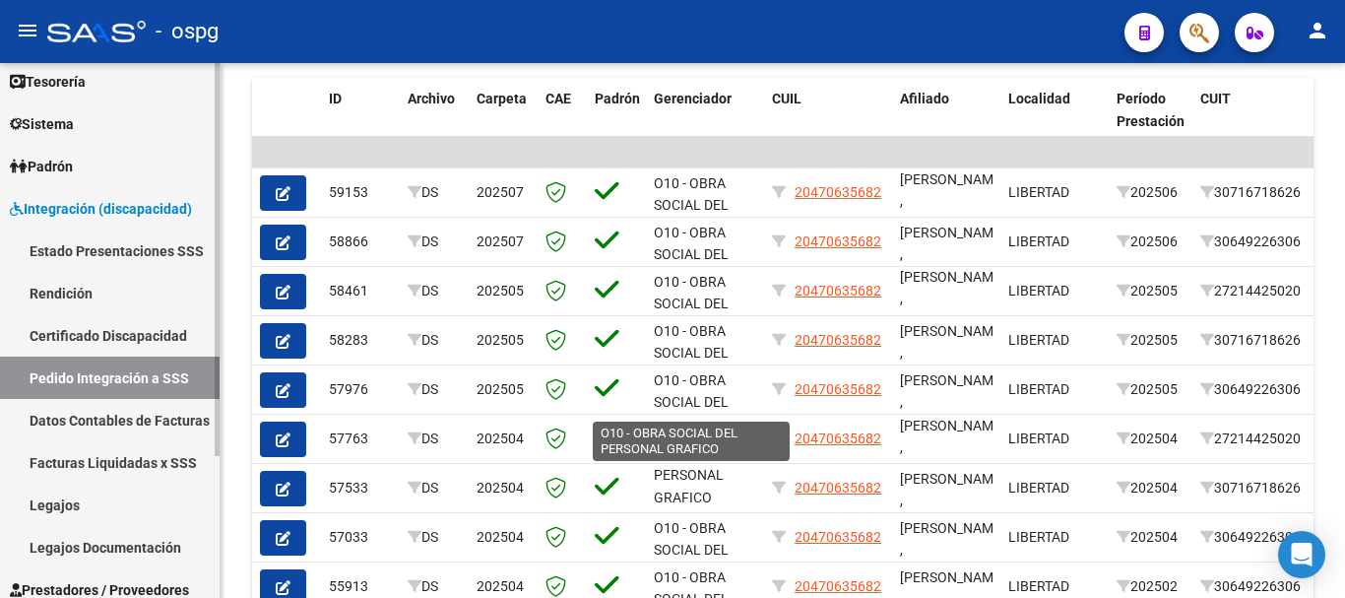
click at [93, 579] on span "Prestadores / Proveedores" at bounding box center [99, 590] width 179 height 22
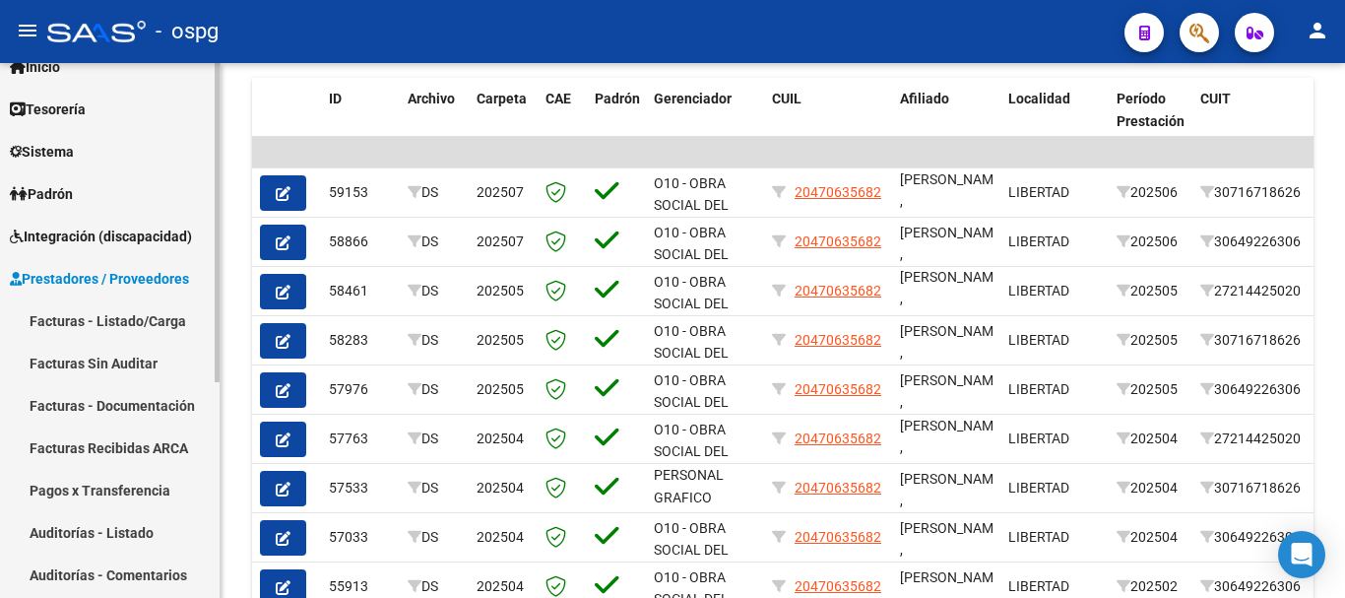
scroll to position [67, 0]
click at [111, 234] on span "Integración (discapacidad)" at bounding box center [101, 237] width 182 height 22
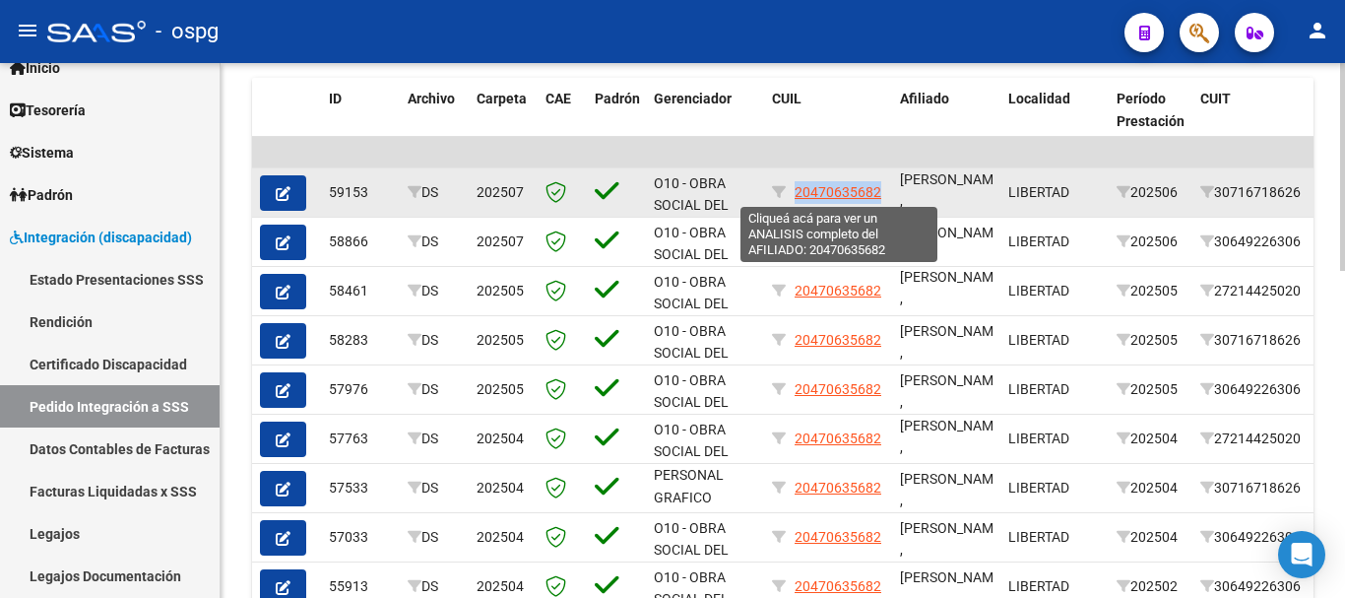
drag, startPoint x: 881, startPoint y: 191, endPoint x: 799, endPoint y: 195, distance: 81.8
click at [799, 195] on div "20470635682" at bounding box center [828, 192] width 112 height 23
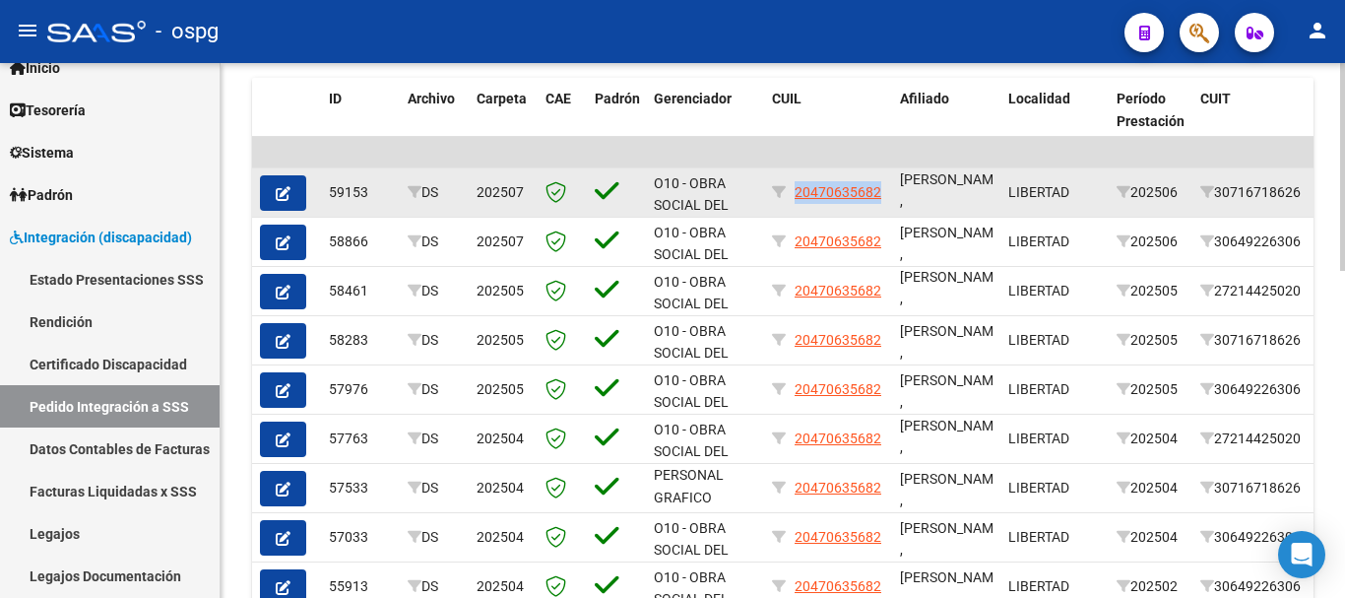
copy span "20470635682"
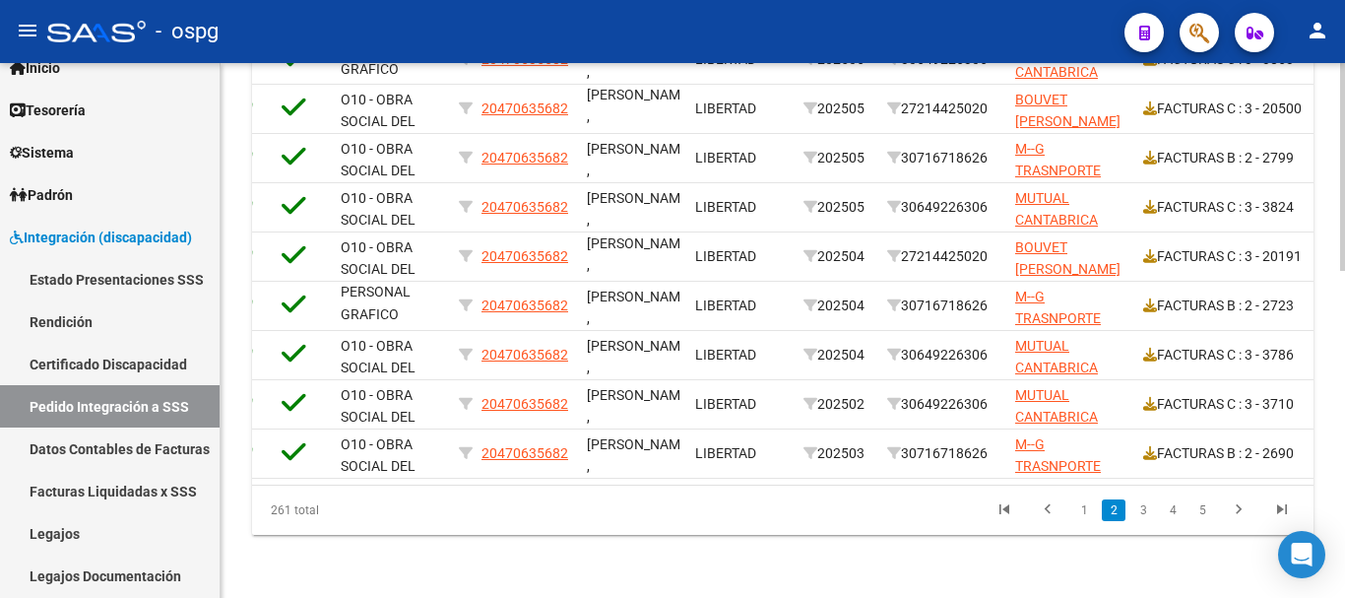
scroll to position [0, 404]
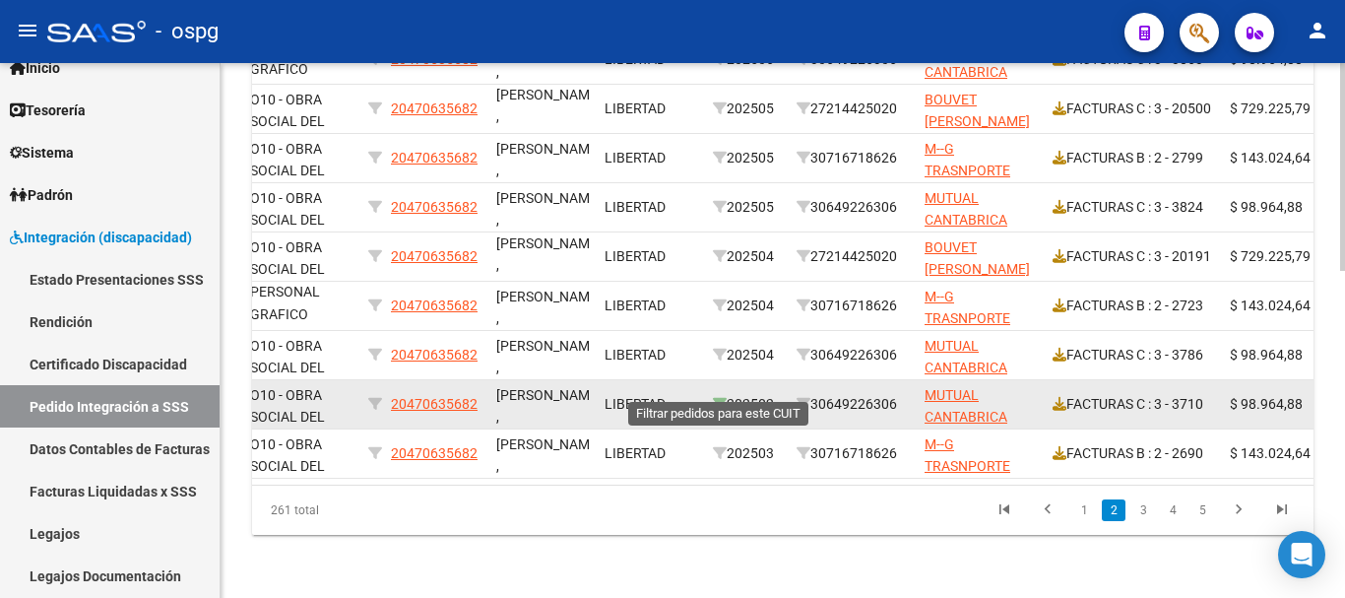
click at [718, 397] on icon at bounding box center [720, 404] width 14 height 14
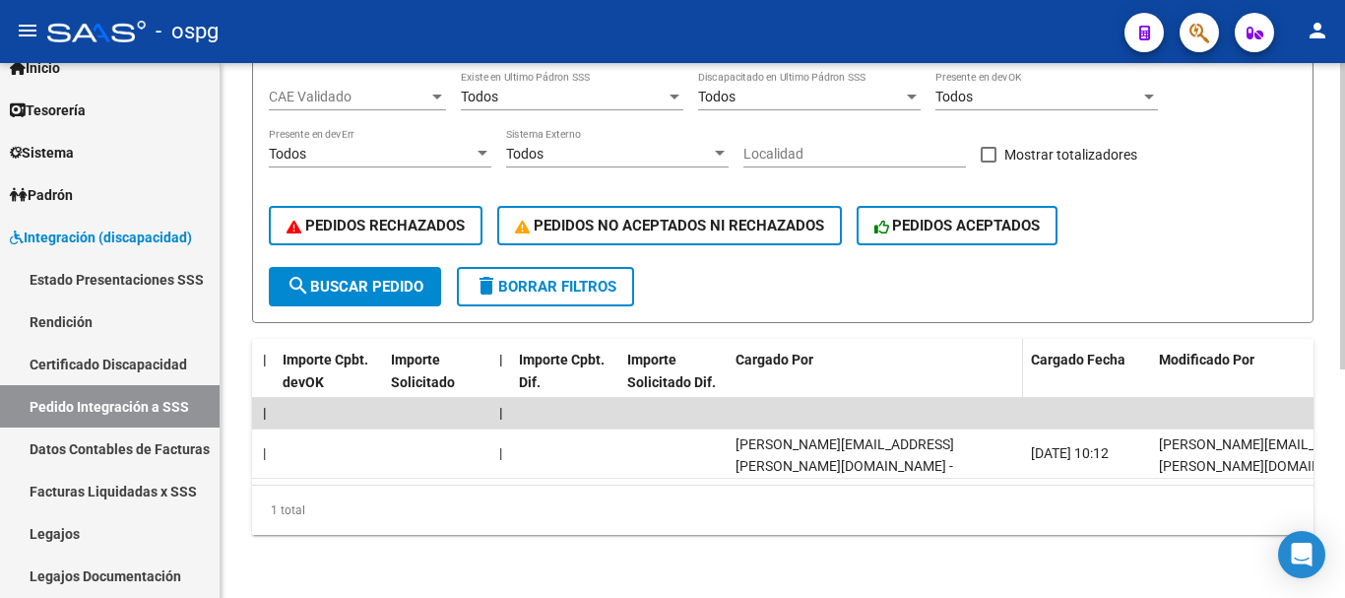
scroll to position [0, 1903]
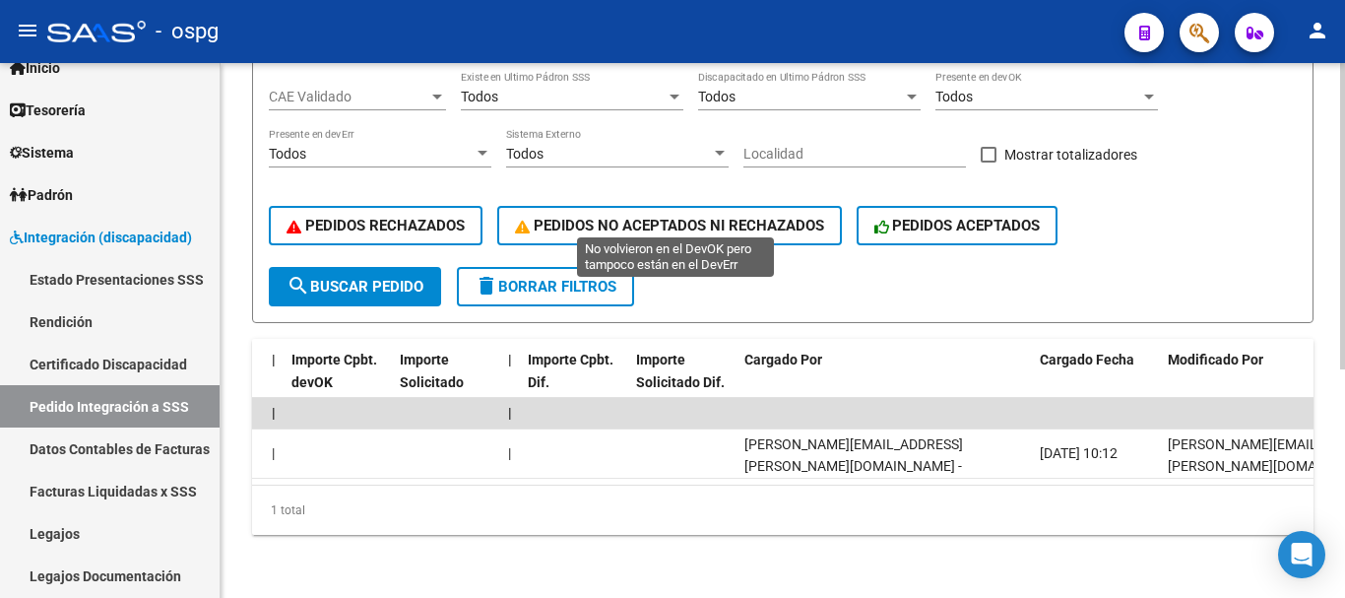
click at [743, 217] on span "PEDIDOS NO ACEPTADOS NI RECHAZADOS" at bounding box center [669, 226] width 309 height 18
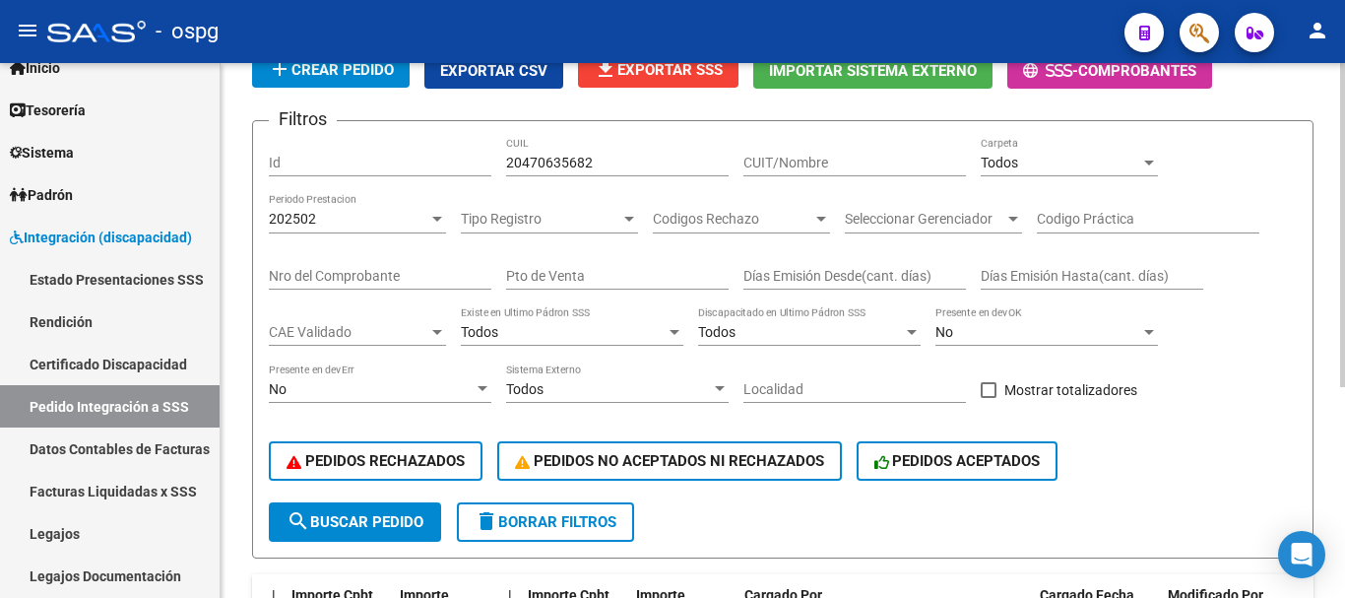
scroll to position [248, 0]
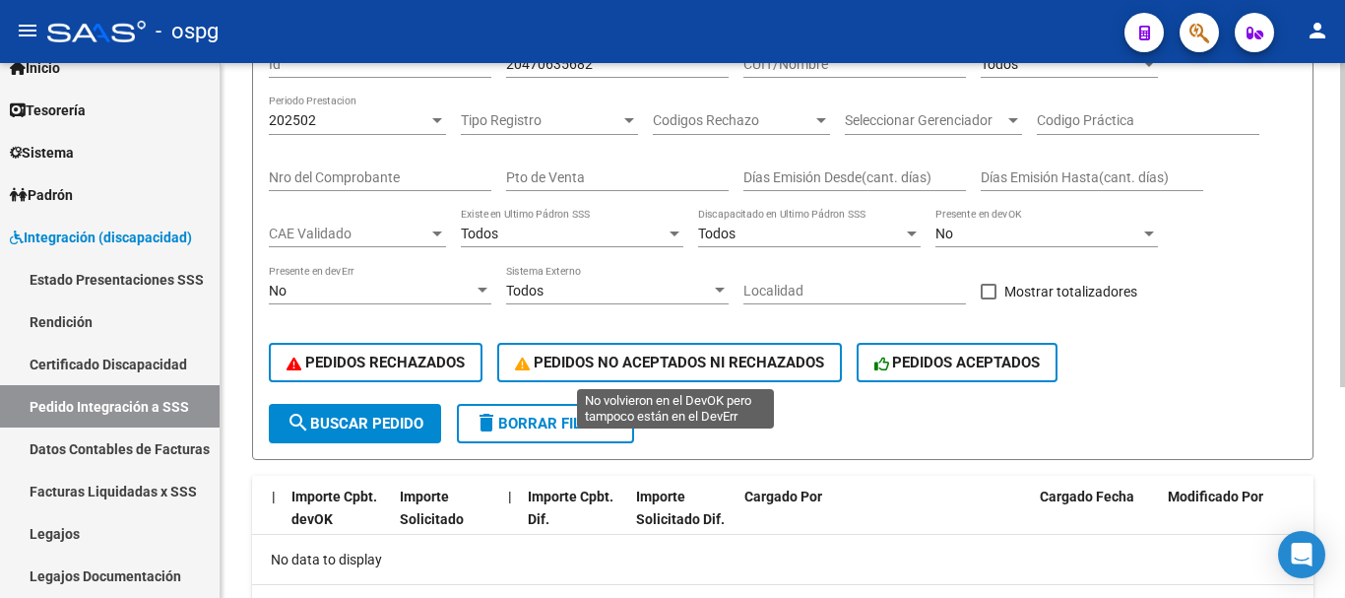
click at [640, 357] on span "PEDIDOS NO ACEPTADOS NI RECHAZADOS" at bounding box center [669, 362] width 309 height 18
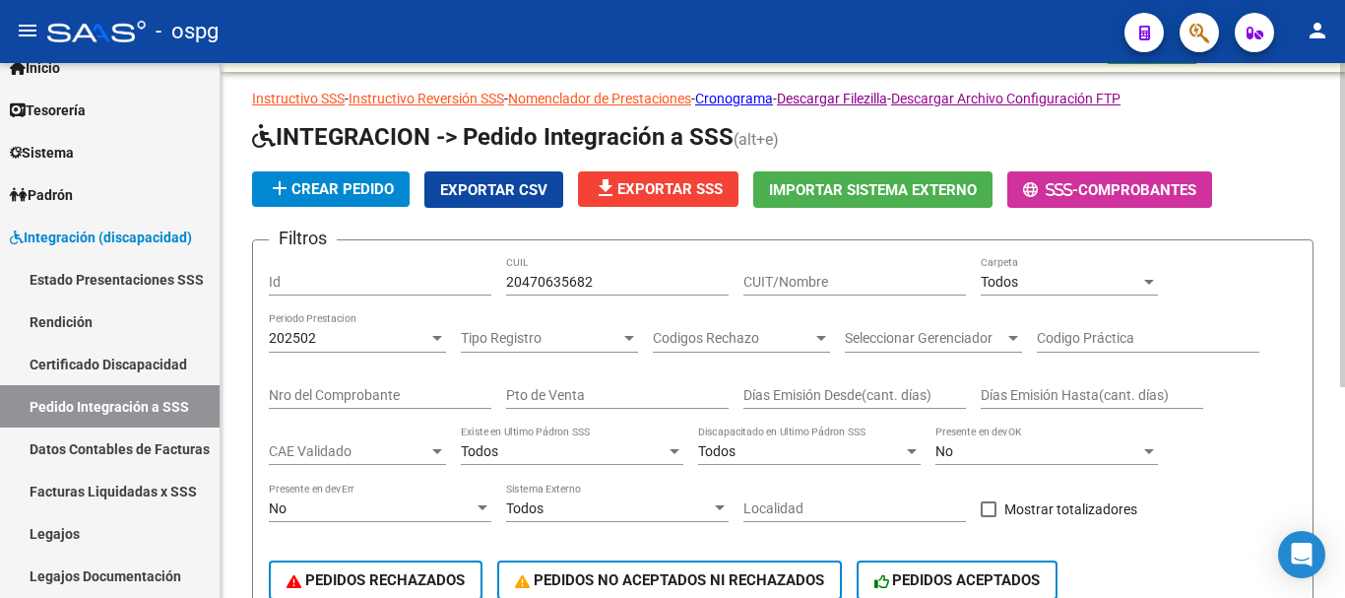
scroll to position [0, 0]
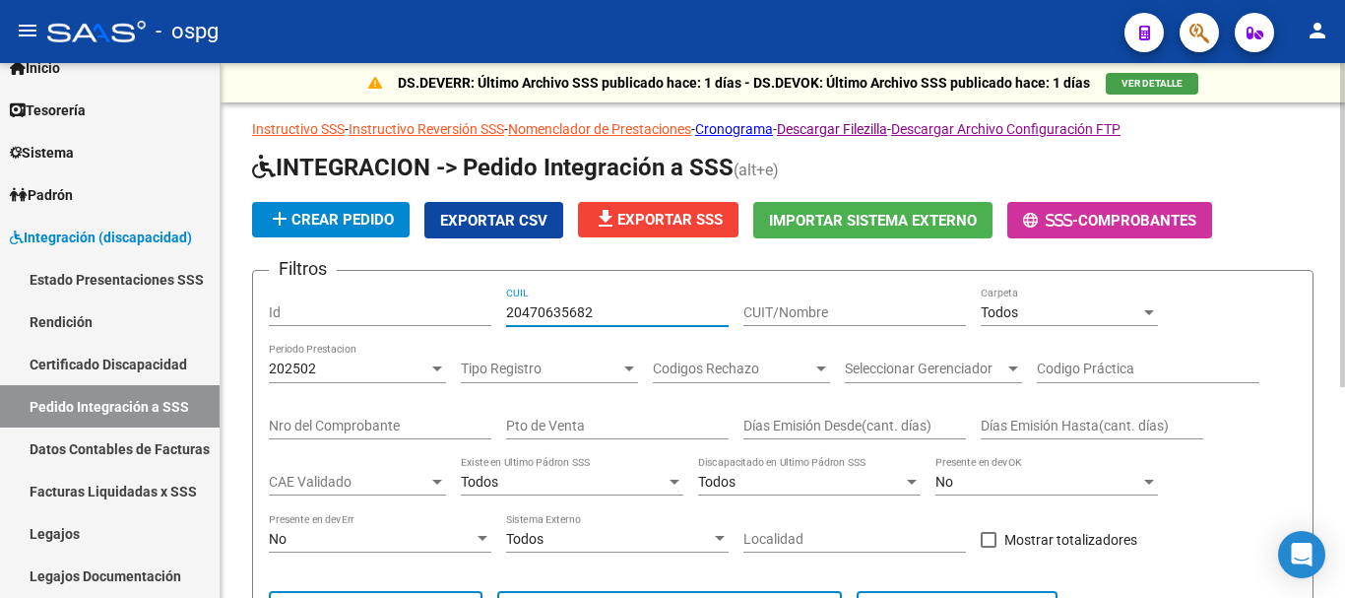
drag, startPoint x: 665, startPoint y: 318, endPoint x: 458, endPoint y: 313, distance: 207.8
click at [458, 313] on div "Filtros Id 20470635682 CUIL CUIT/Nombre Todos Carpeta 202502 Periodo Prestacion…" at bounding box center [783, 468] width 1028 height 365
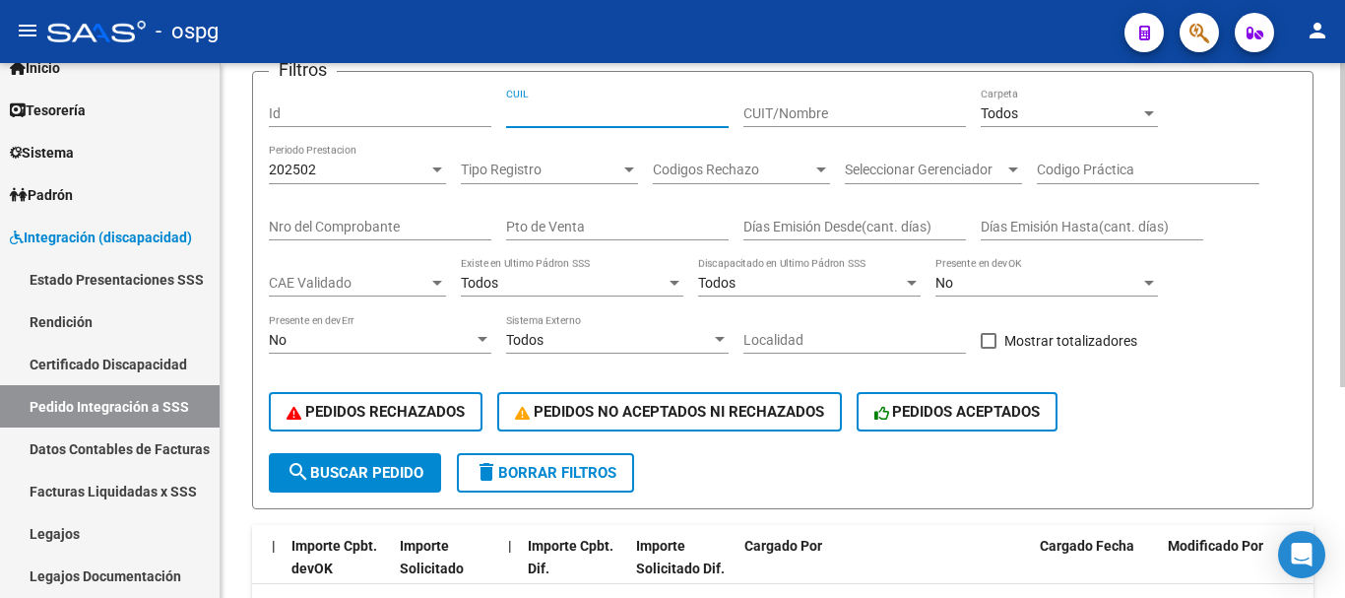
scroll to position [197, 0]
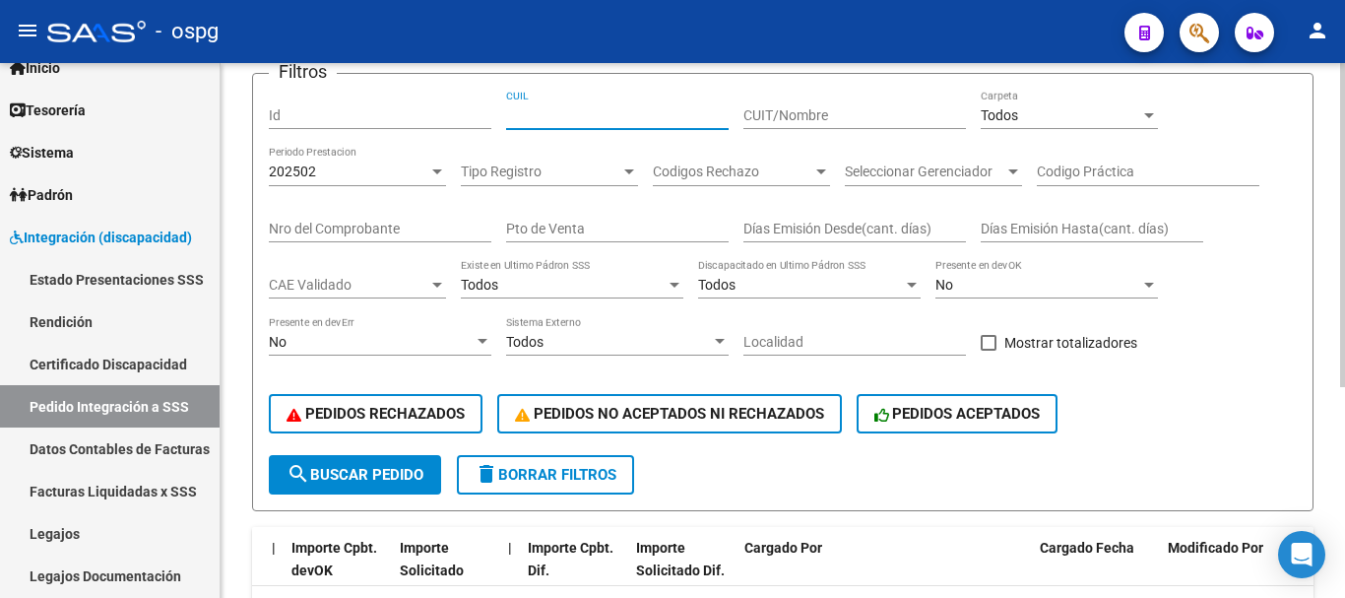
click at [786, 117] on input "CUIT/Nombre" at bounding box center [854, 115] width 222 height 17
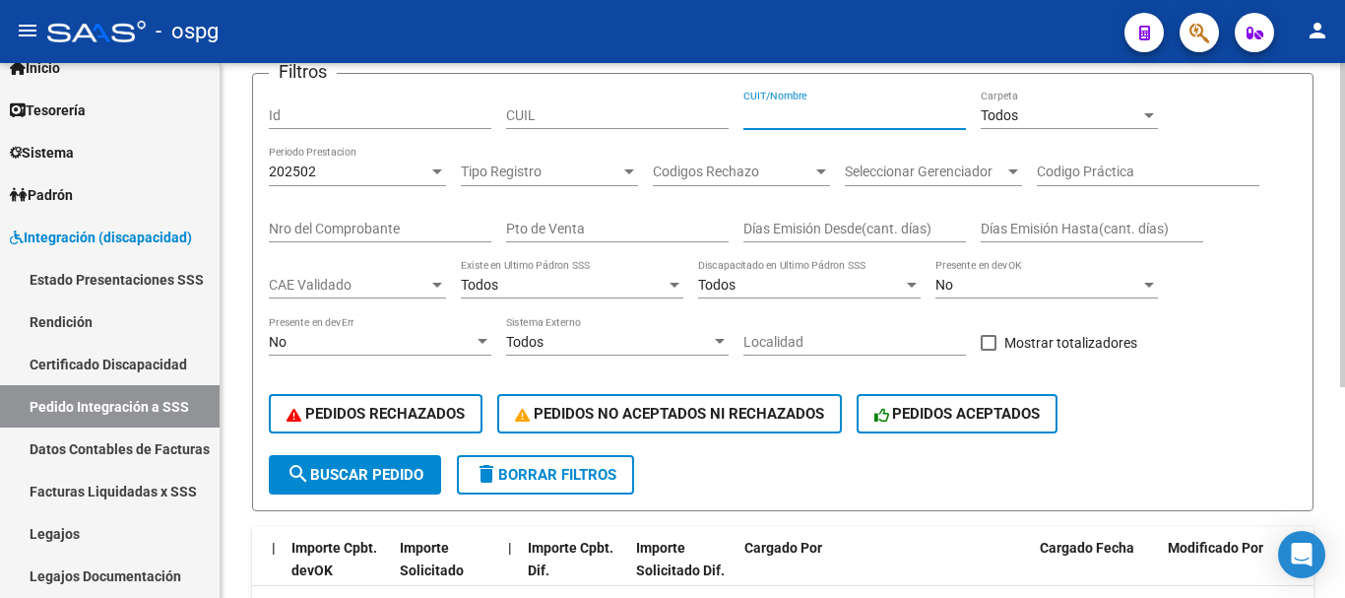
paste input "20470635682"
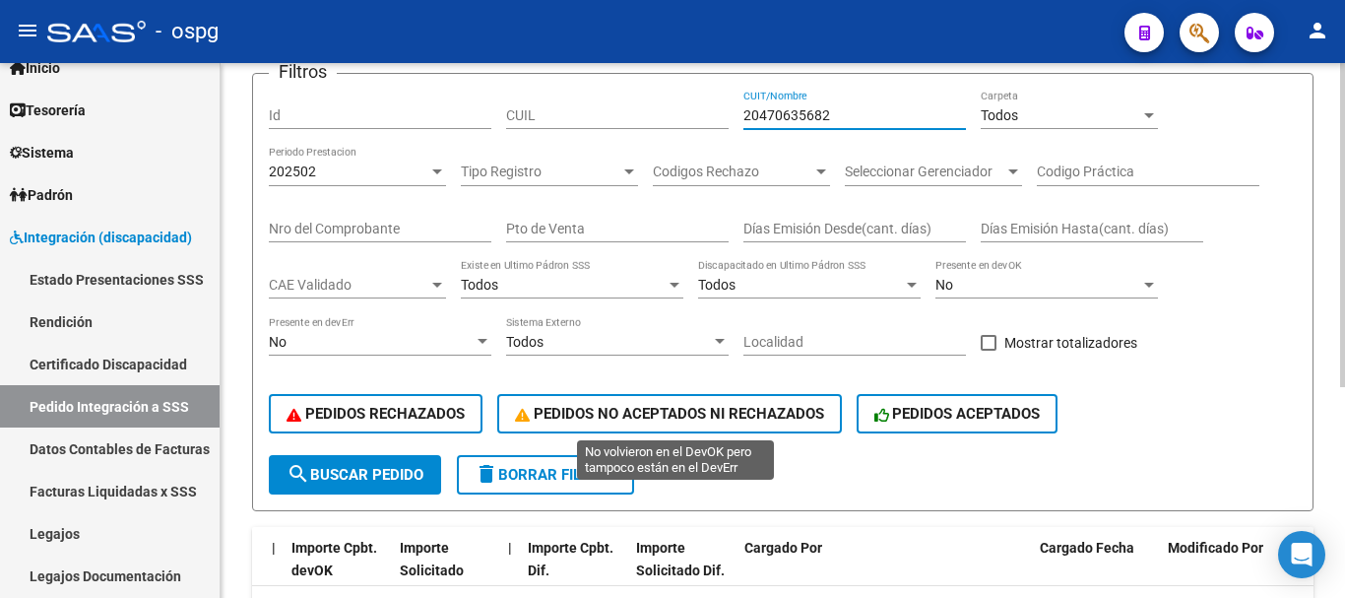
type input "20470635682"
click at [583, 406] on span "PEDIDOS NO ACEPTADOS NI RECHAZADOS" at bounding box center [669, 414] width 309 height 18
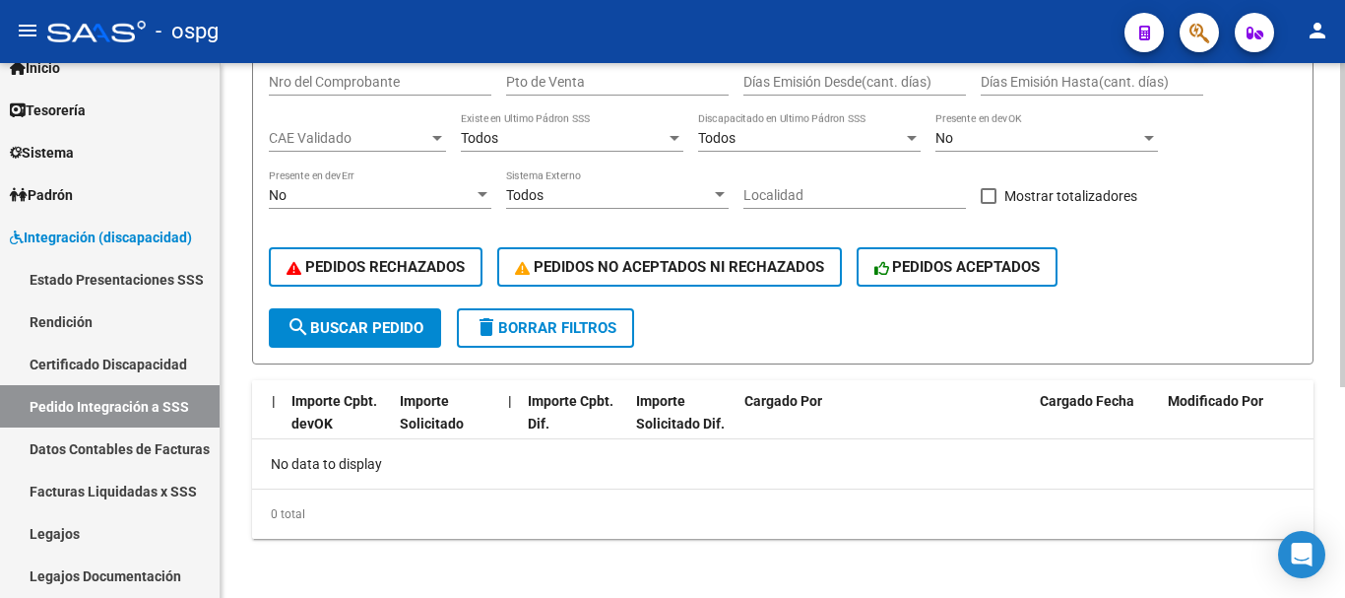
scroll to position [347, 0]
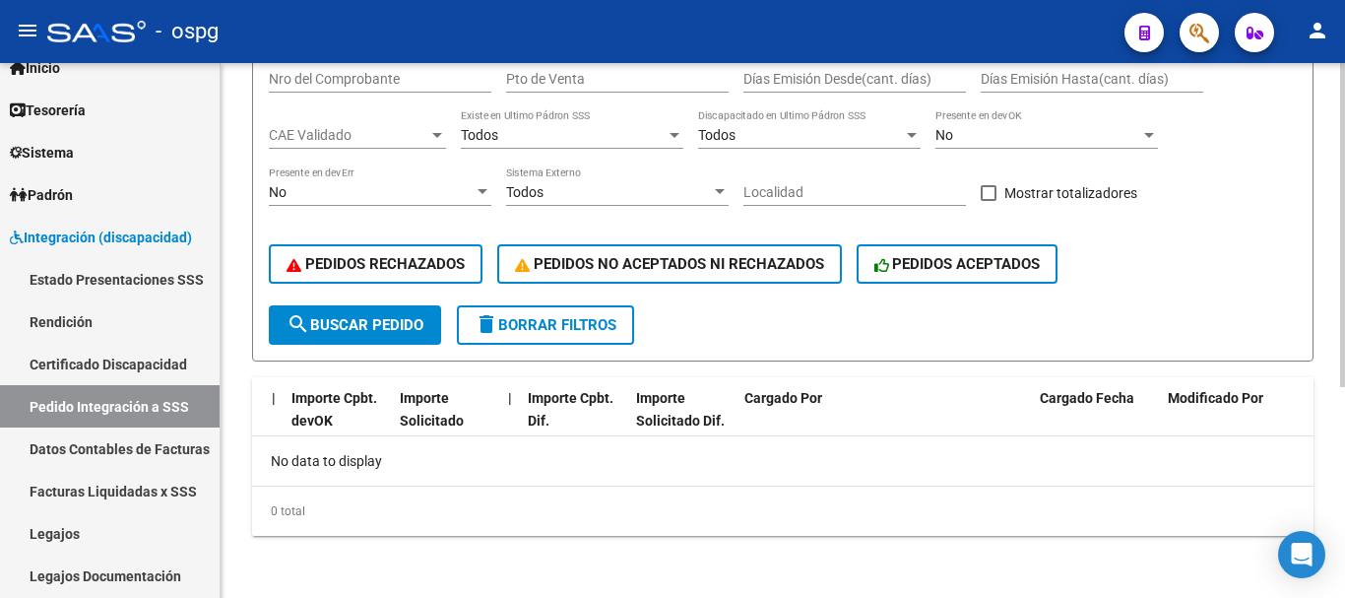
click at [371, 328] on span "search Buscar Pedido" at bounding box center [354, 325] width 137 height 18
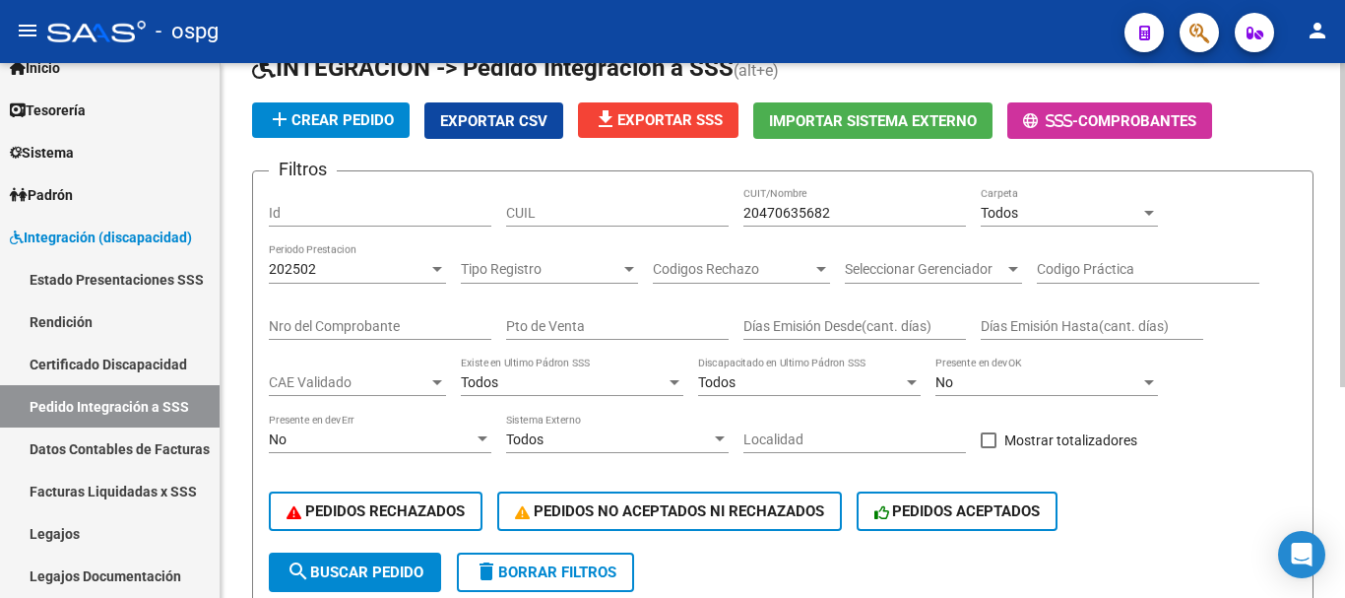
scroll to position [51, 0]
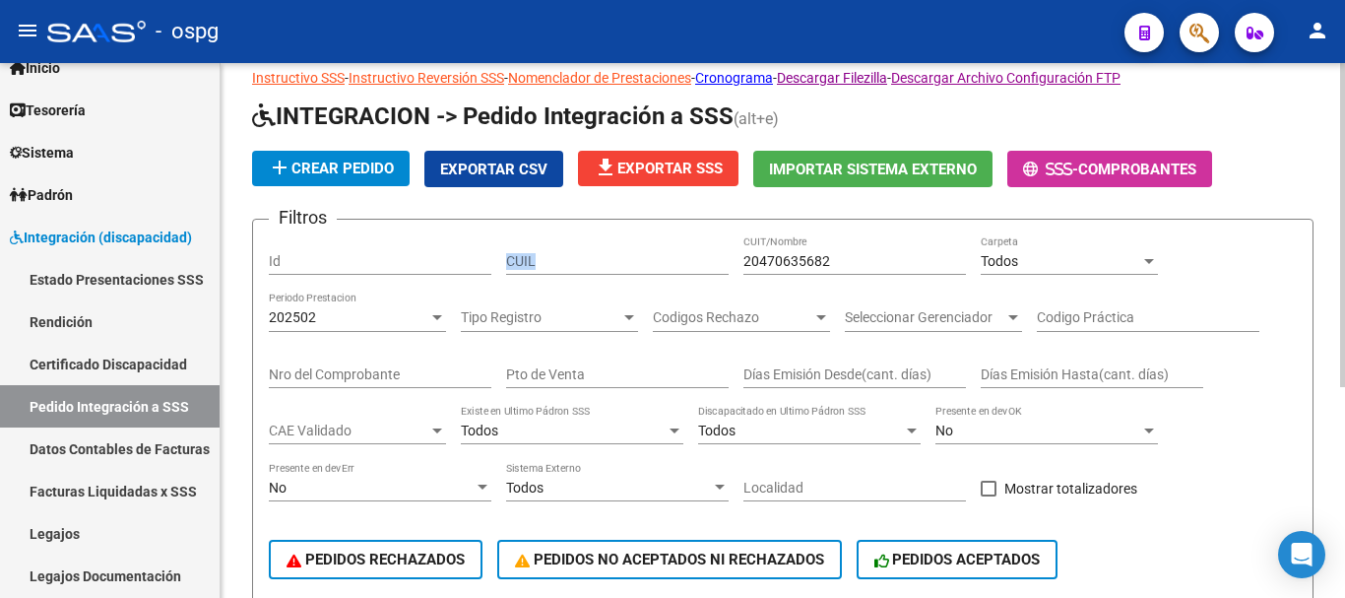
drag, startPoint x: 854, startPoint y: 259, endPoint x: 685, endPoint y: 265, distance: 169.4
click at [685, 265] on div "Filtros Id CUIL 20470635682 CUIT/Nombre Todos Carpeta 202502 Periodo Prestacion…" at bounding box center [783, 417] width 1028 height 365
drag, startPoint x: 832, startPoint y: 260, endPoint x: 697, endPoint y: 274, distance: 135.6
click at [697, 274] on div "Filtros Id CUIL 20470635682 CUIT/Nombre Todos Carpeta 202502 Periodo Prestacion…" at bounding box center [783, 417] width 1028 height 365
click at [697, 274] on div "CUIL" at bounding box center [617, 254] width 222 height 39
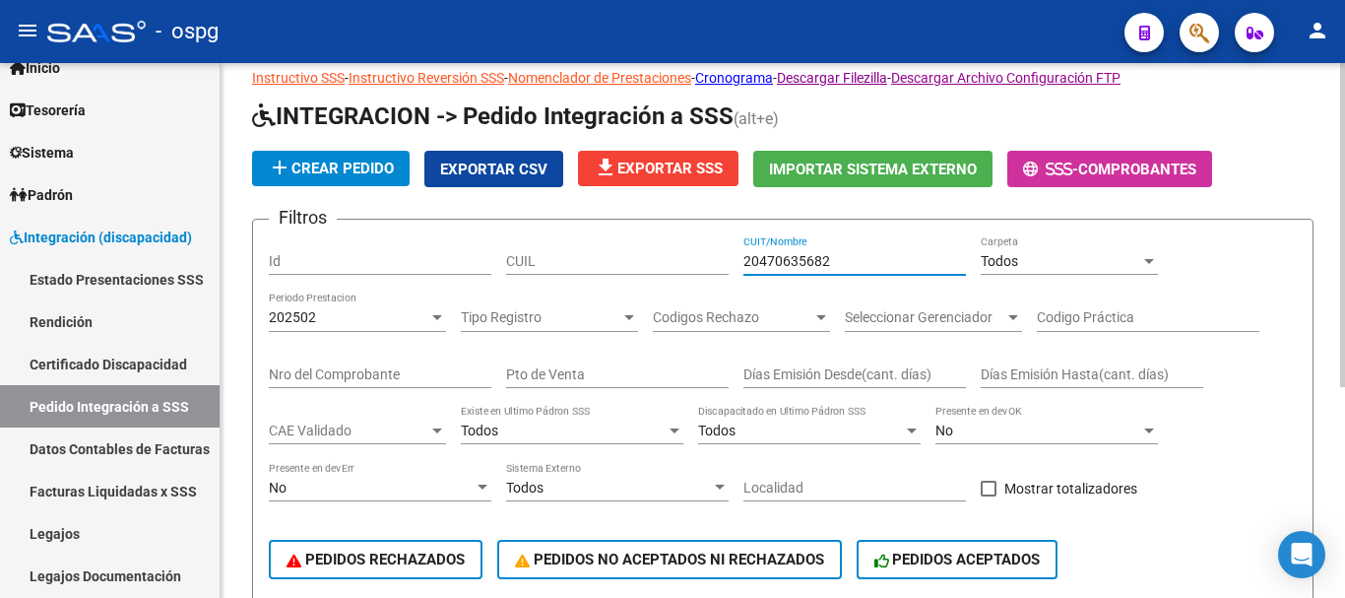
drag, startPoint x: 863, startPoint y: 254, endPoint x: 666, endPoint y: 280, distance: 198.5
click at [666, 280] on div "Filtros Id CUIL 20470635682 CUIT/Nombre Todos Carpeta 202502 Periodo Prestacion…" at bounding box center [783, 417] width 1028 height 365
click at [1056, 260] on div "Todos" at bounding box center [1059, 261] width 159 height 17
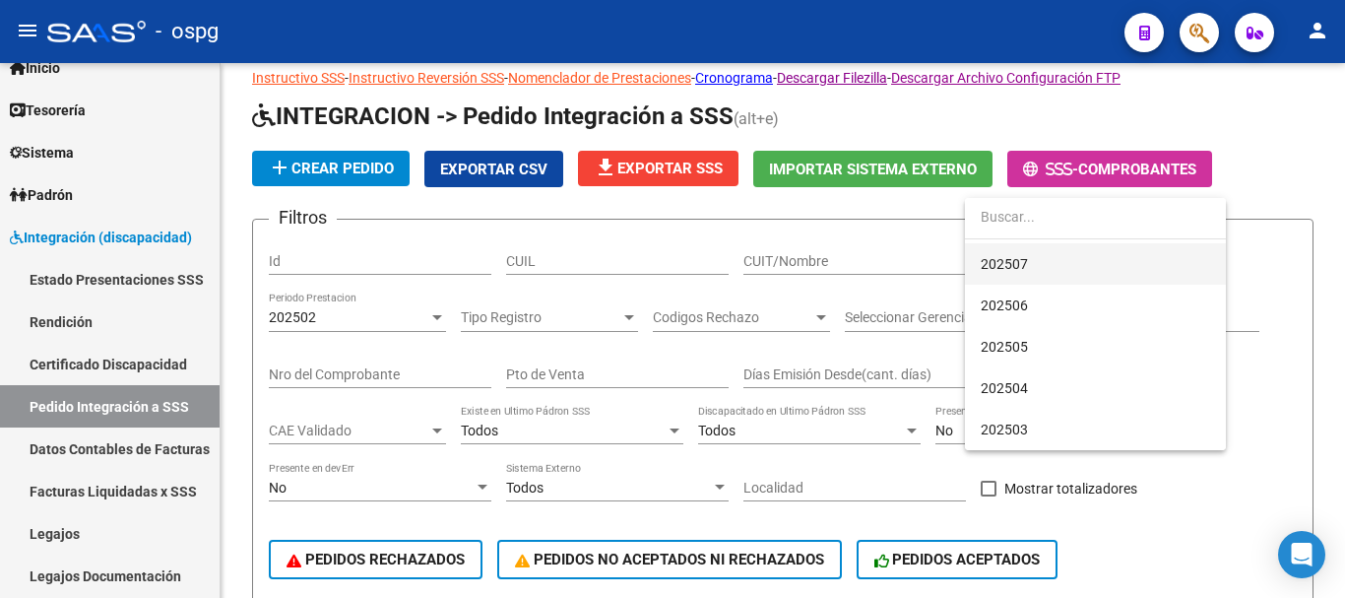
scroll to position [197, 0]
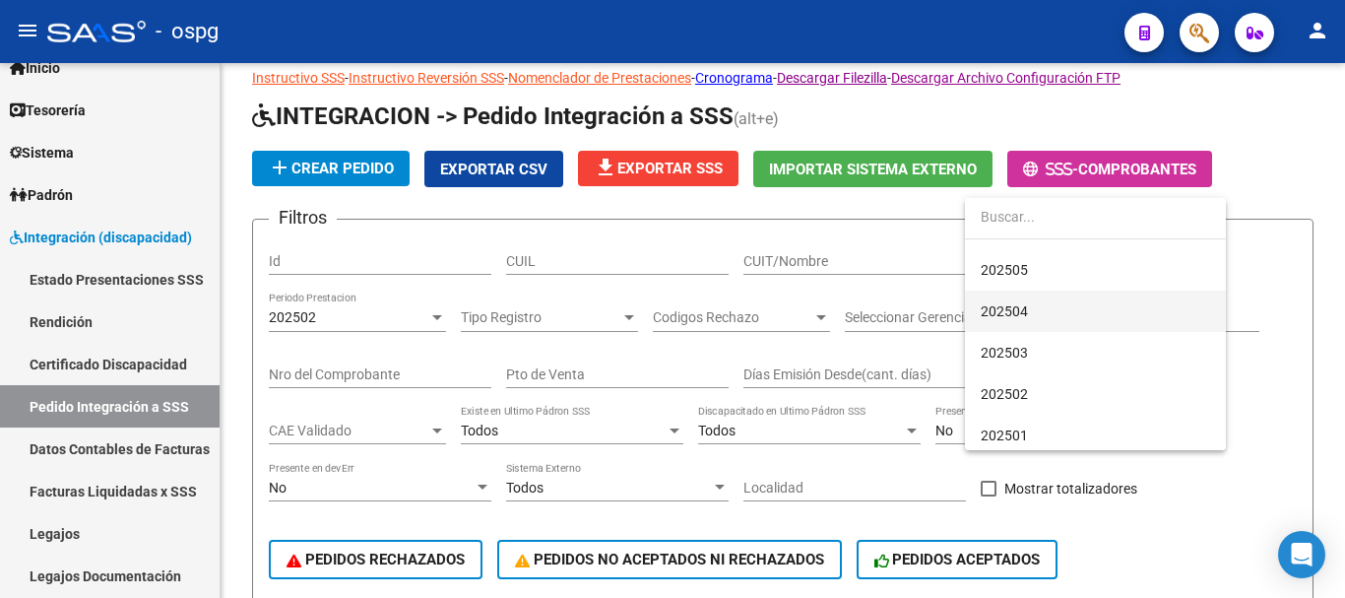
click at [1022, 324] on span "202504" at bounding box center [1094, 310] width 229 height 41
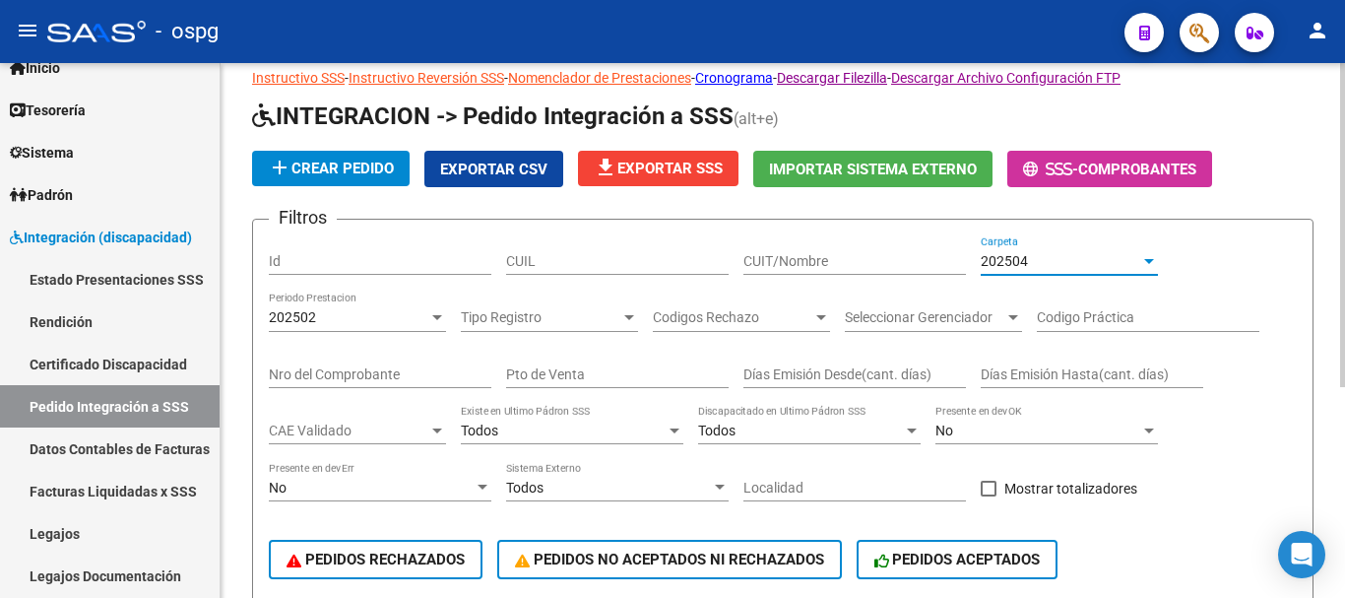
click at [1018, 259] on span "202504" at bounding box center [1003, 261] width 47 height 16
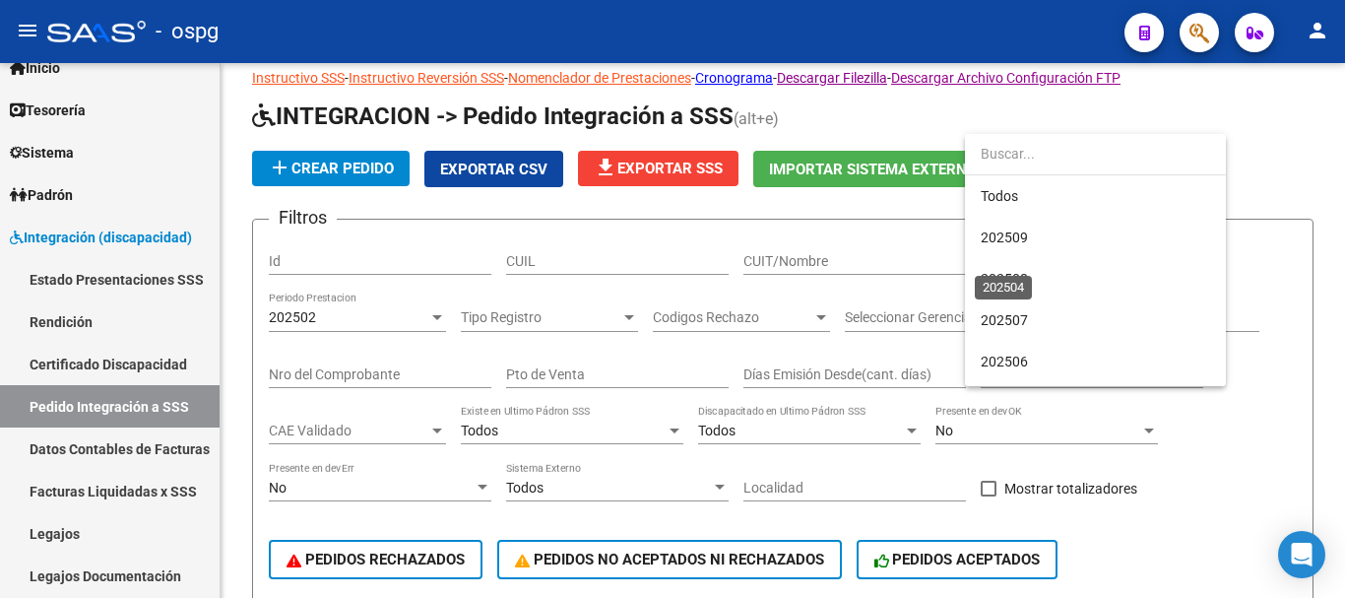
scroll to position [184, 0]
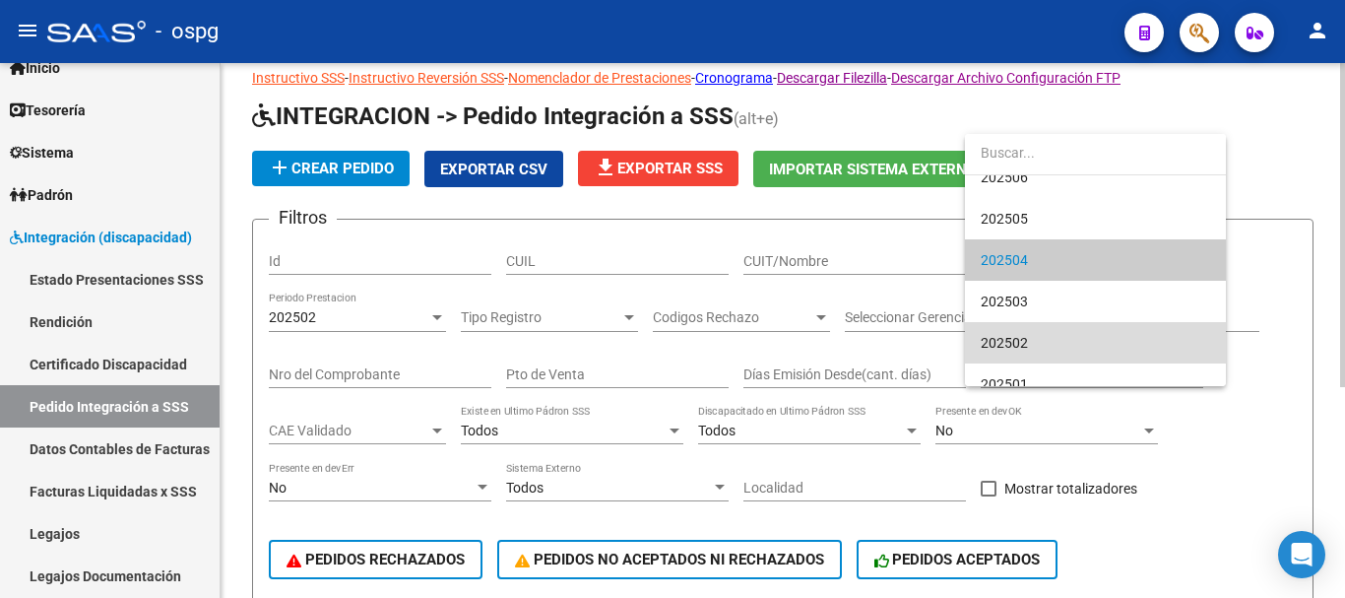
click at [1028, 336] on span "202502" at bounding box center [1094, 342] width 229 height 41
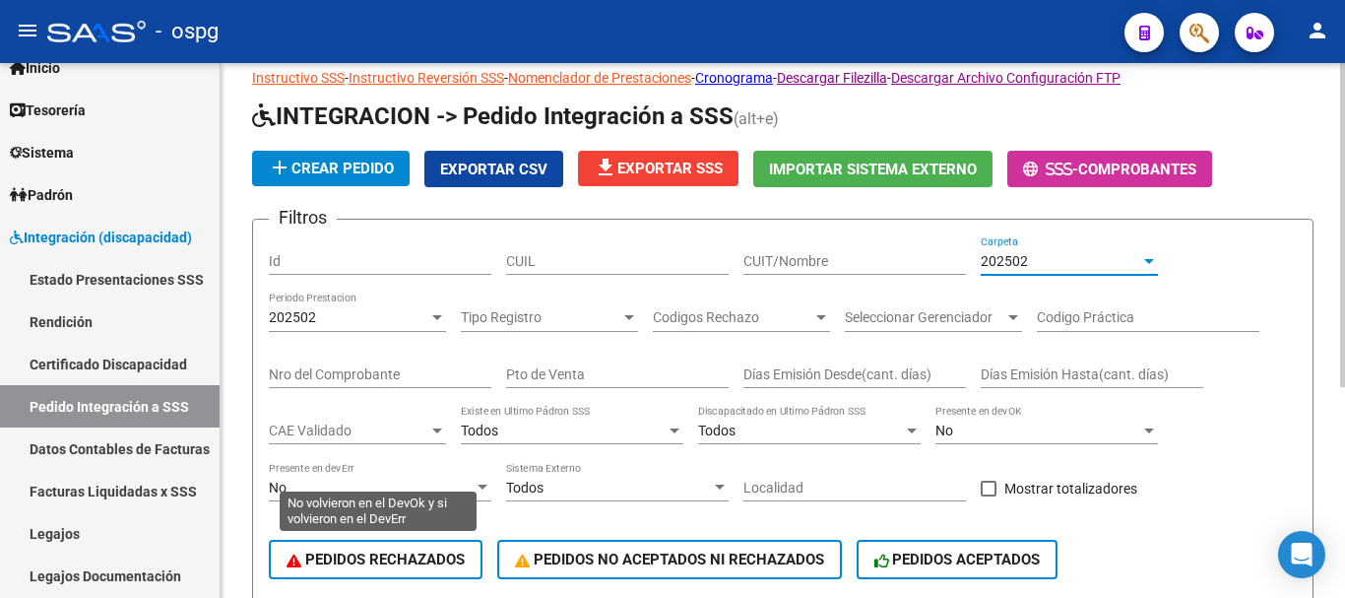
click at [407, 562] on span "PEDIDOS RECHAZADOS" at bounding box center [375, 559] width 178 height 18
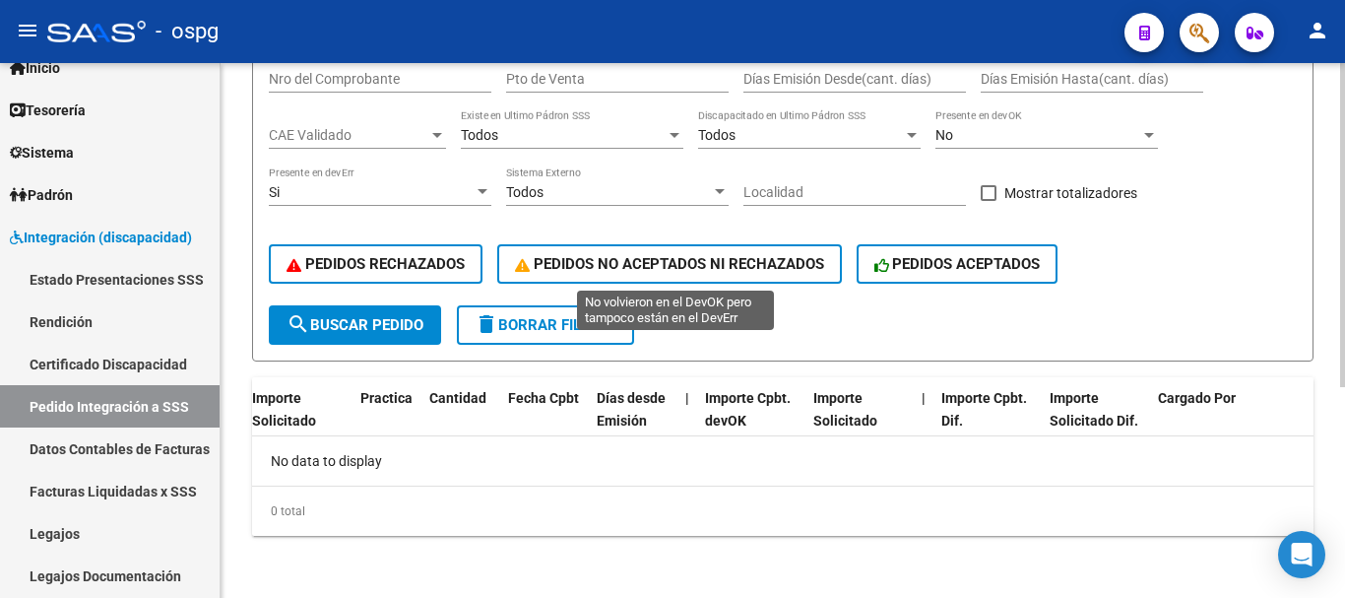
click at [658, 260] on span "PEDIDOS NO ACEPTADOS NI RECHAZADOS" at bounding box center [669, 264] width 309 height 18
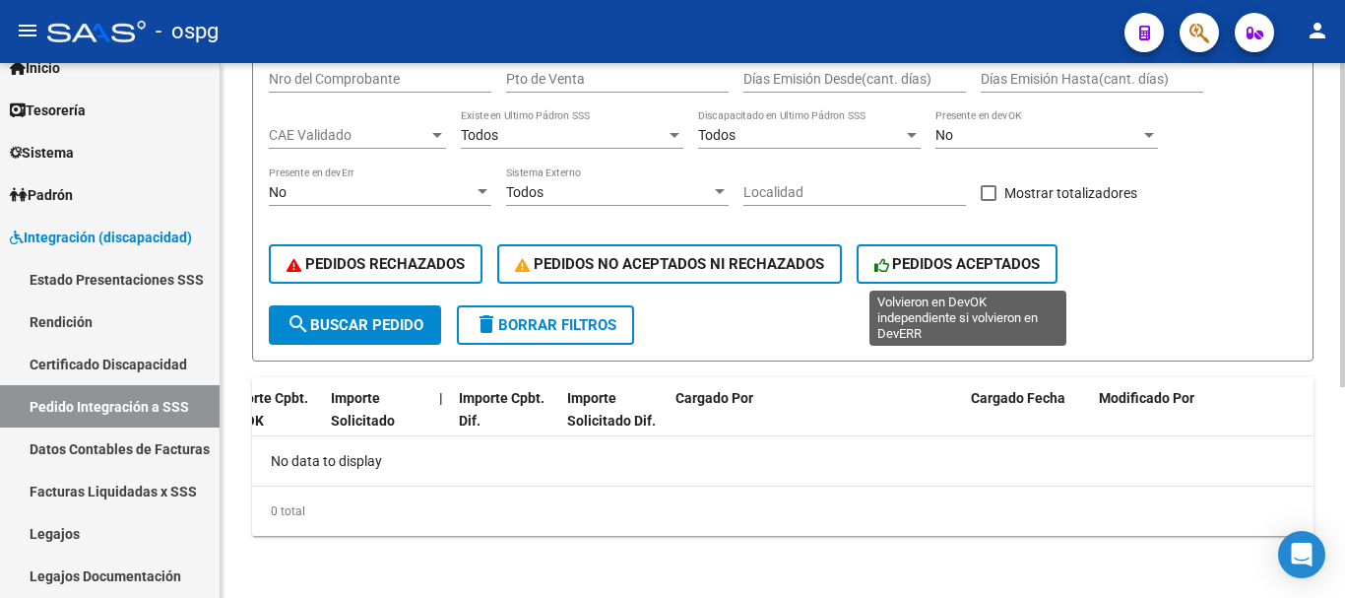
scroll to position [150, 0]
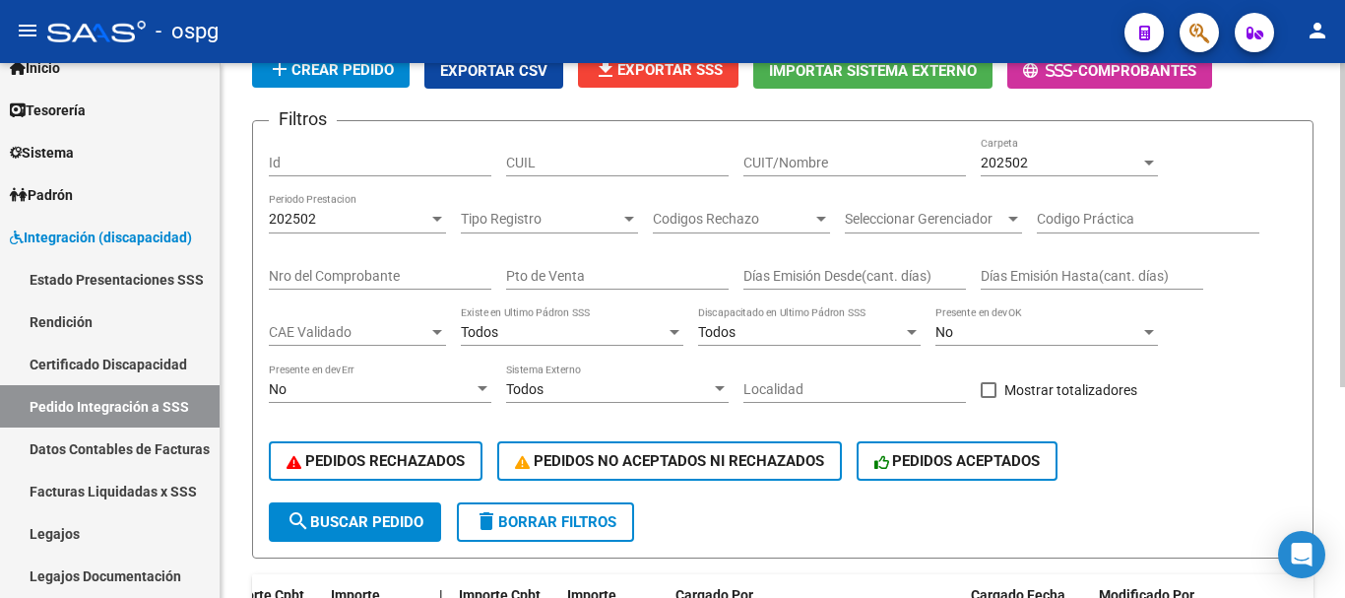
click at [1030, 163] on div "202502" at bounding box center [1059, 163] width 159 height 17
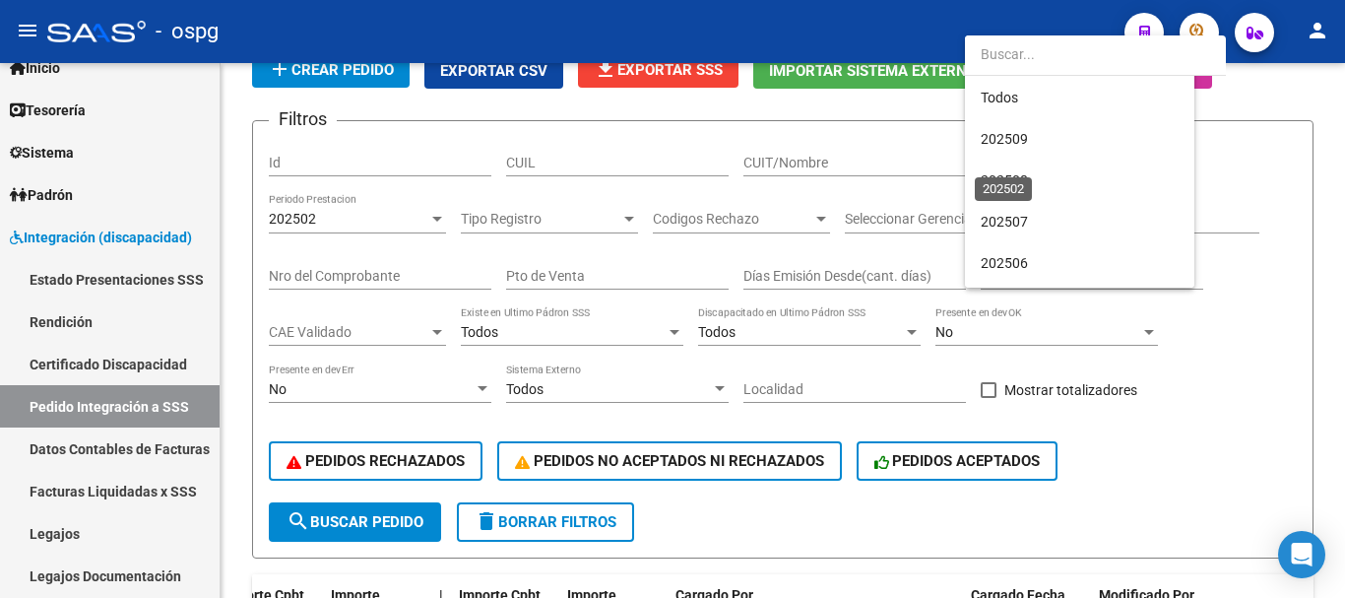
scroll to position [267, 0]
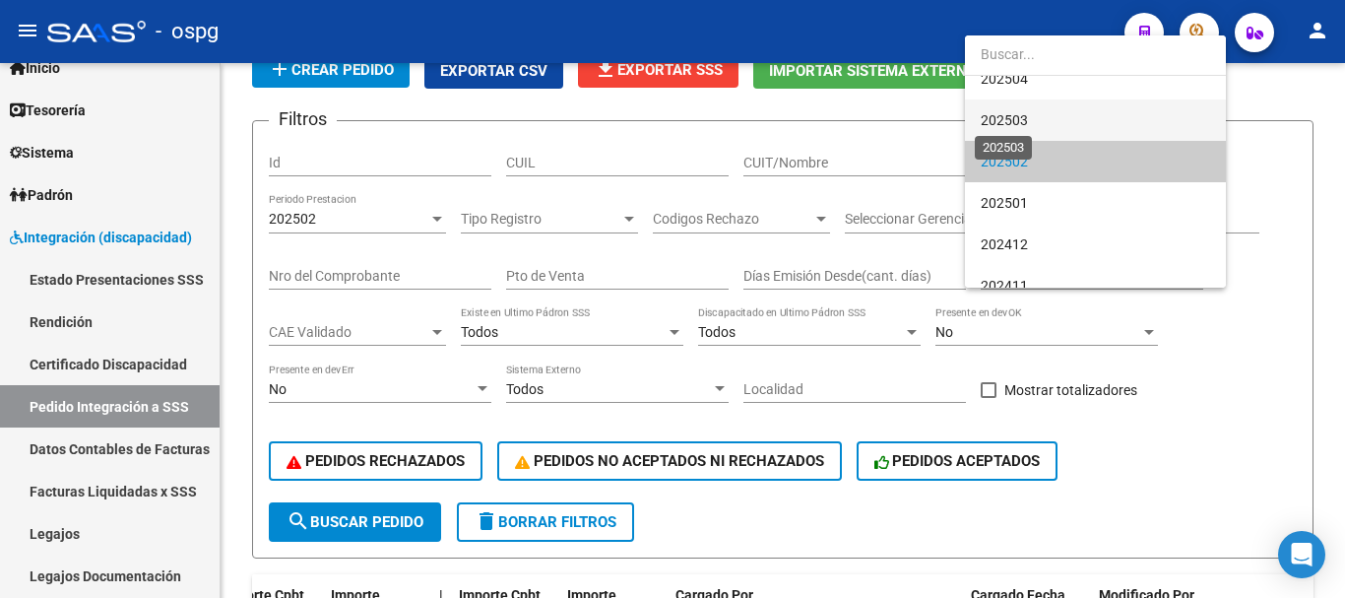
click at [1005, 119] on span "202503" at bounding box center [1003, 120] width 47 height 16
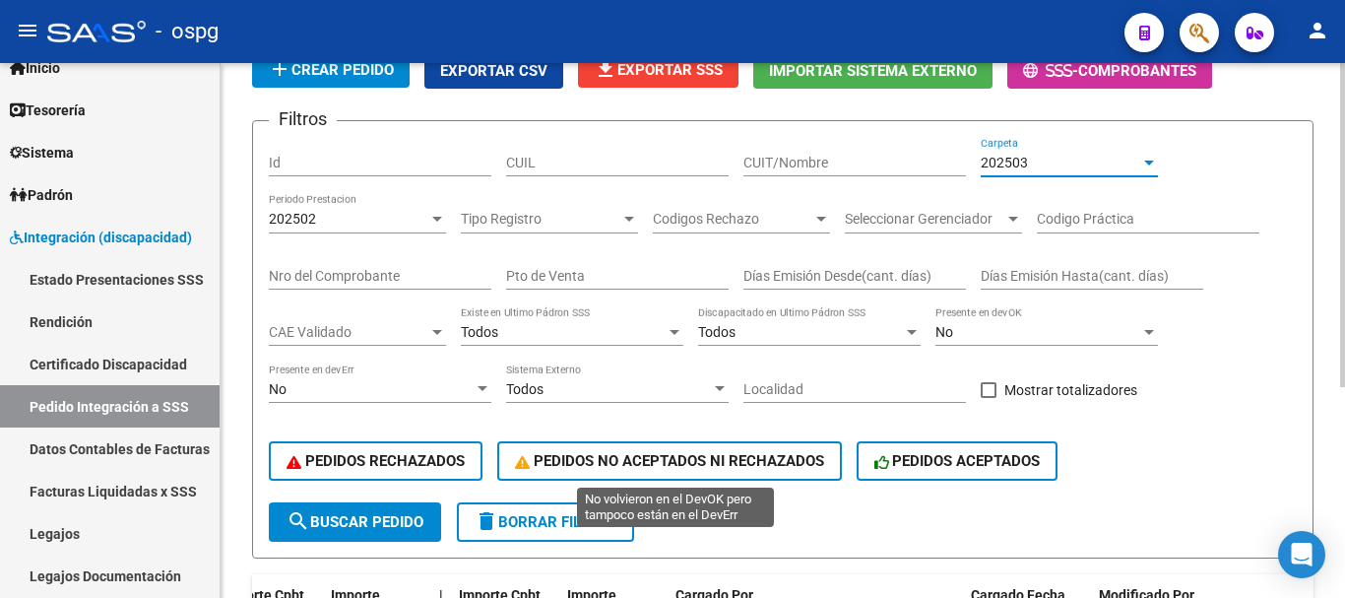
scroll to position [347, 0]
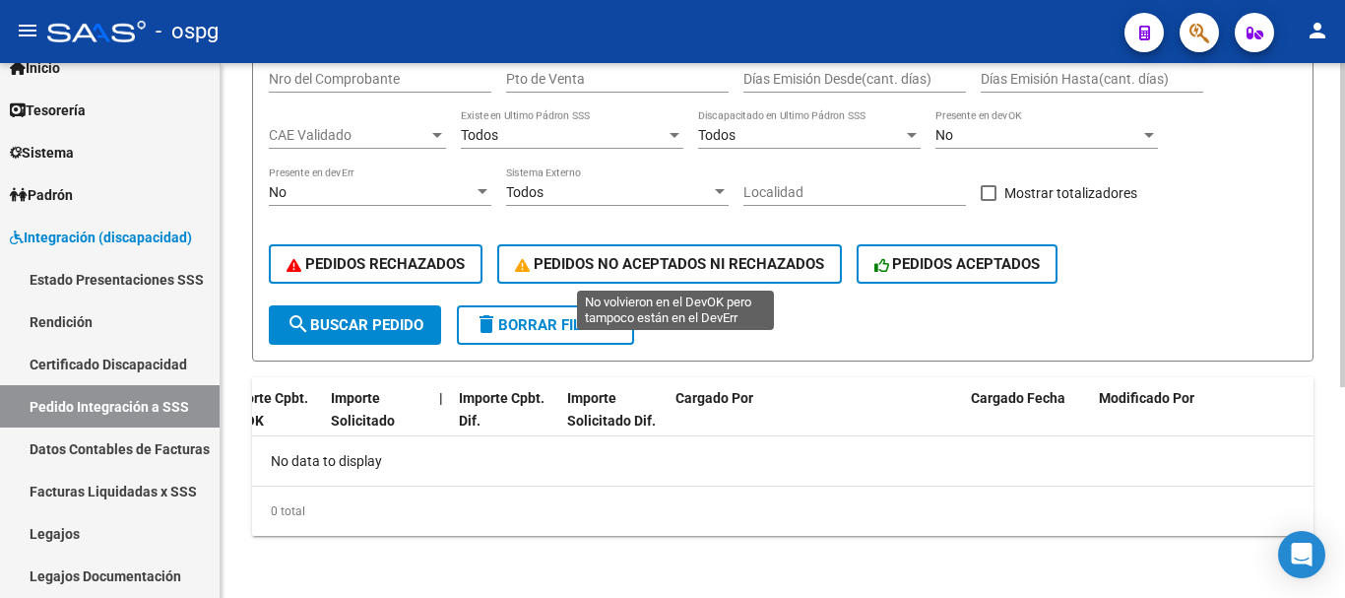
click at [578, 259] on span "PEDIDOS NO ACEPTADOS NI RECHAZADOS" at bounding box center [669, 264] width 309 height 18
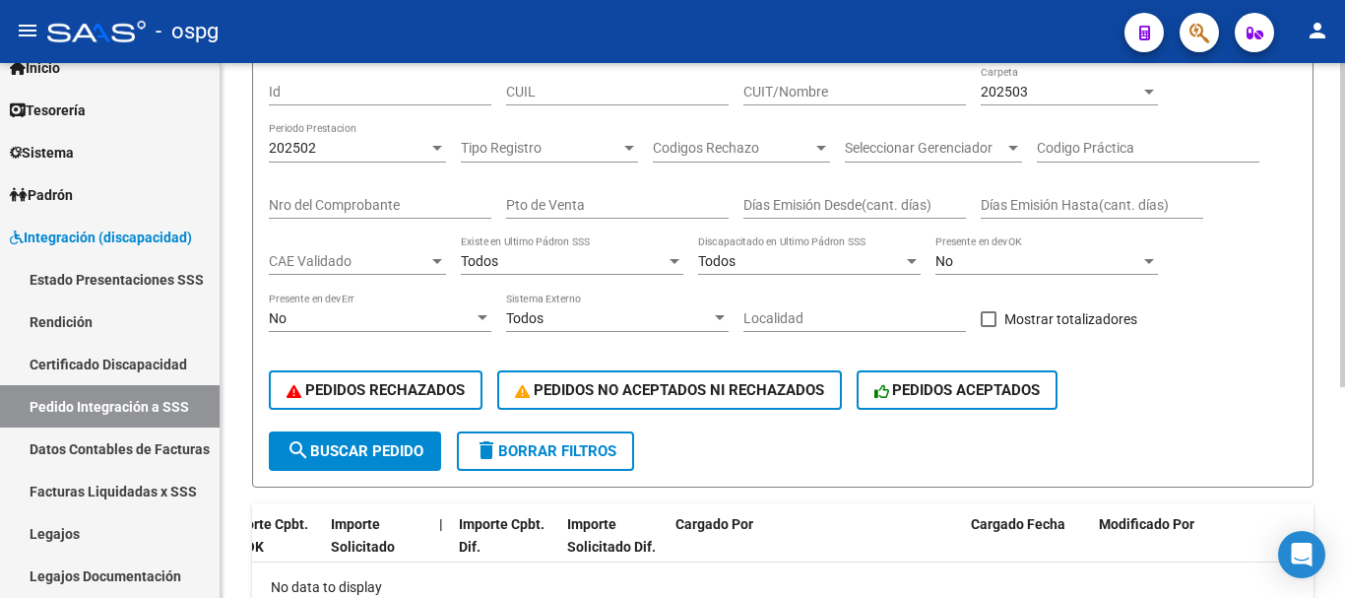
scroll to position [51, 0]
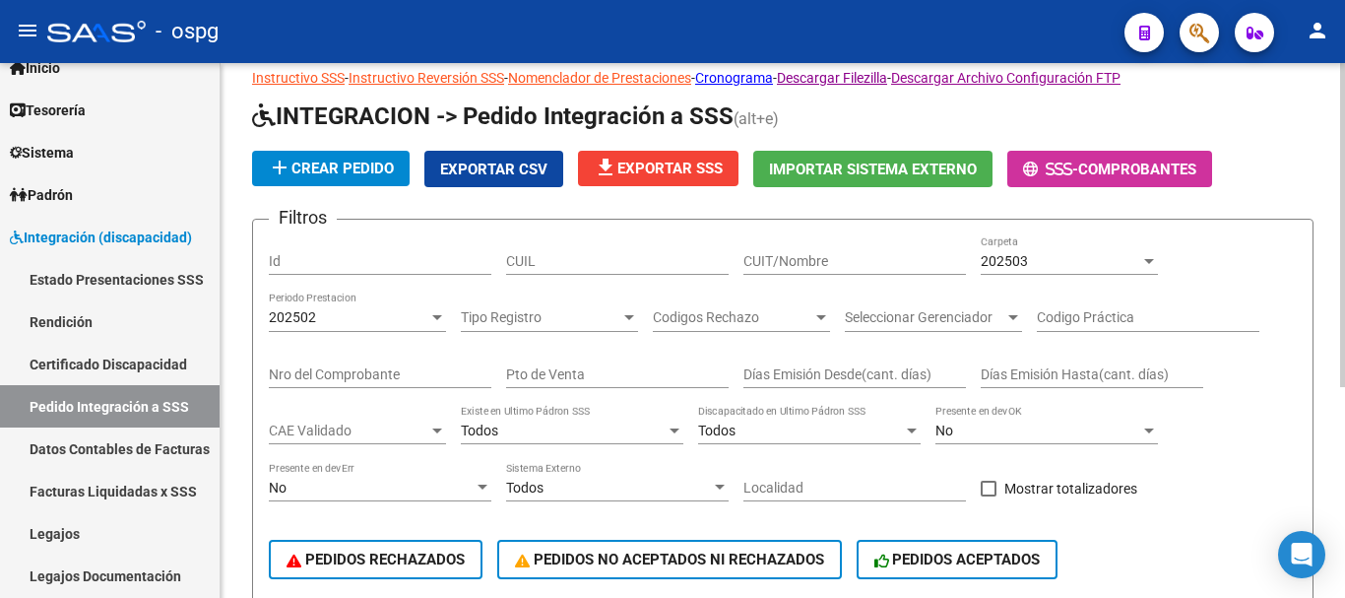
click at [1053, 255] on div "202503" at bounding box center [1059, 261] width 159 height 17
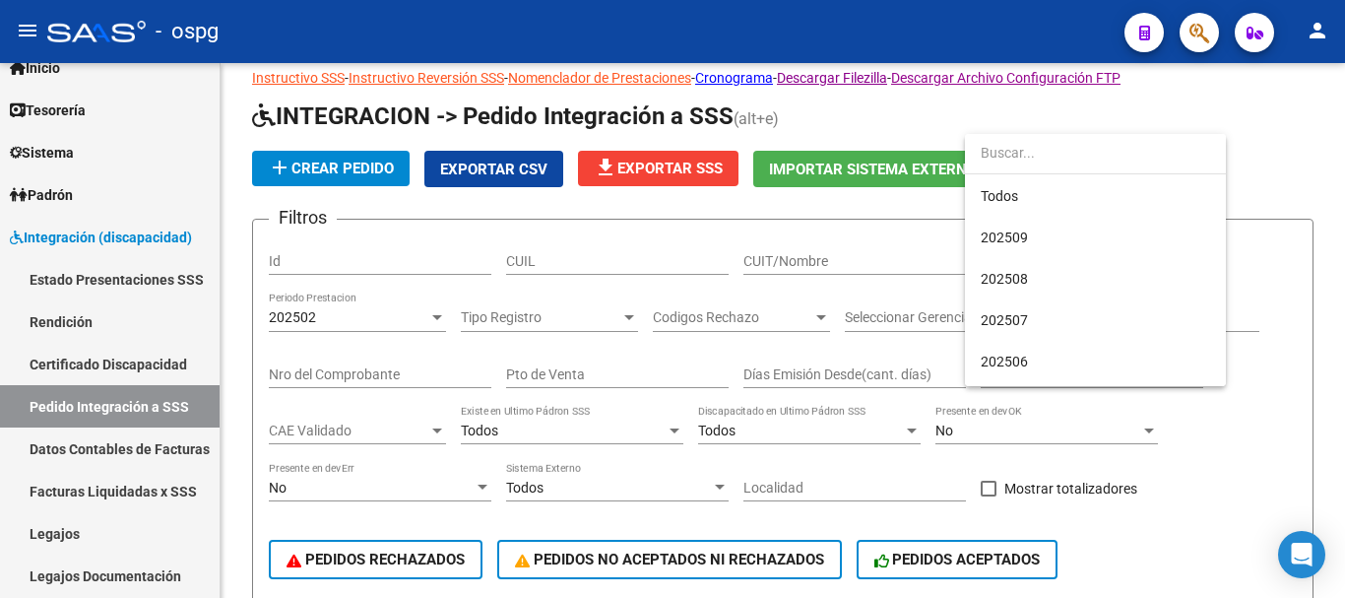
scroll to position [225, 0]
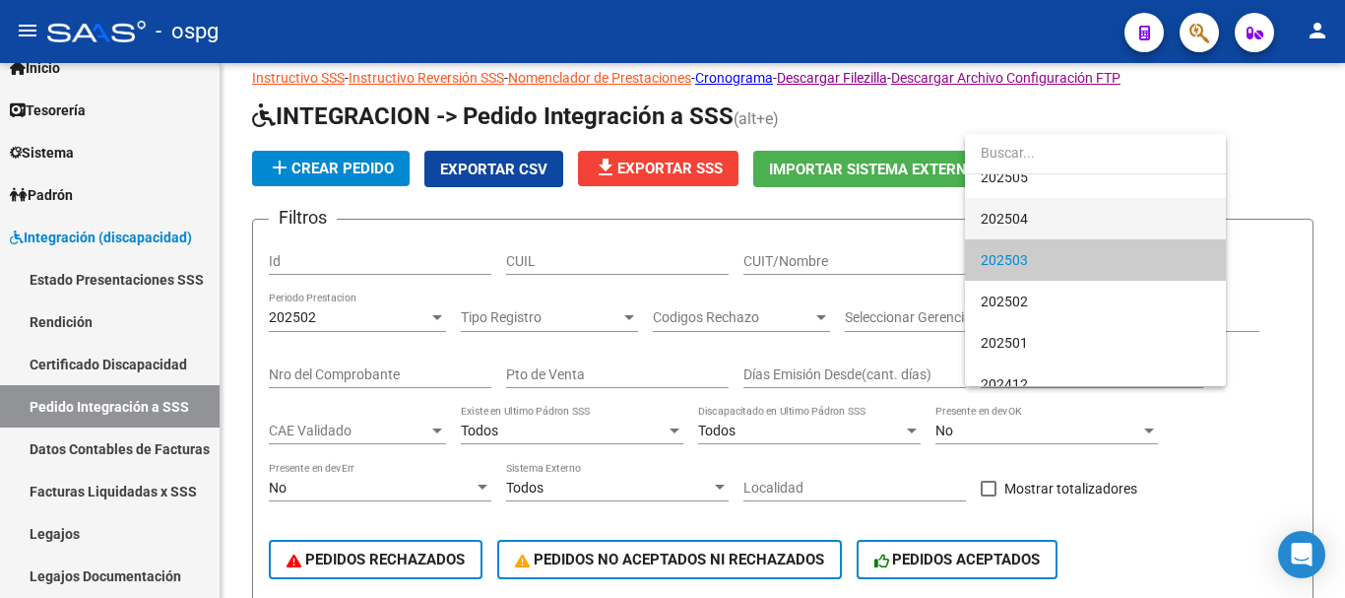
click at [995, 205] on span "202504" at bounding box center [1094, 218] width 229 height 41
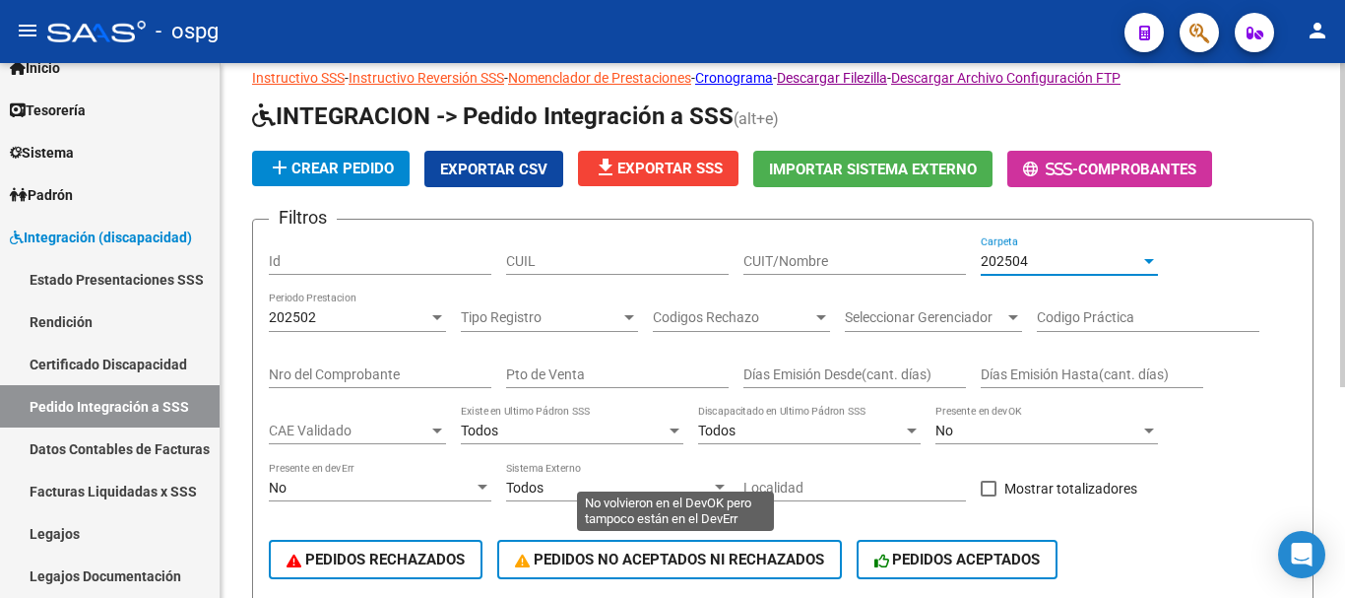
click at [604, 563] on span "PEDIDOS NO ACEPTADOS NI RECHAZADOS" at bounding box center [669, 559] width 309 height 18
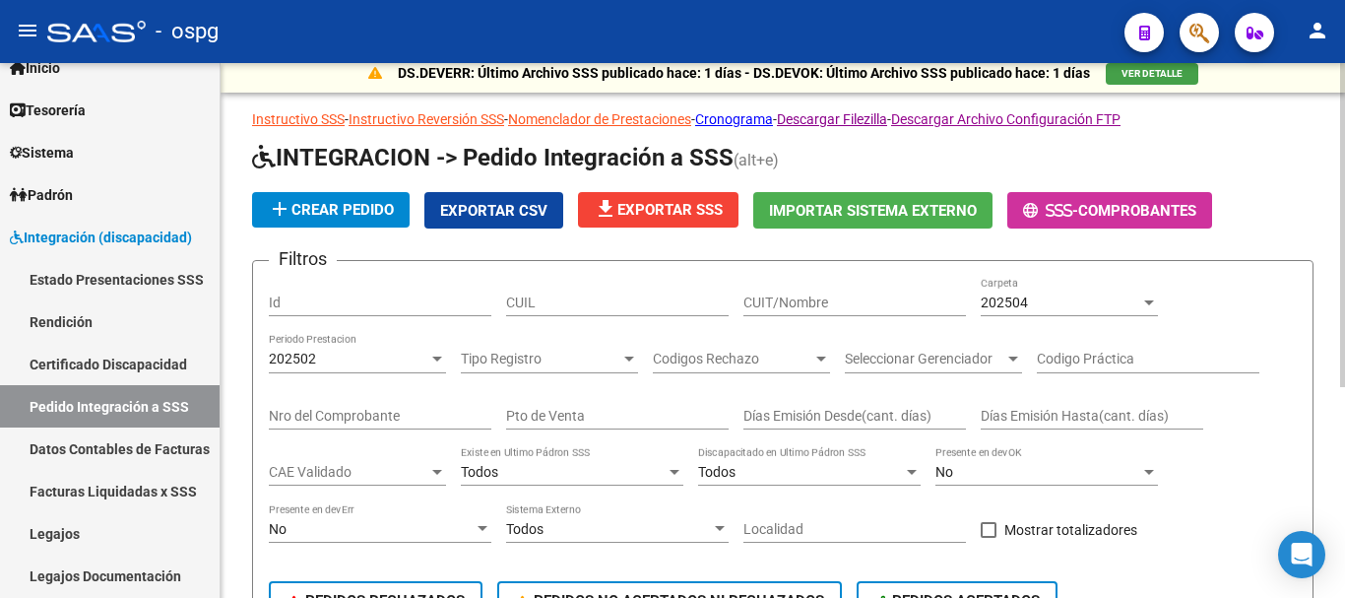
scroll to position [0, 0]
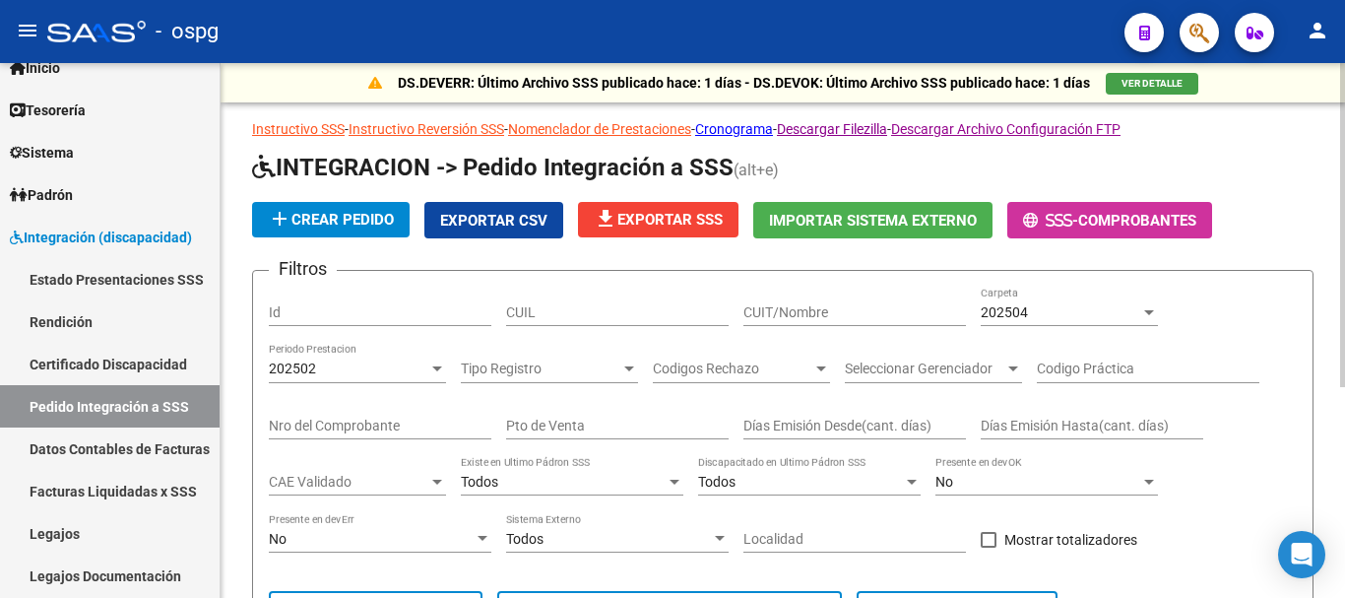
click at [420, 363] on div "202502" at bounding box center [348, 368] width 159 height 17
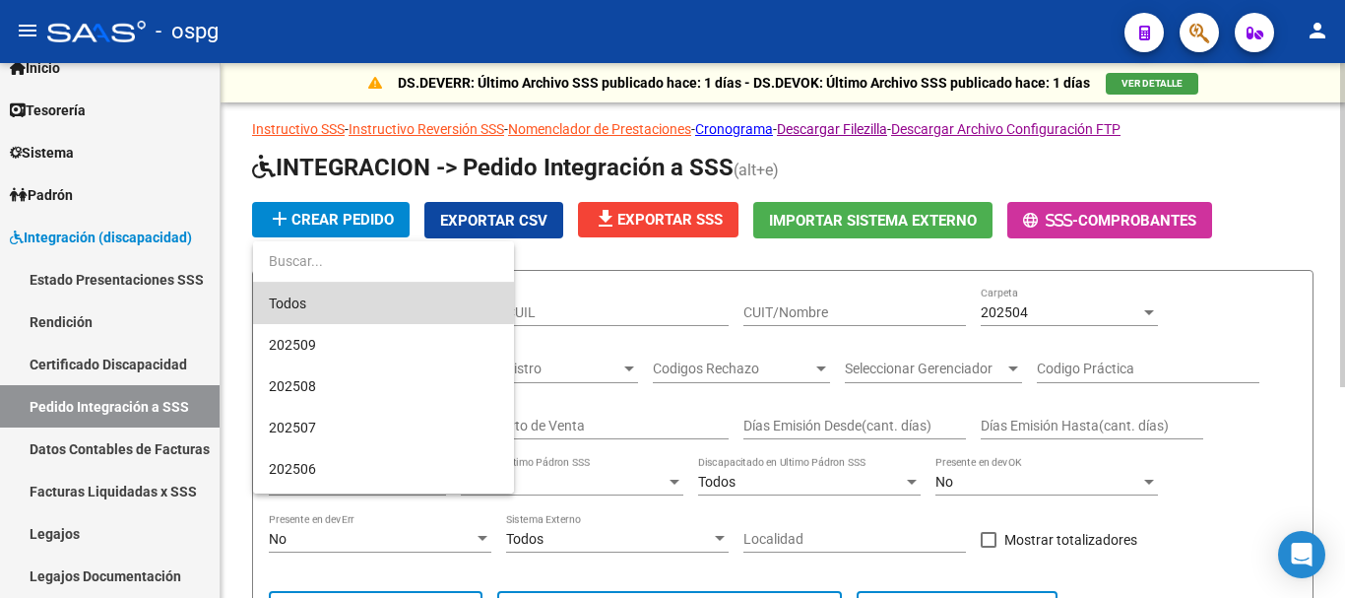
drag, startPoint x: 313, startPoint y: 301, endPoint x: 426, endPoint y: 331, distance: 117.0
click at [315, 303] on span "Todos" at bounding box center [383, 303] width 229 height 41
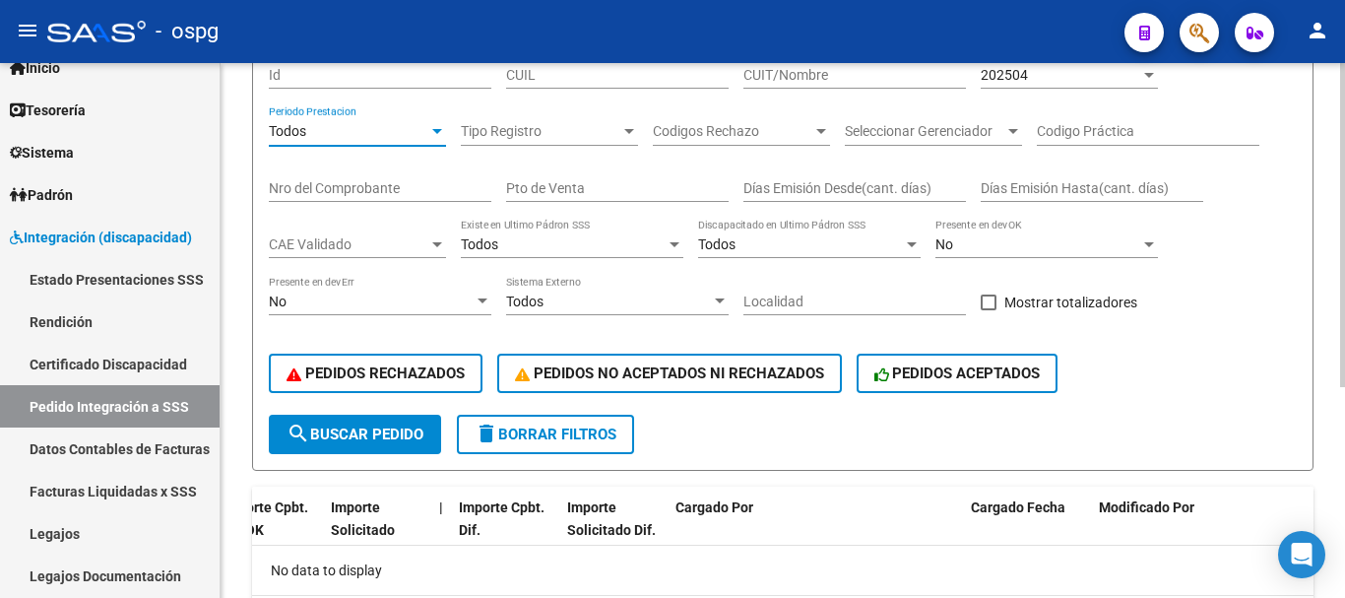
scroll to position [295, 0]
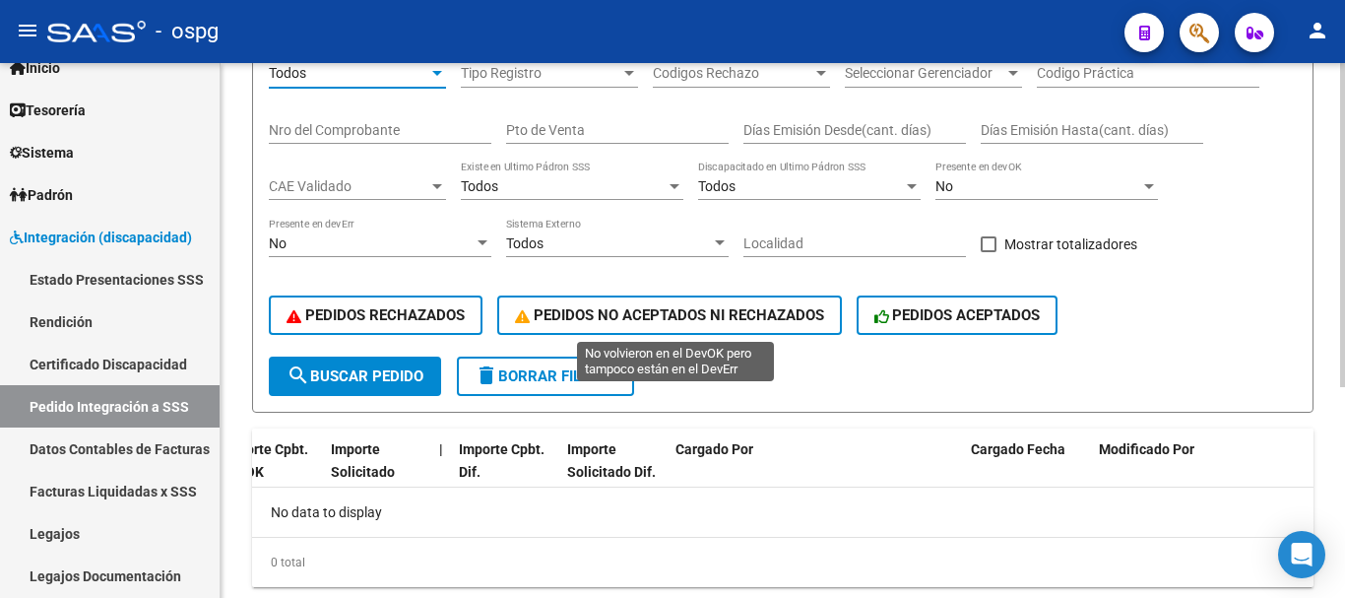
click at [634, 317] on span "PEDIDOS NO ACEPTADOS NI RECHAZADOS" at bounding box center [669, 315] width 309 height 18
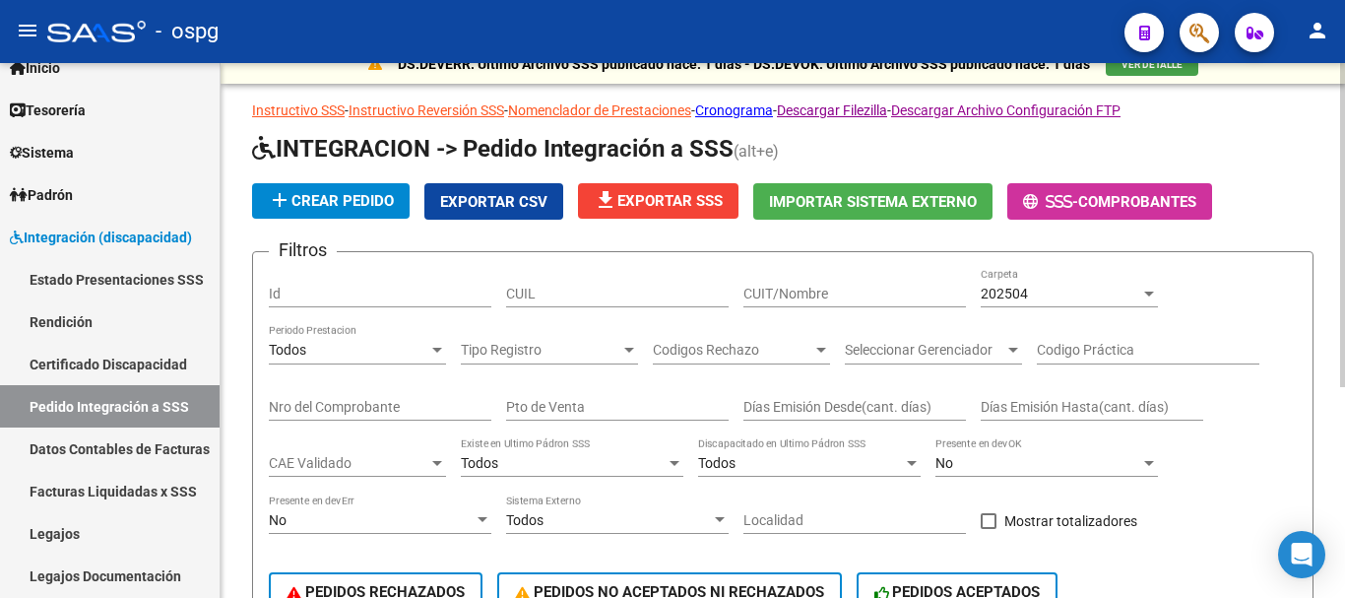
scroll to position [0, 0]
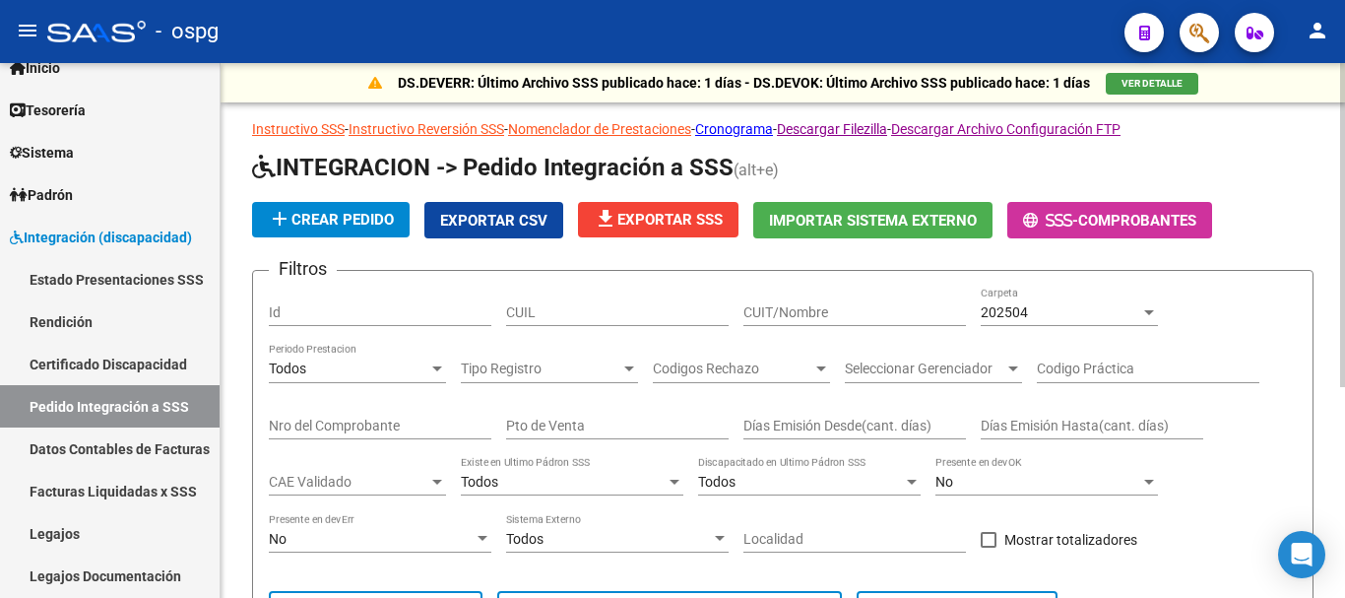
click at [1155, 74] on button "VER DETALLE" at bounding box center [1151, 84] width 93 height 22
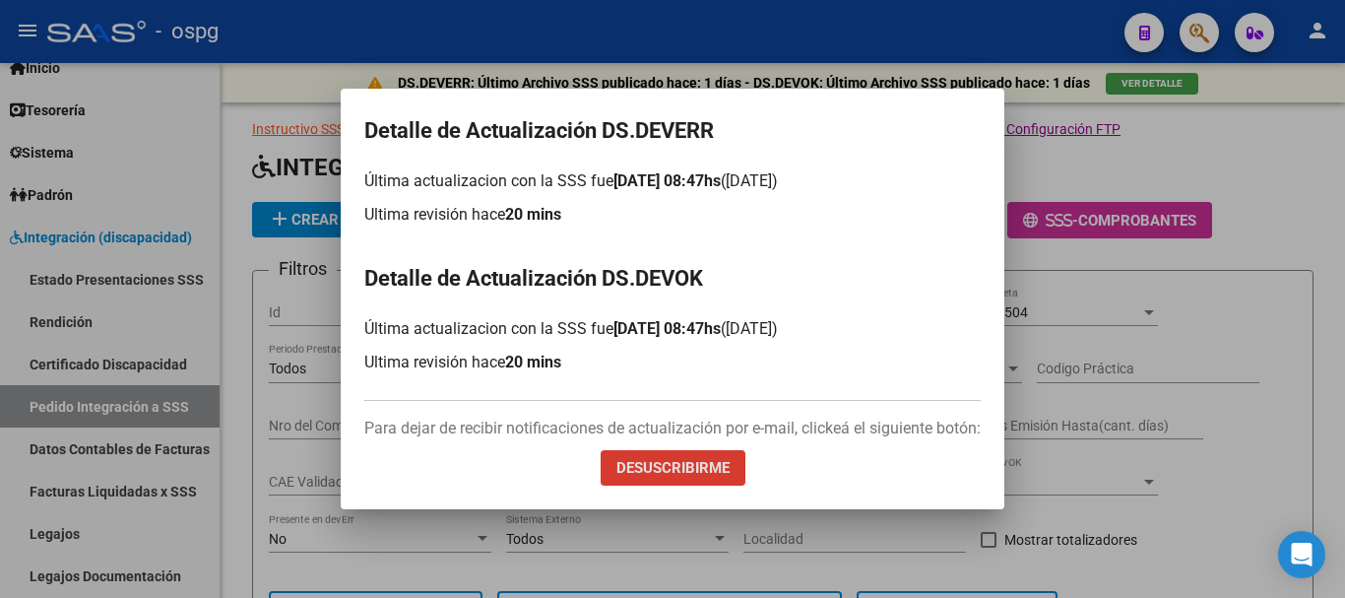
click at [1100, 258] on div at bounding box center [672, 299] width 1345 height 598
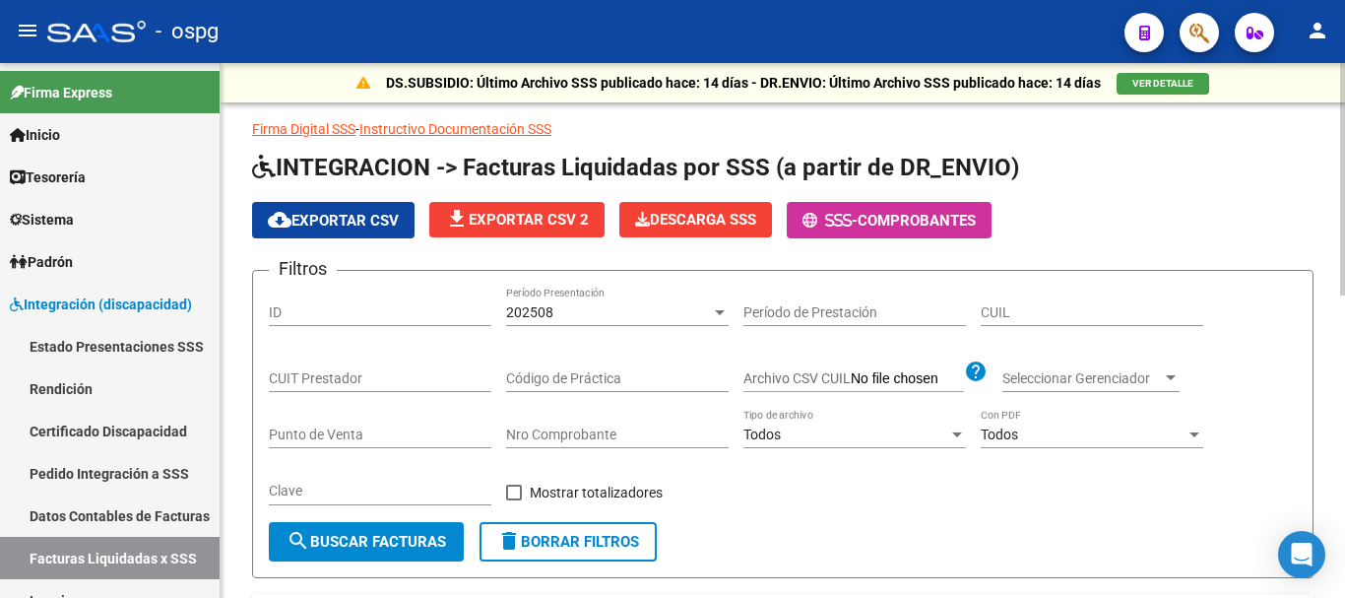
click at [672, 312] on div "202508" at bounding box center [608, 312] width 205 height 17
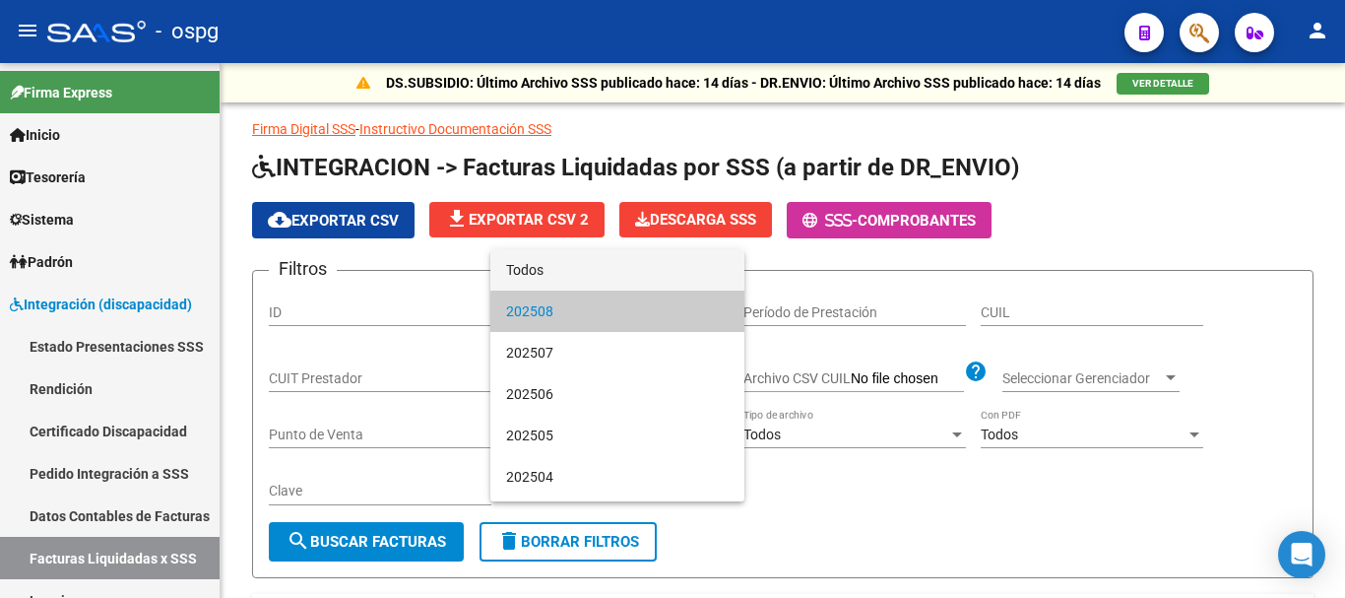
click at [541, 270] on span "Todos" at bounding box center [617, 269] width 222 height 41
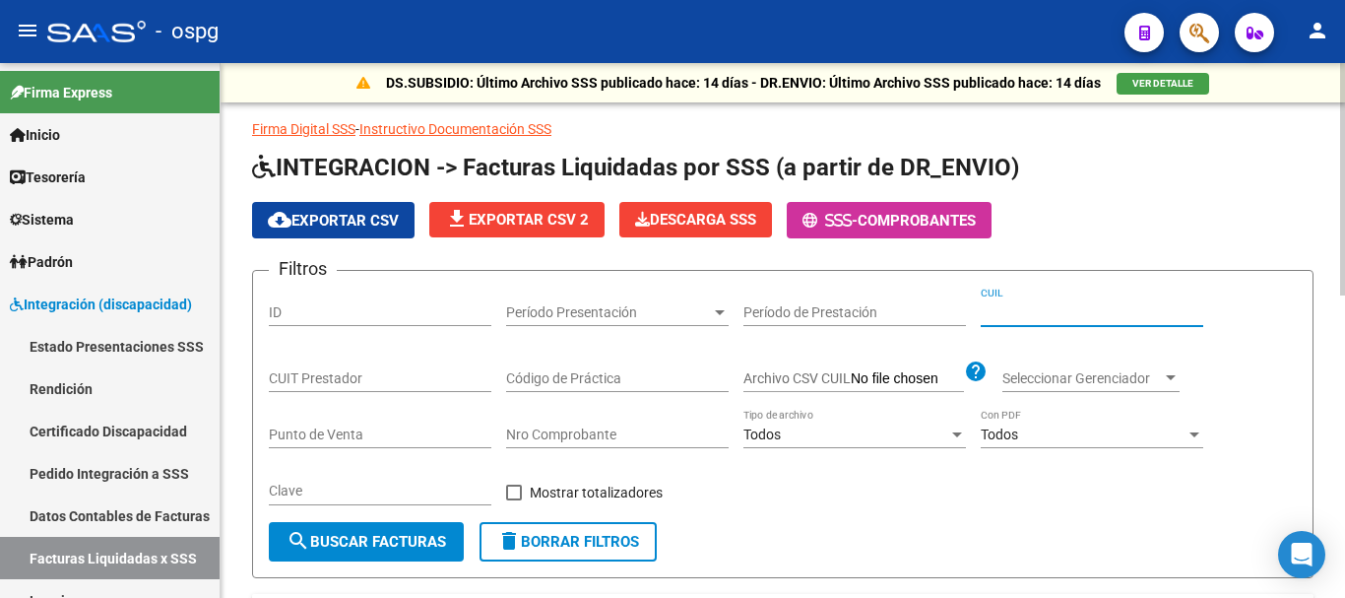
paste input "20-47063568-2"
type input "20-47063568-2"
click at [312, 536] on span "search Buscar Facturas" at bounding box center [365, 542] width 159 height 18
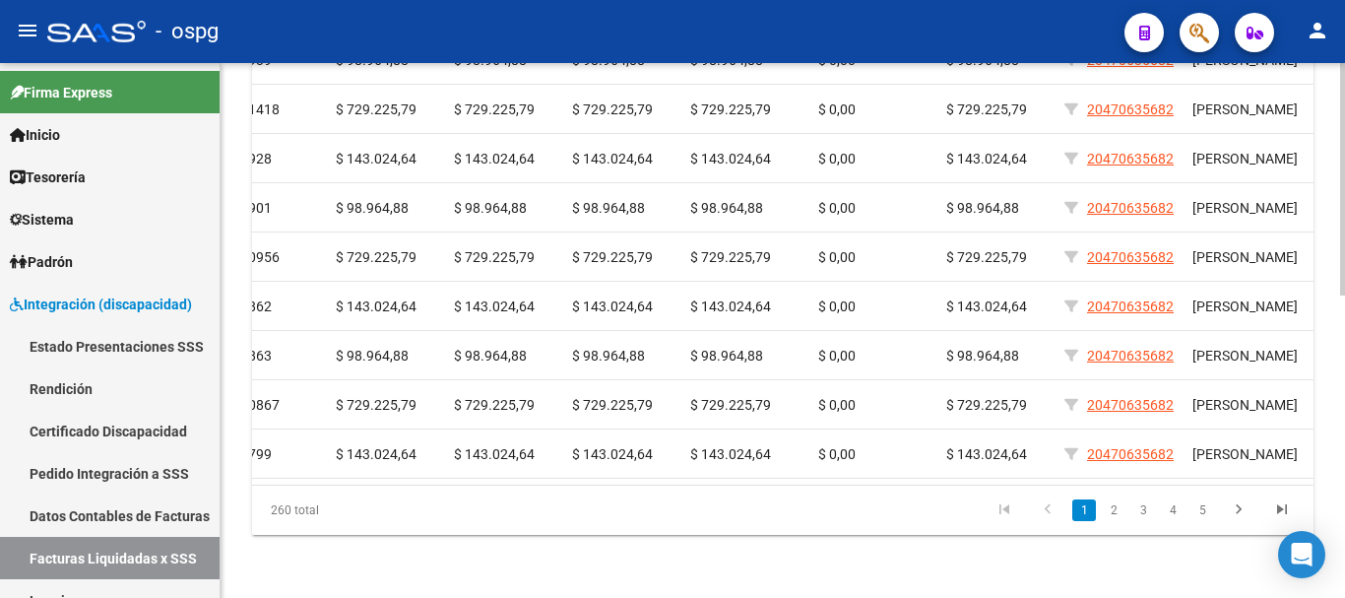
scroll to position [0, 1103]
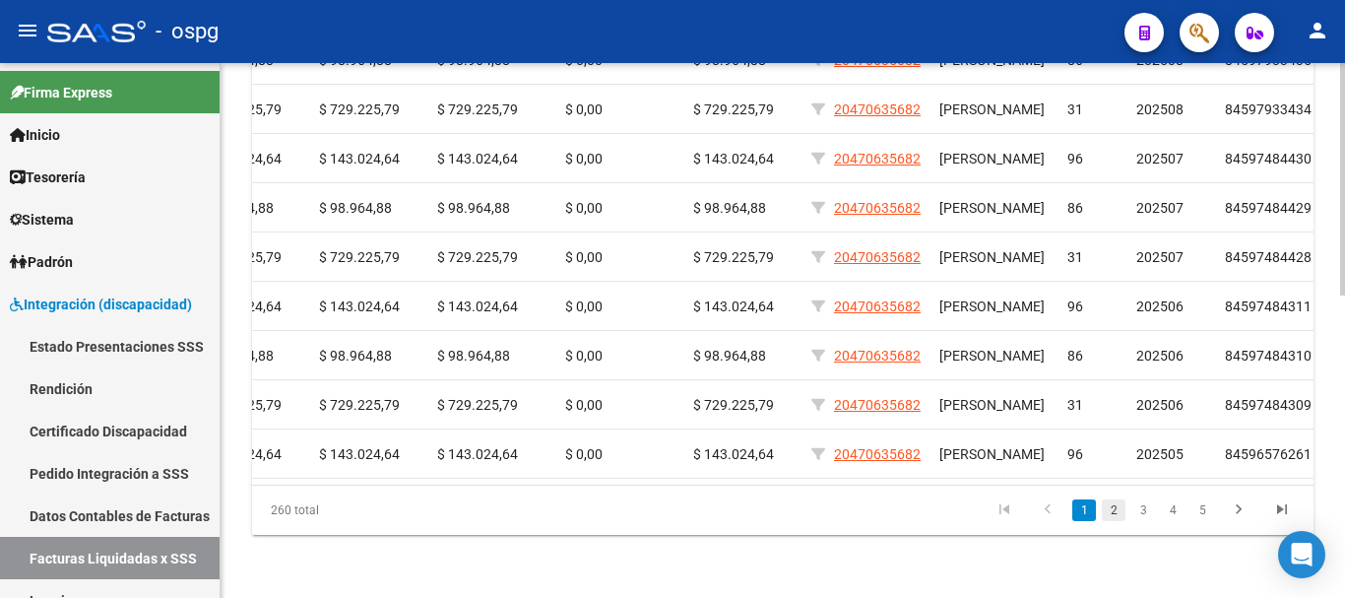
click at [1114, 516] on link "2" at bounding box center [1114, 510] width 24 height 22
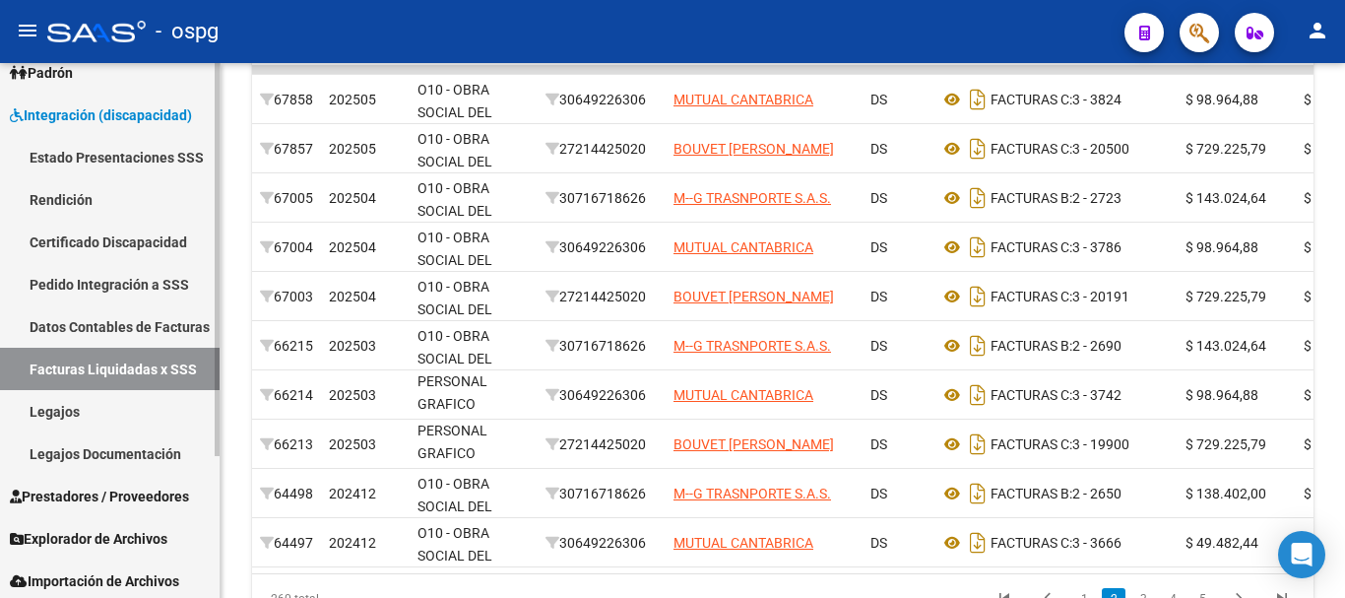
scroll to position [193, 0]
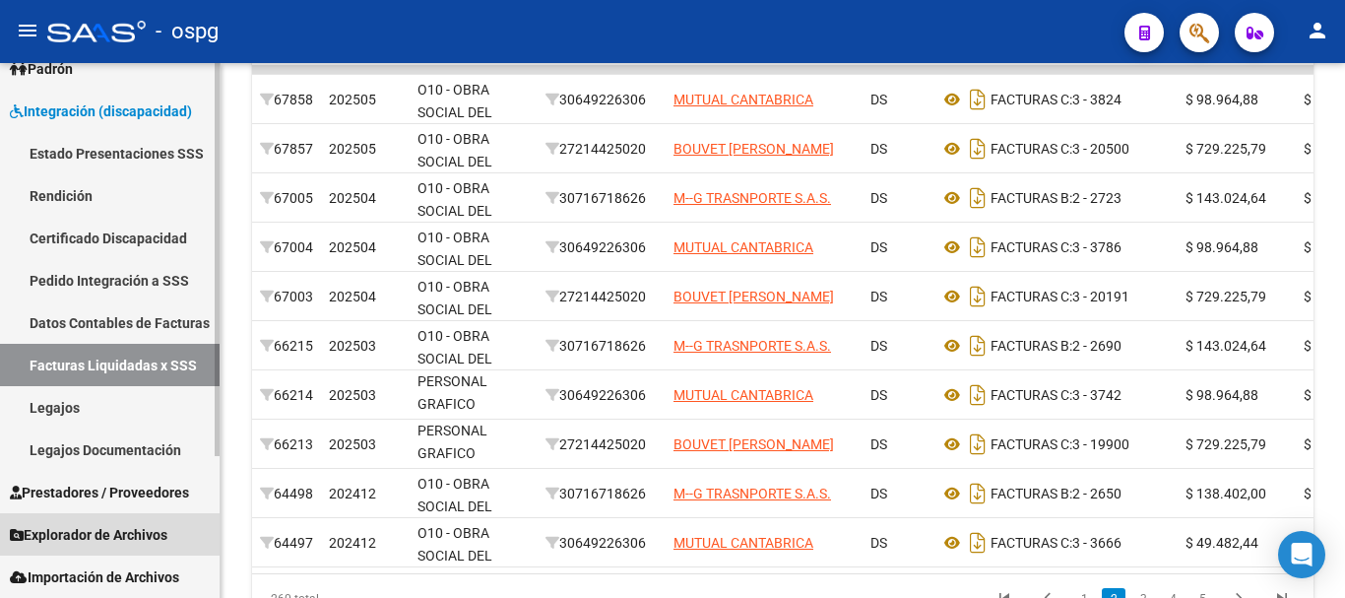
click at [121, 523] on link "Explorador de Archivos" at bounding box center [110, 534] width 220 height 42
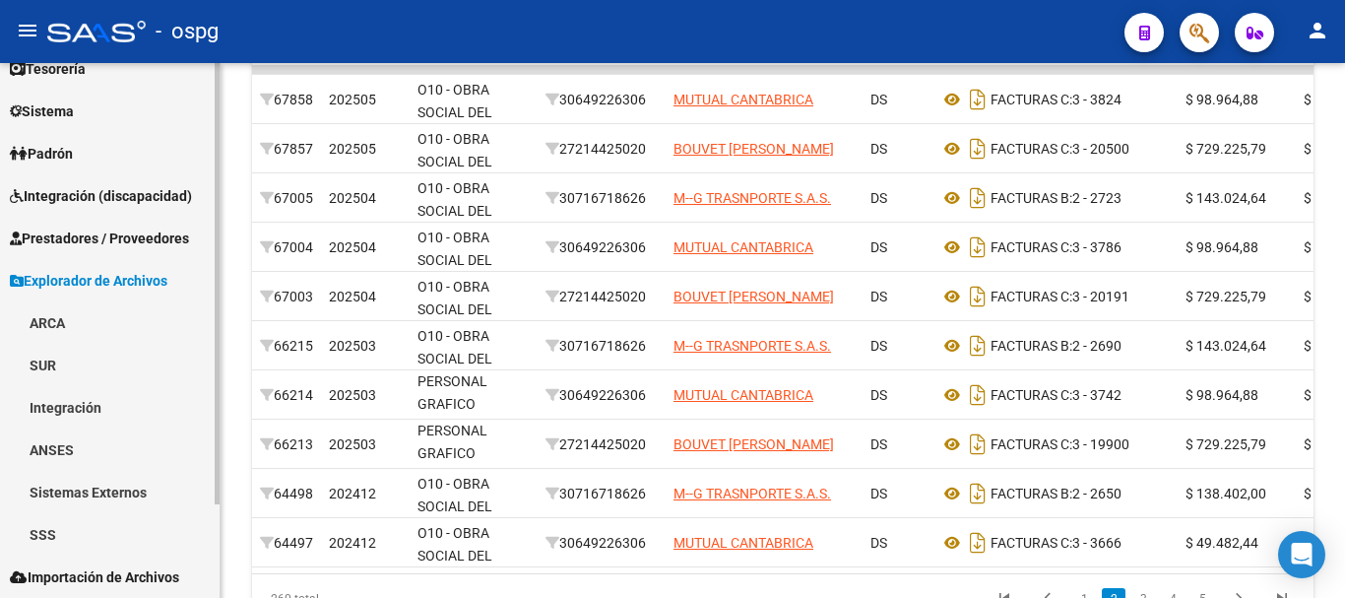
scroll to position [108, 0]
click at [73, 405] on link "Integración" at bounding box center [110, 407] width 220 height 42
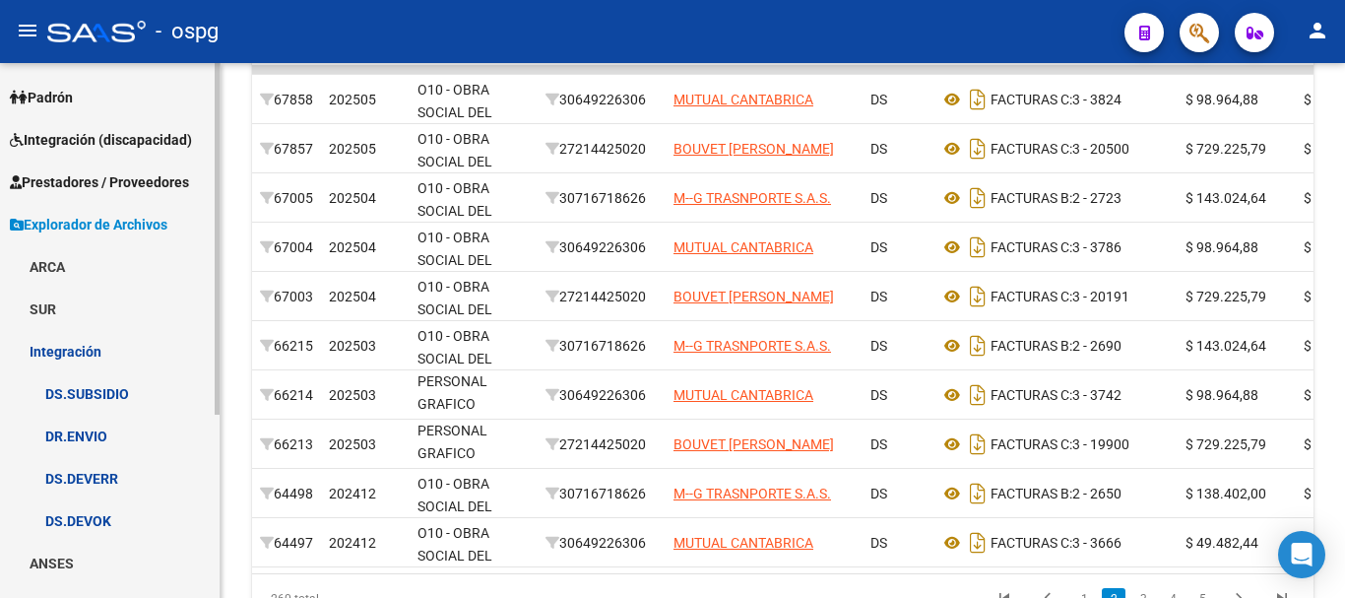
scroll to position [278, 0]
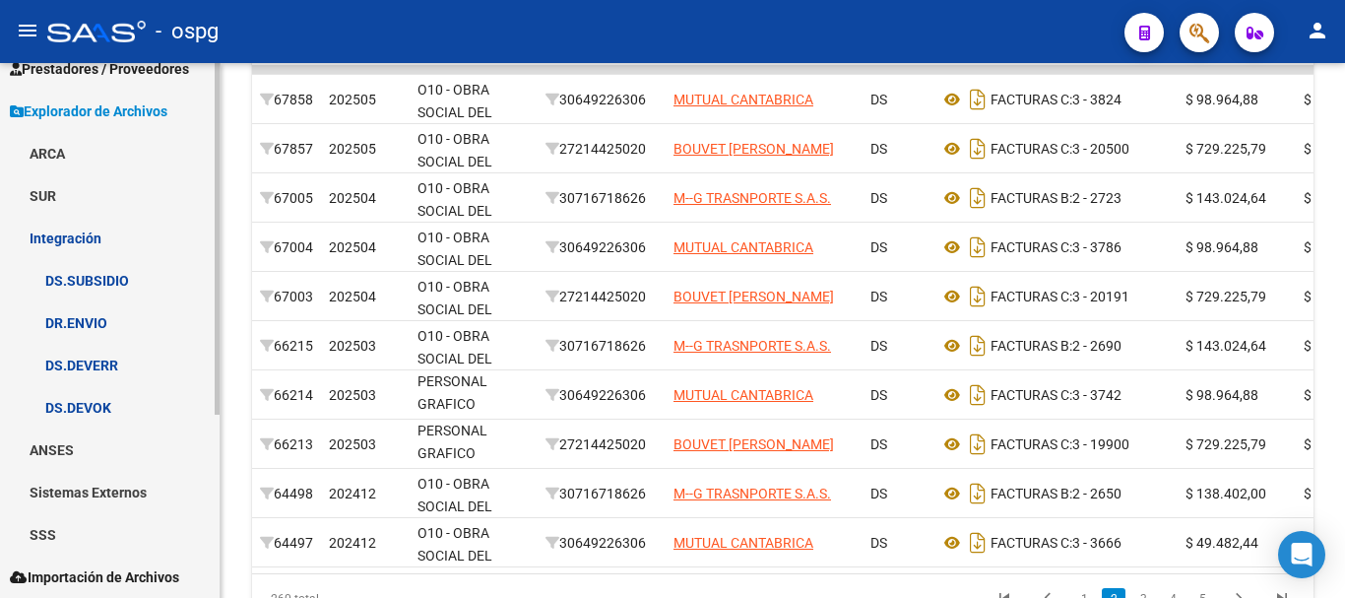
click at [115, 361] on link "DS.DEVERR" at bounding box center [110, 365] width 220 height 42
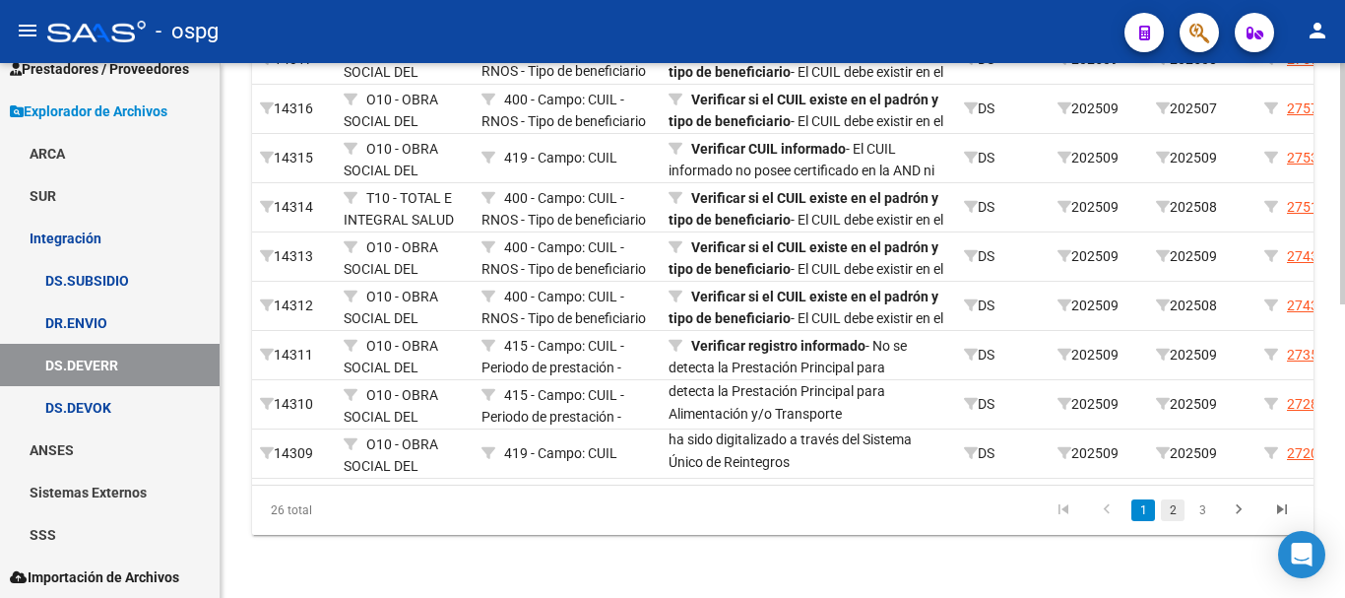
click at [1179, 514] on link "2" at bounding box center [1173, 510] width 24 height 22
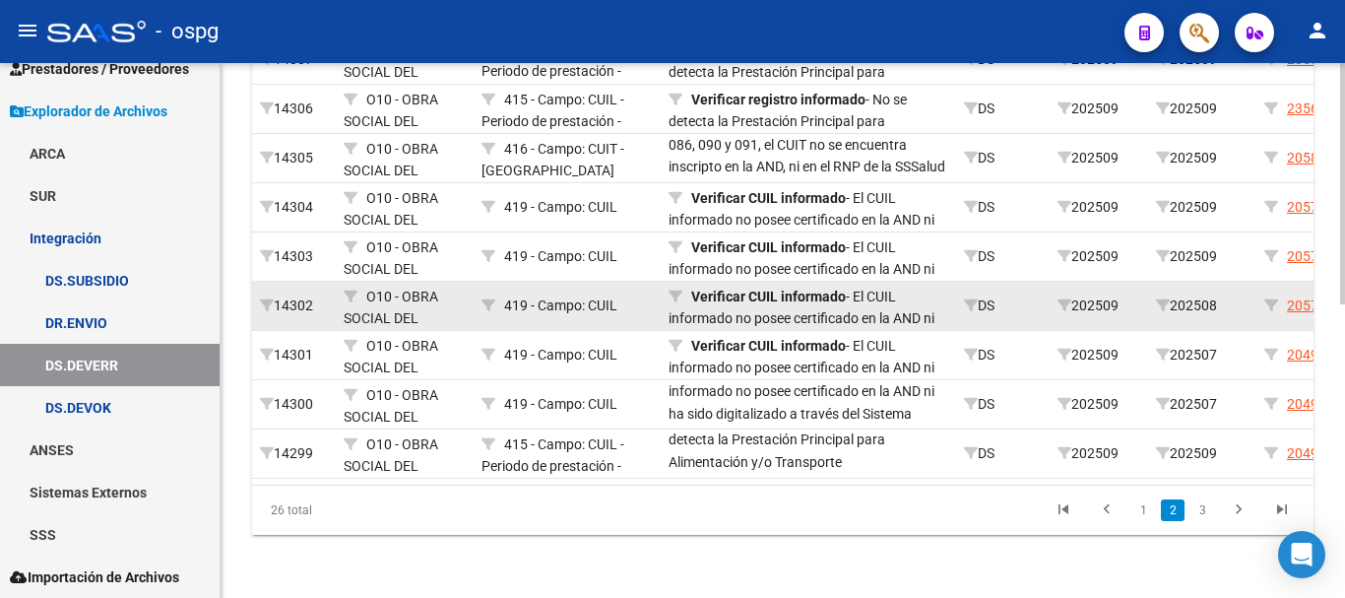
scroll to position [649, 0]
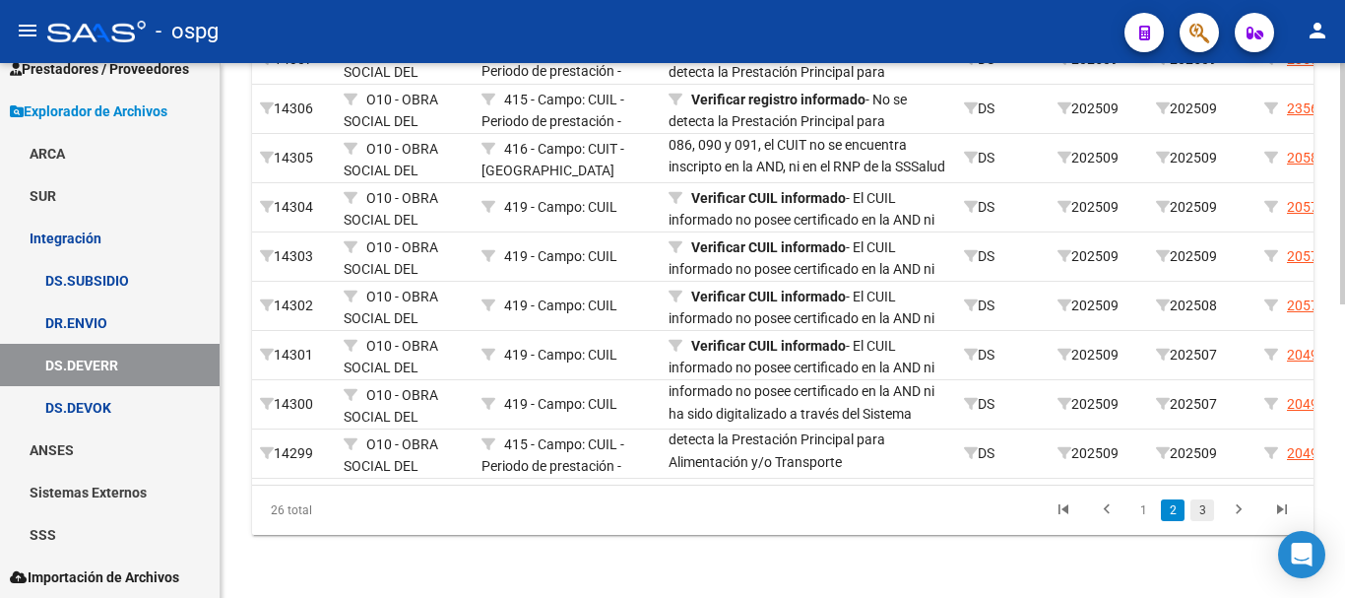
click at [1203, 505] on link "3" at bounding box center [1202, 510] width 24 height 22
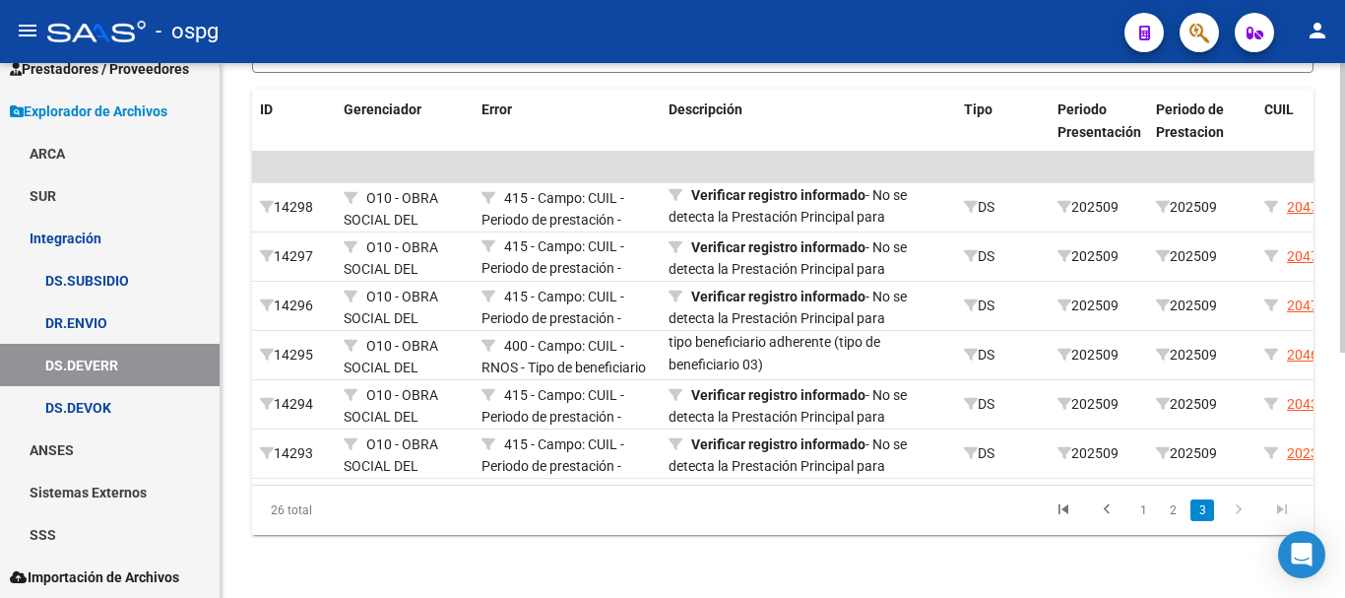
scroll to position [452, 0]
